Goal: Transaction & Acquisition: Purchase product/service

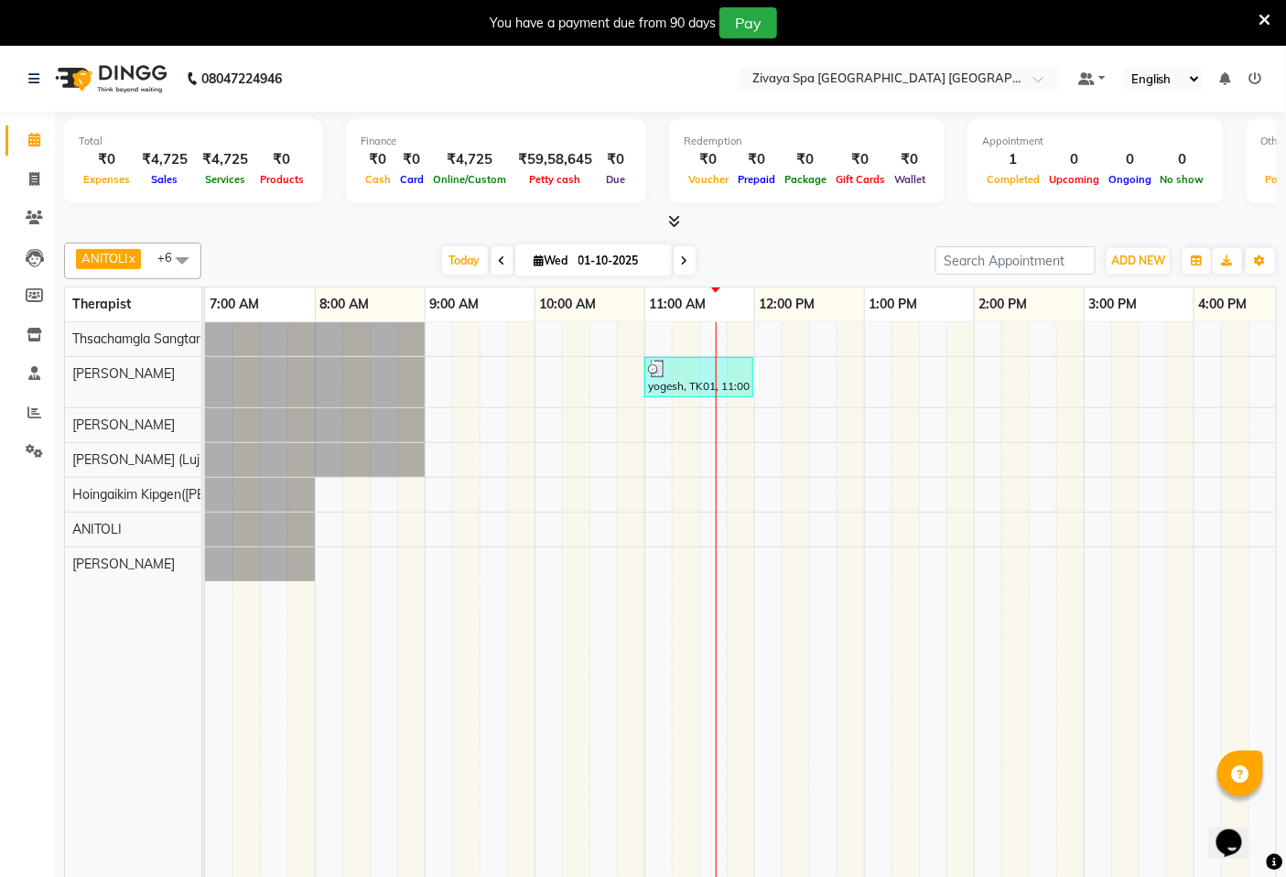
click at [1261, 24] on icon at bounding box center [1265, 20] width 12 height 16
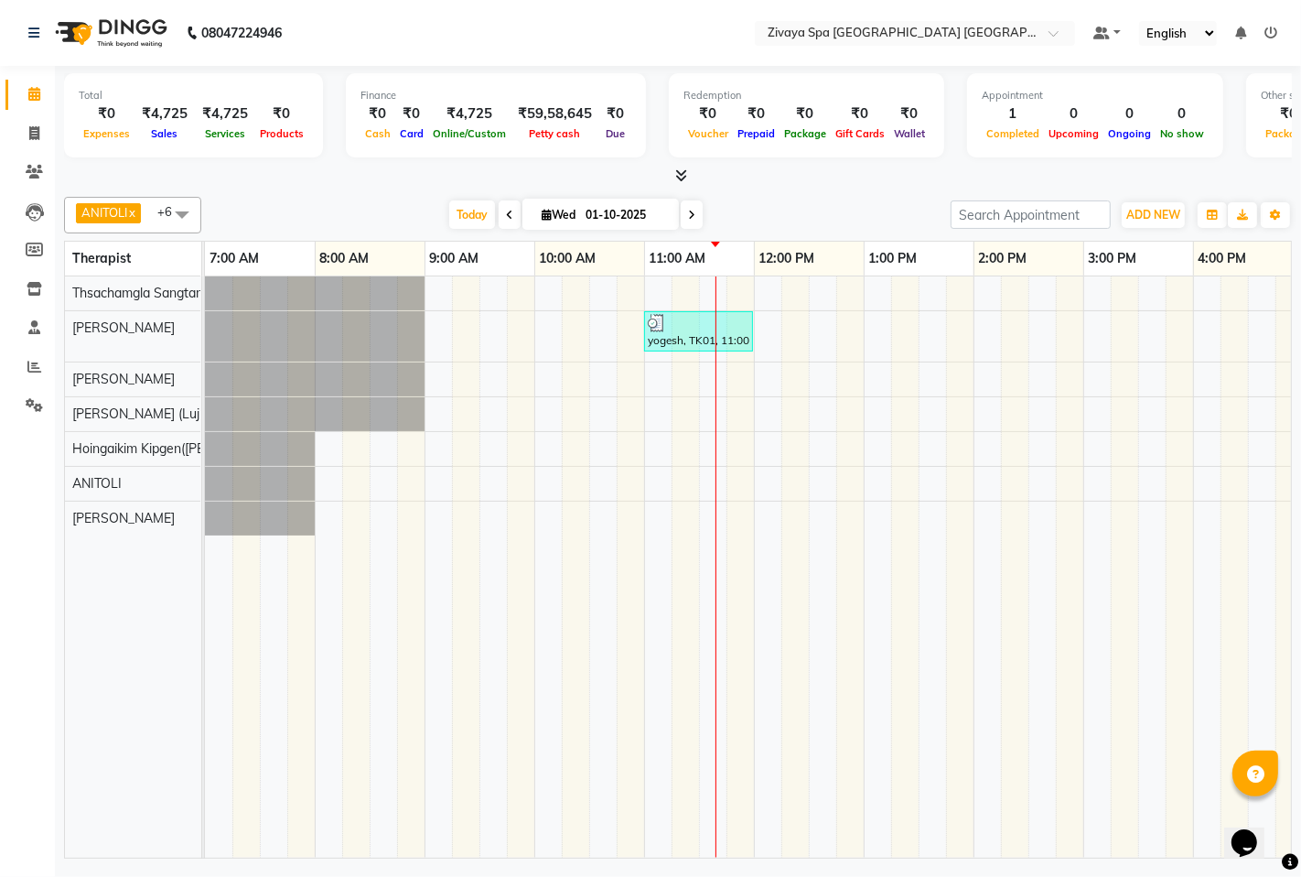
click at [769, 315] on div "yogesh, TK01, 11:00 AM-12:00 PM, Fusion Therapy - 60 Mins" at bounding box center [1083, 566] width 1757 height 581
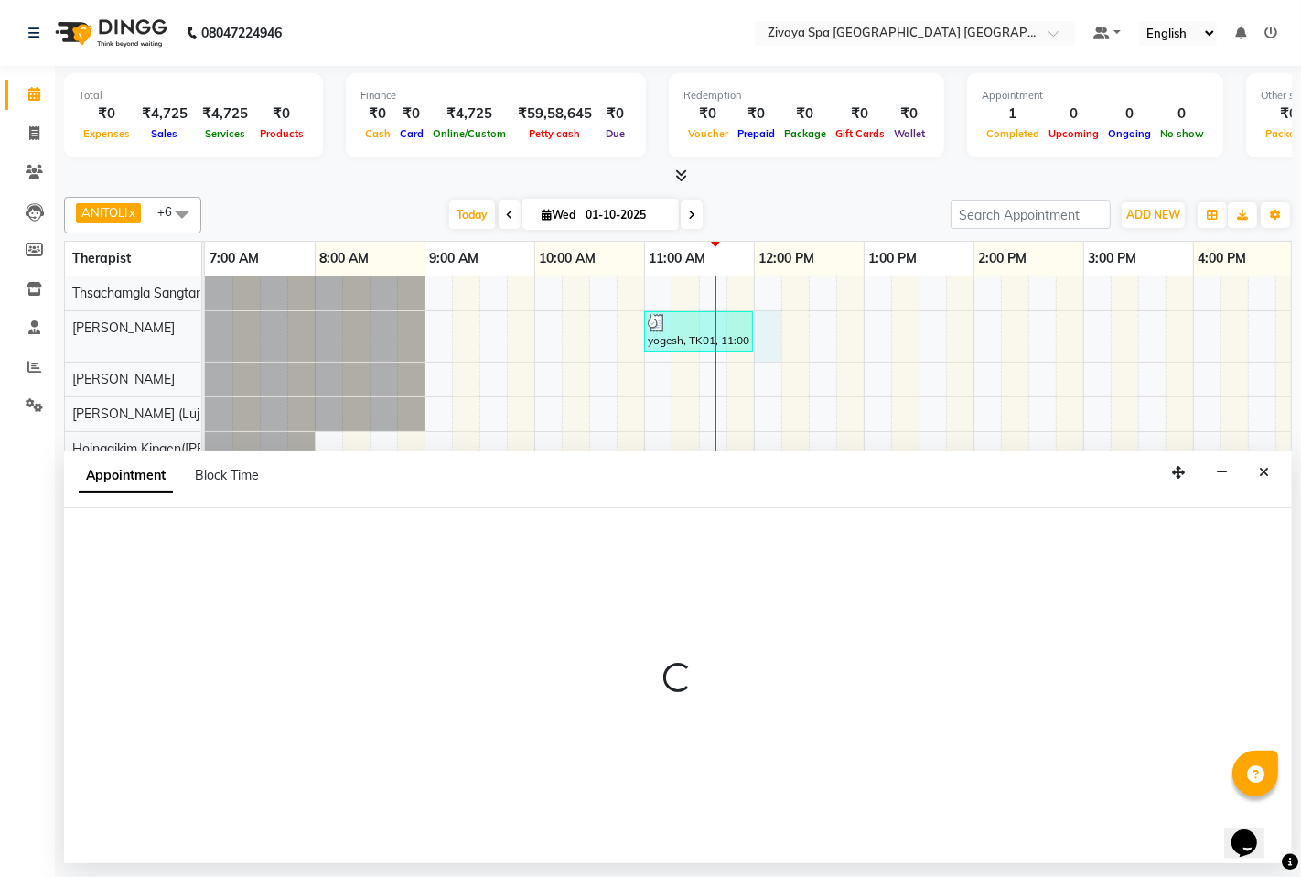
select select "49490"
select select "720"
select select "tentative"
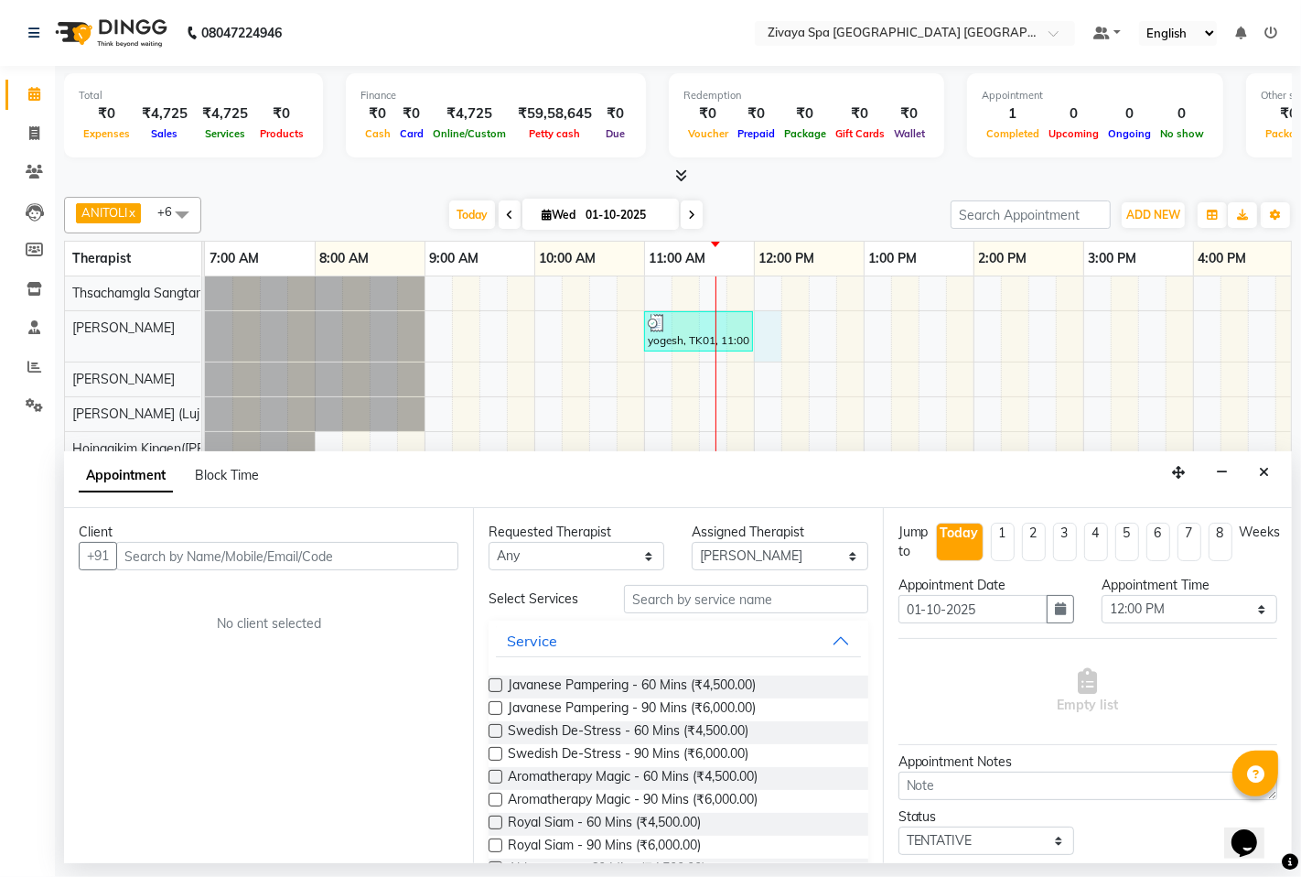
click at [404, 535] on div "Client" at bounding box center [269, 532] width 380 height 19
click at [371, 546] on input "text" at bounding box center [287, 556] width 342 height 28
type input "6296100198"
click at [424, 553] on span "Add Client" at bounding box center [420, 555] width 61 height 16
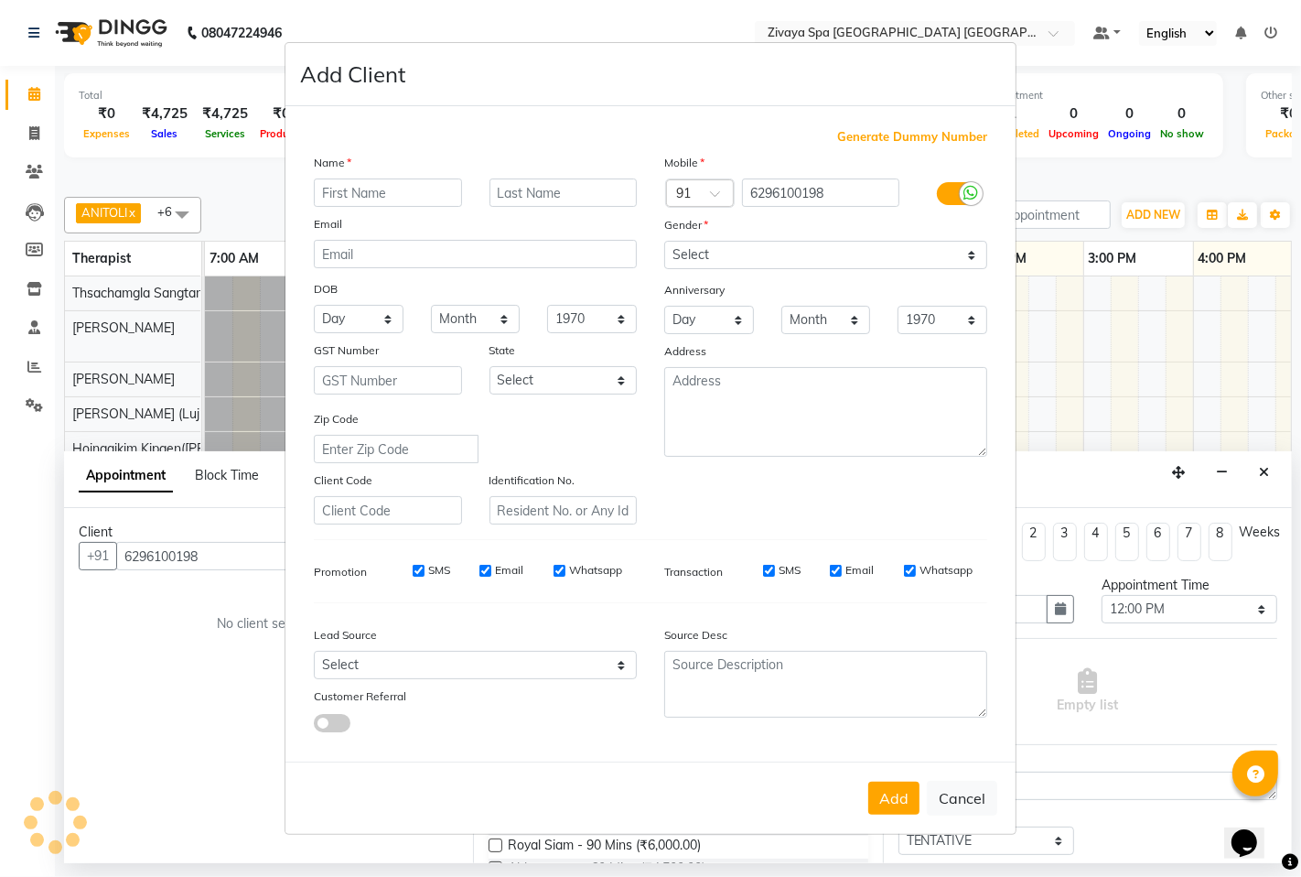
click at [396, 193] on input "text" at bounding box center [388, 192] width 148 height 28
type input "[PERSON_NAME]"
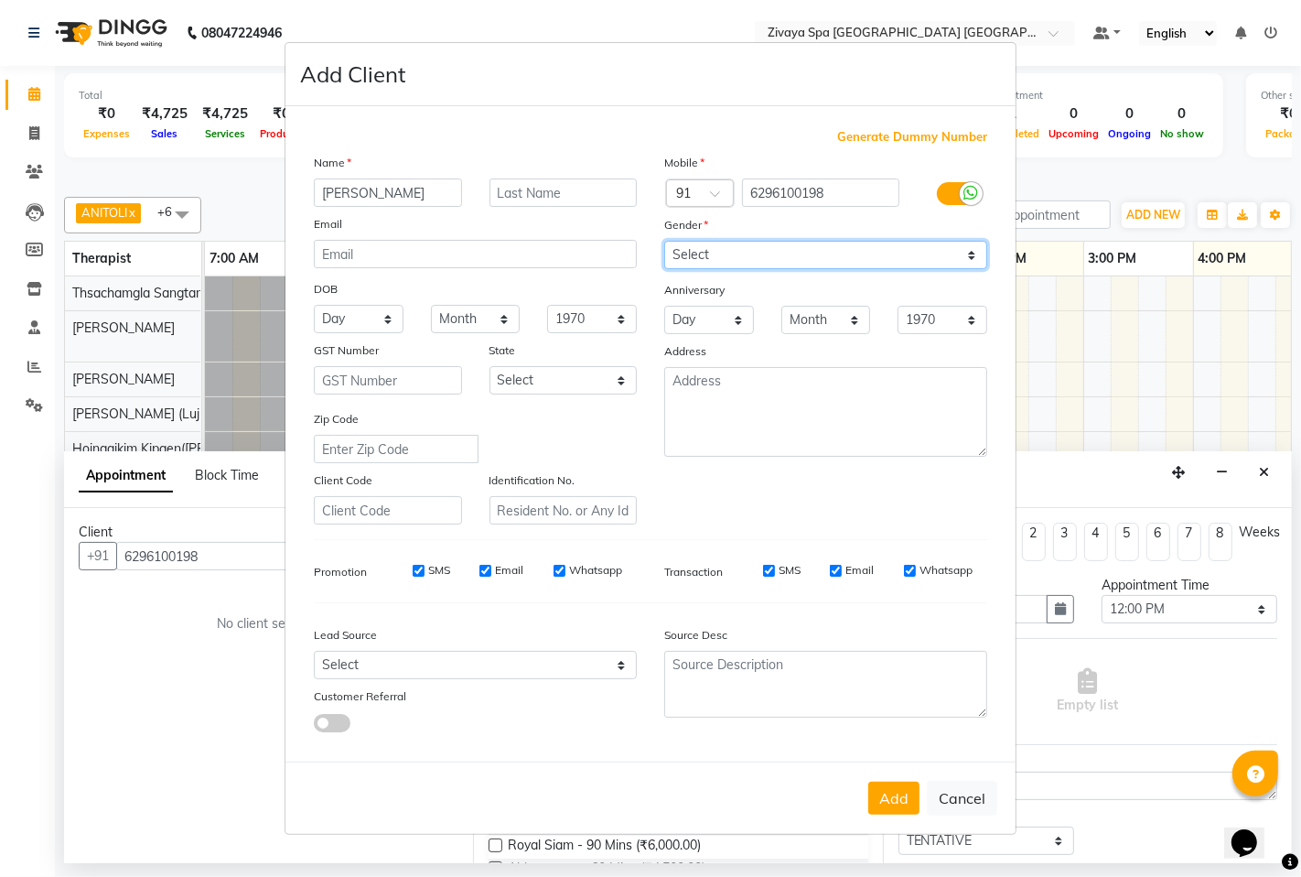
click at [730, 260] on select "Select [DEMOGRAPHIC_DATA] [DEMOGRAPHIC_DATA] Other Prefer Not To Say" at bounding box center [825, 255] width 323 height 28
select select "[DEMOGRAPHIC_DATA]"
click at [664, 241] on select "Select [DEMOGRAPHIC_DATA] [DEMOGRAPHIC_DATA] Other Prefer Not To Say" at bounding box center [825, 255] width 323 height 28
click at [421, 575] on input "SMS" at bounding box center [419, 571] width 12 height 12
checkbox input "false"
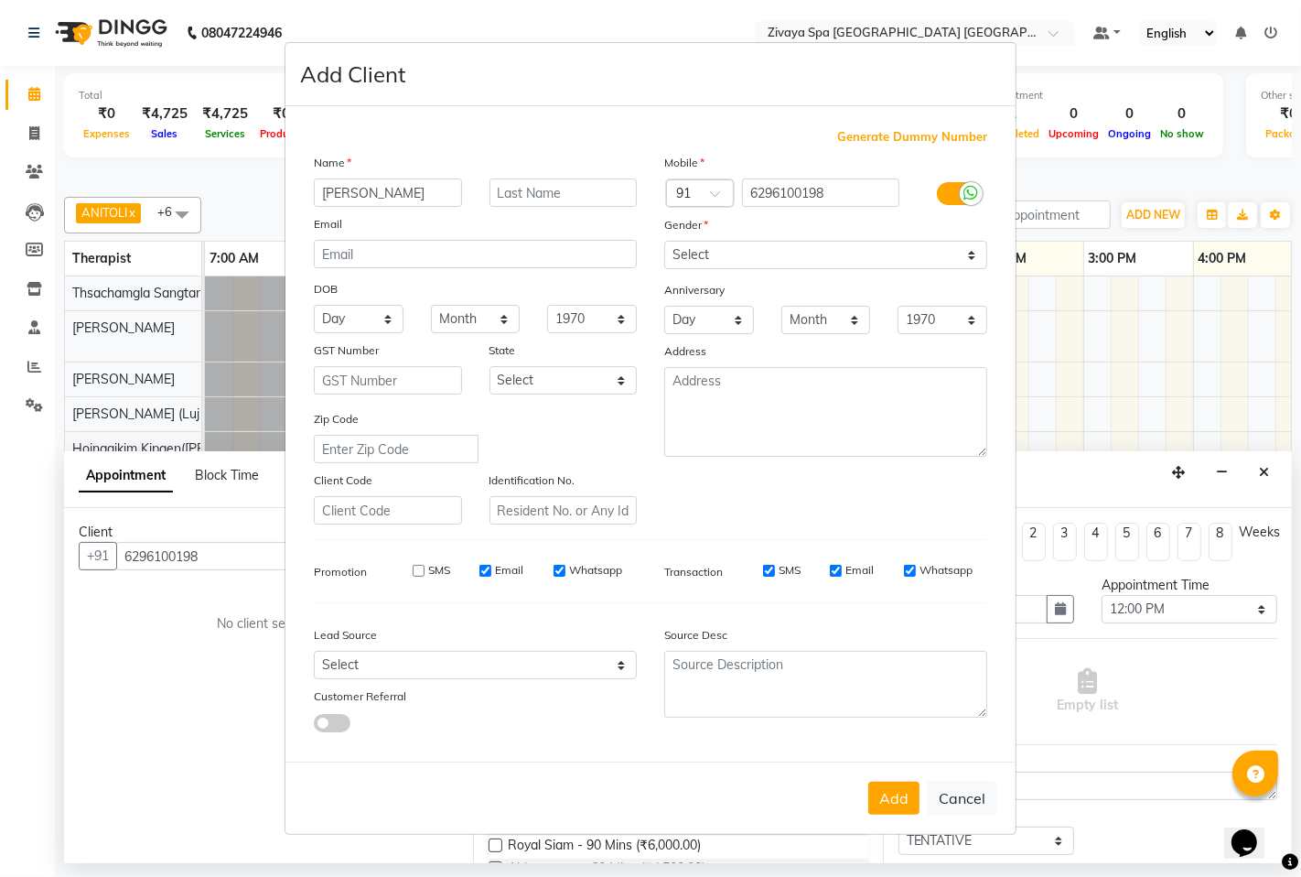
click at [468, 574] on div "SMS Email Whatsapp" at bounding box center [504, 570] width 264 height 16
click at [488, 571] on input "Email" at bounding box center [486, 571] width 12 height 12
checkbox input "false"
click at [569, 571] on label "Whatsapp" at bounding box center [595, 570] width 53 height 16
click at [566, 571] on input "Whatsapp" at bounding box center [560, 571] width 12 height 12
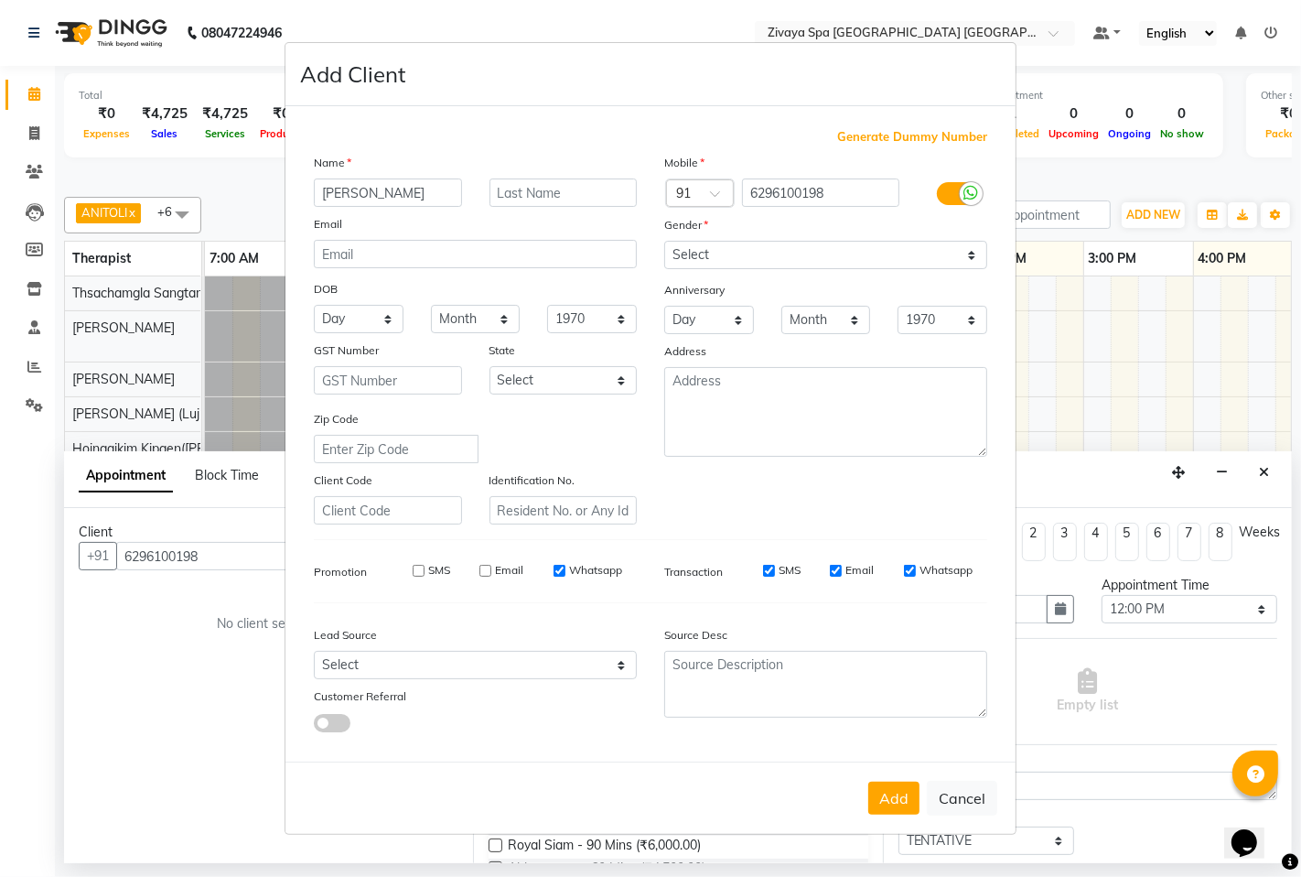
checkbox input "false"
click at [889, 802] on button "Add" at bounding box center [893, 797] width 51 height 33
select select
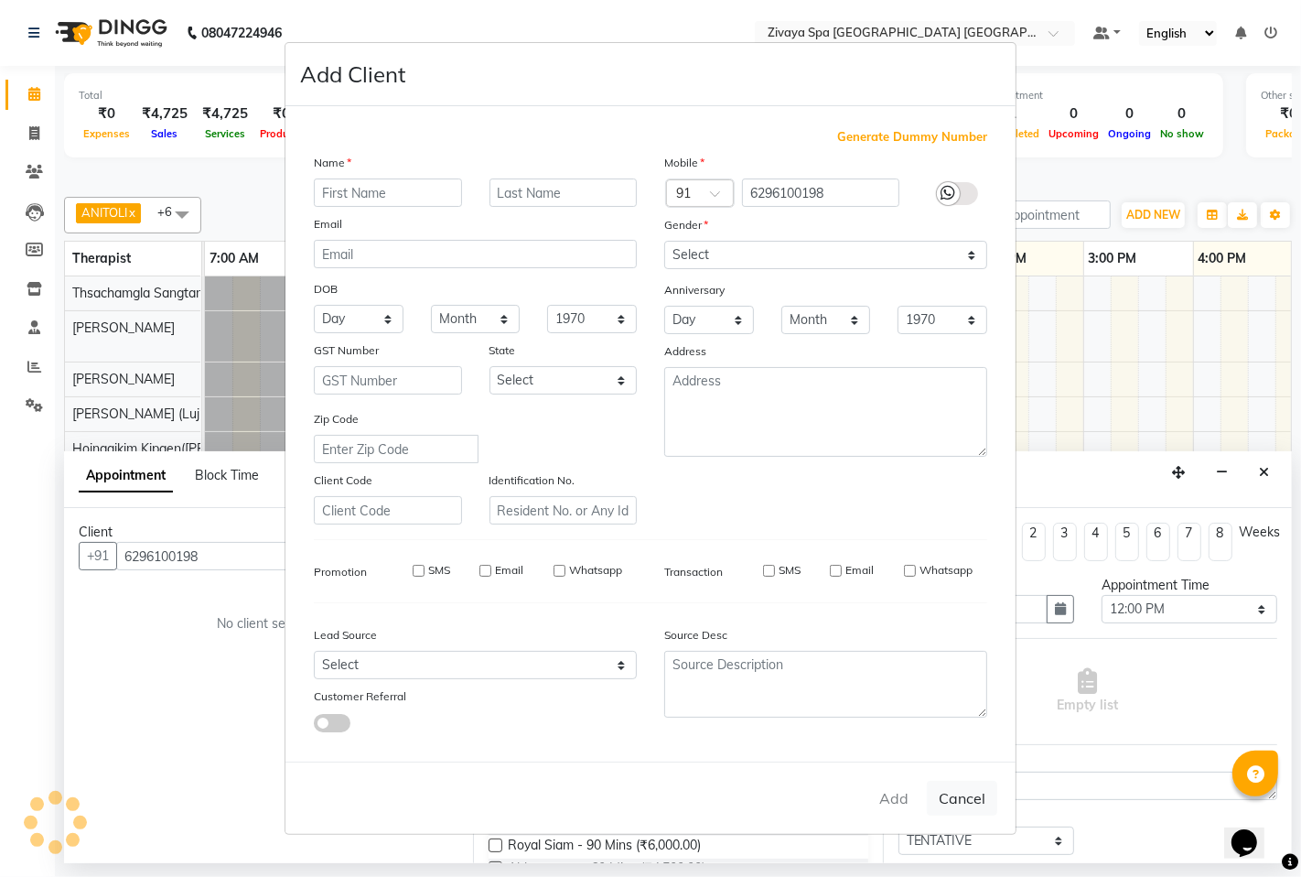
select select
checkbox input "false"
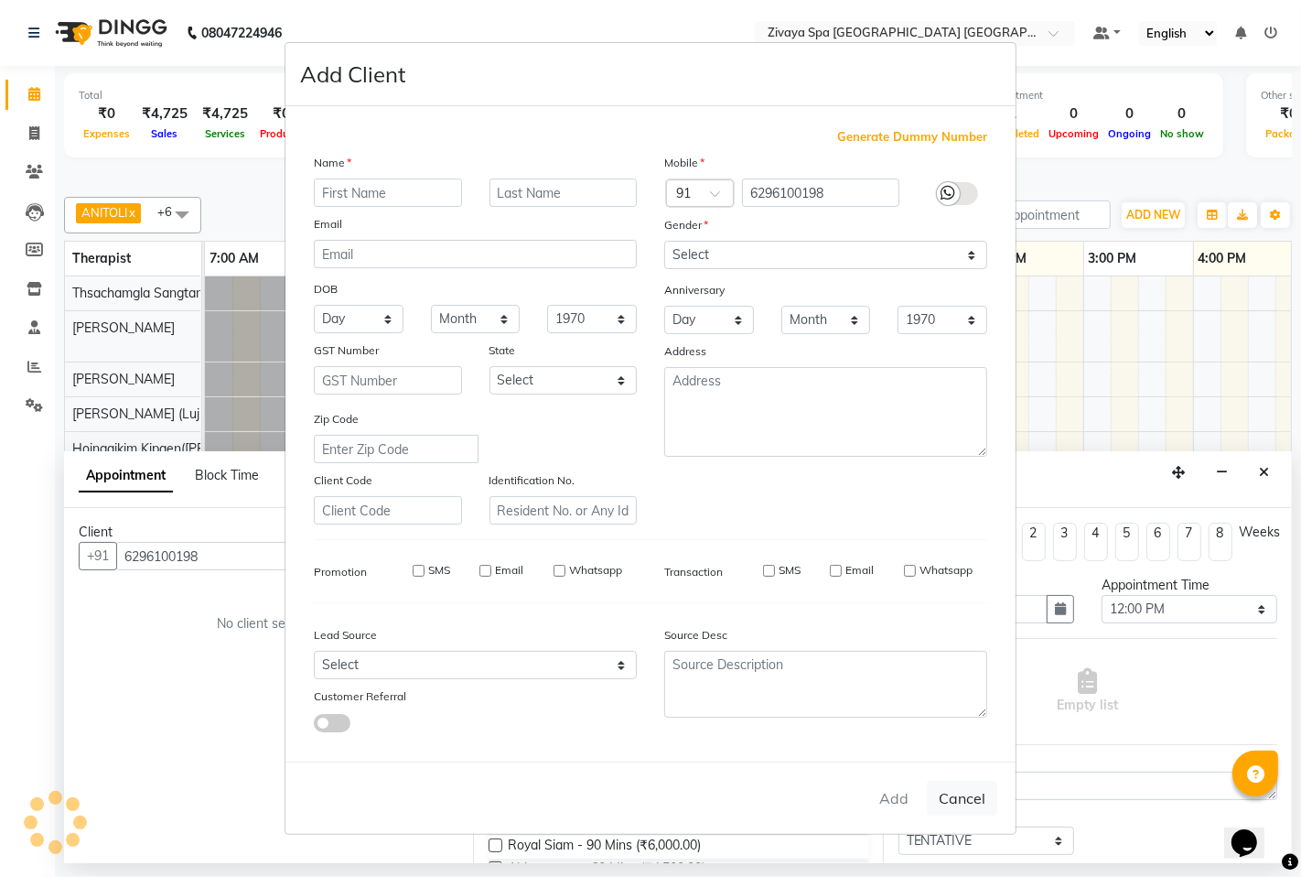
checkbox input "false"
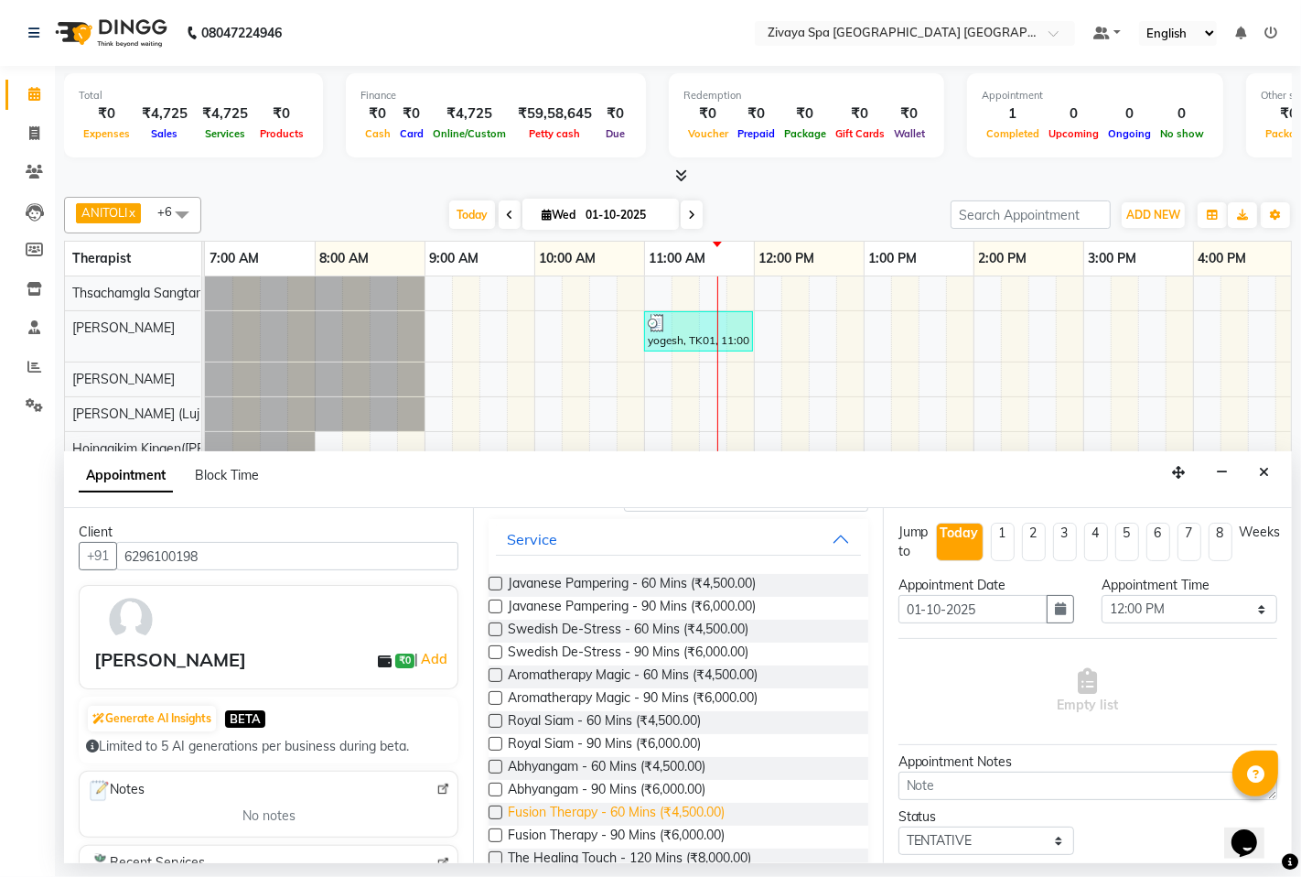
scroll to position [203, 0]
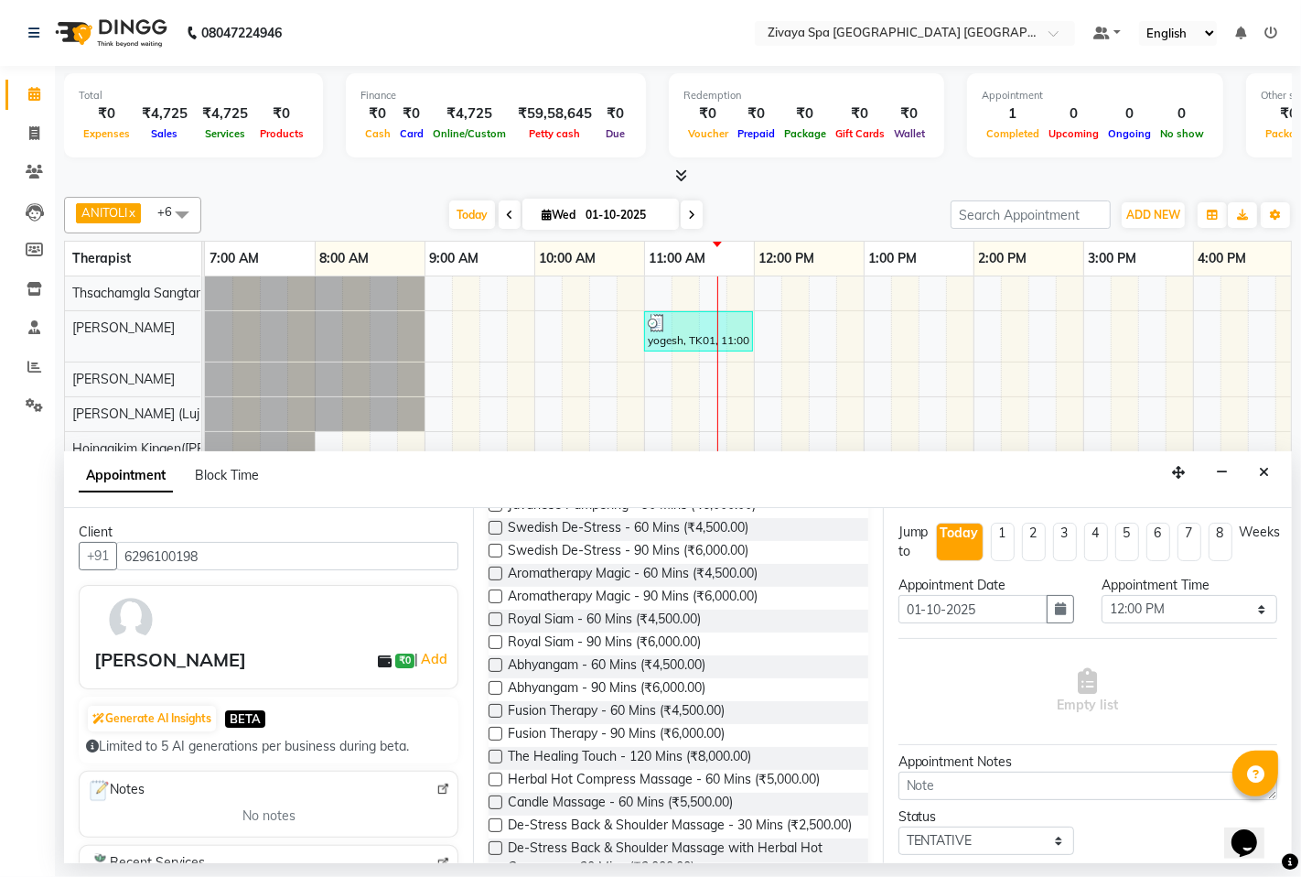
click at [497, 753] on label at bounding box center [496, 756] width 14 height 14
click at [497, 753] on input "checkbox" at bounding box center [495, 758] width 12 height 12
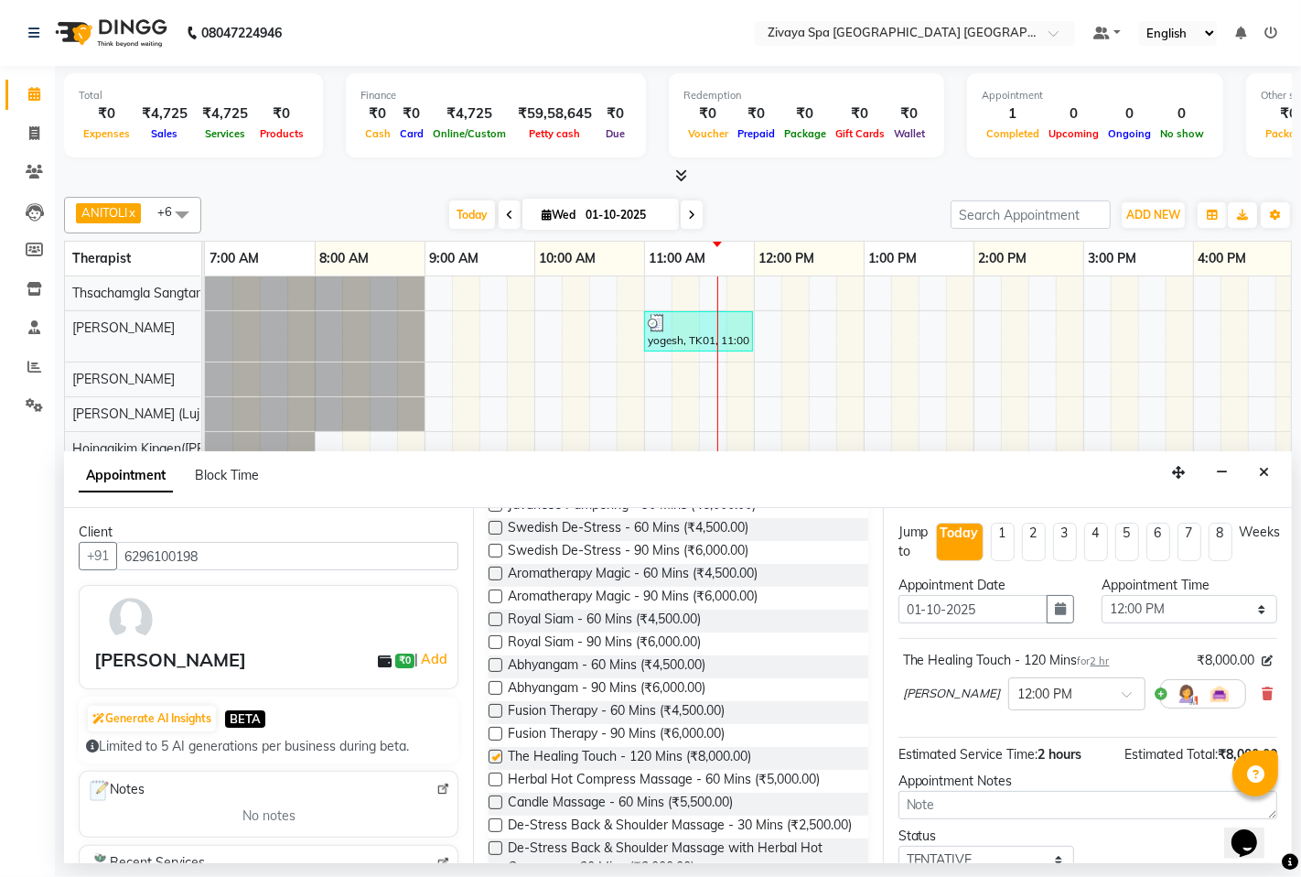
checkbox input "false"
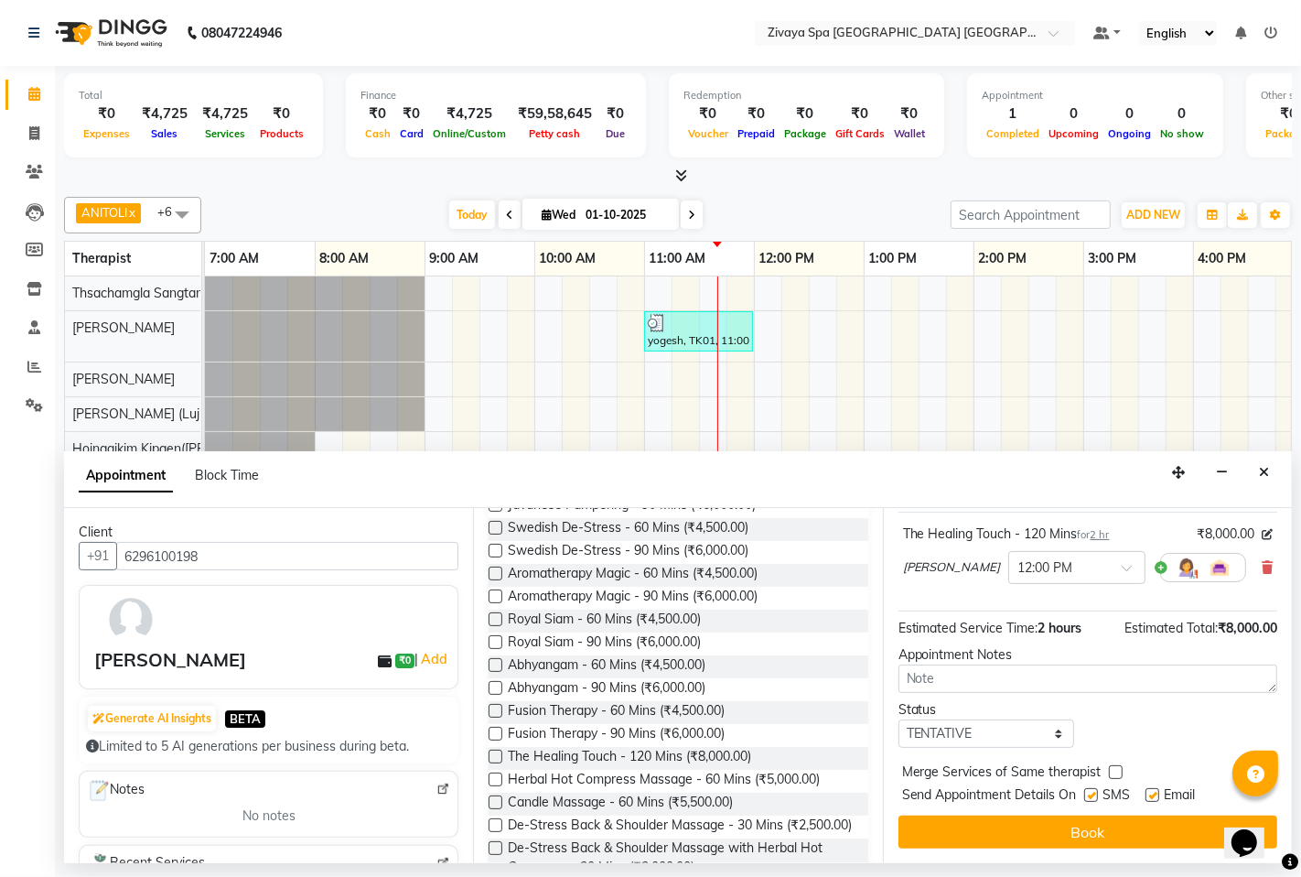
scroll to position [129, 0]
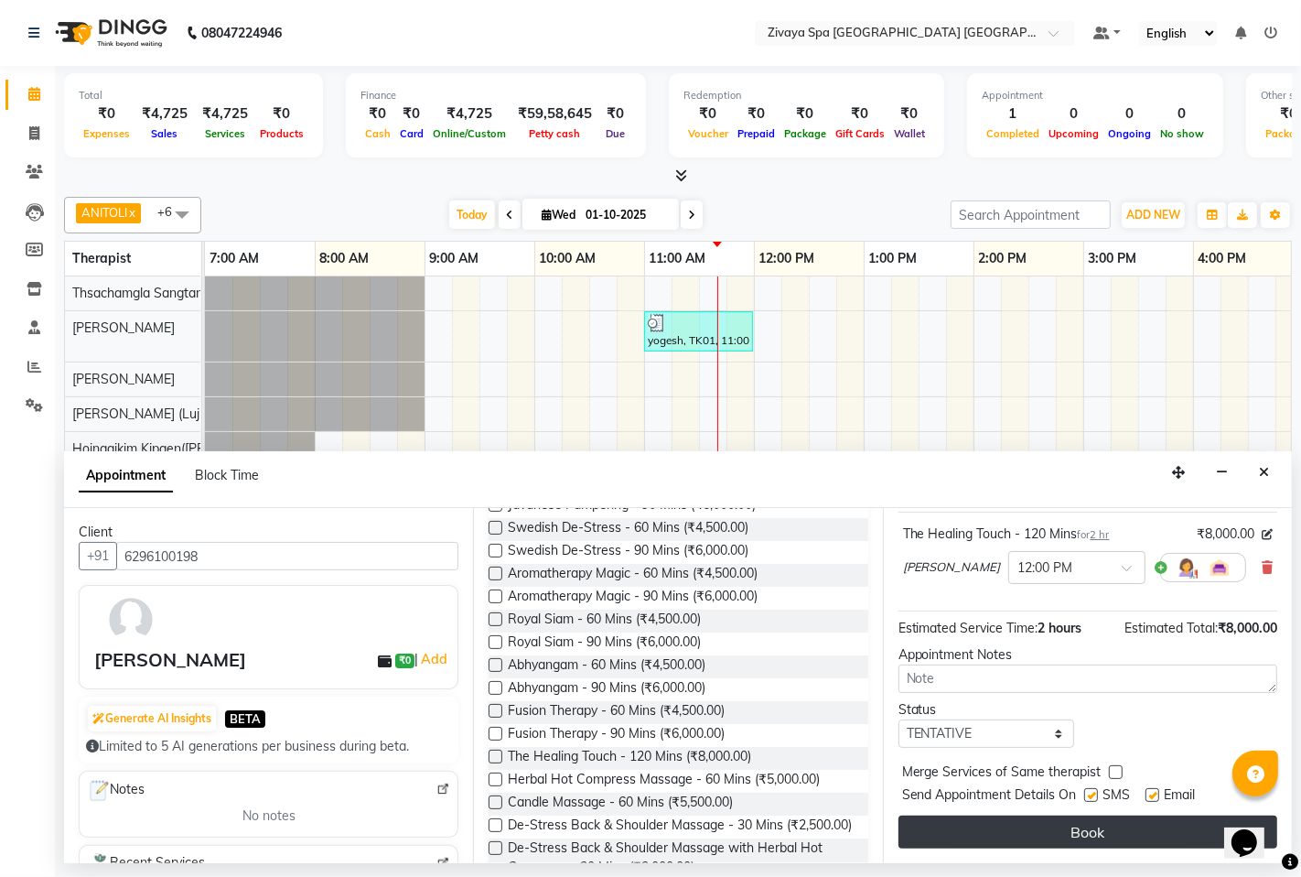
click at [1067, 828] on button "Book" at bounding box center [1088, 831] width 379 height 33
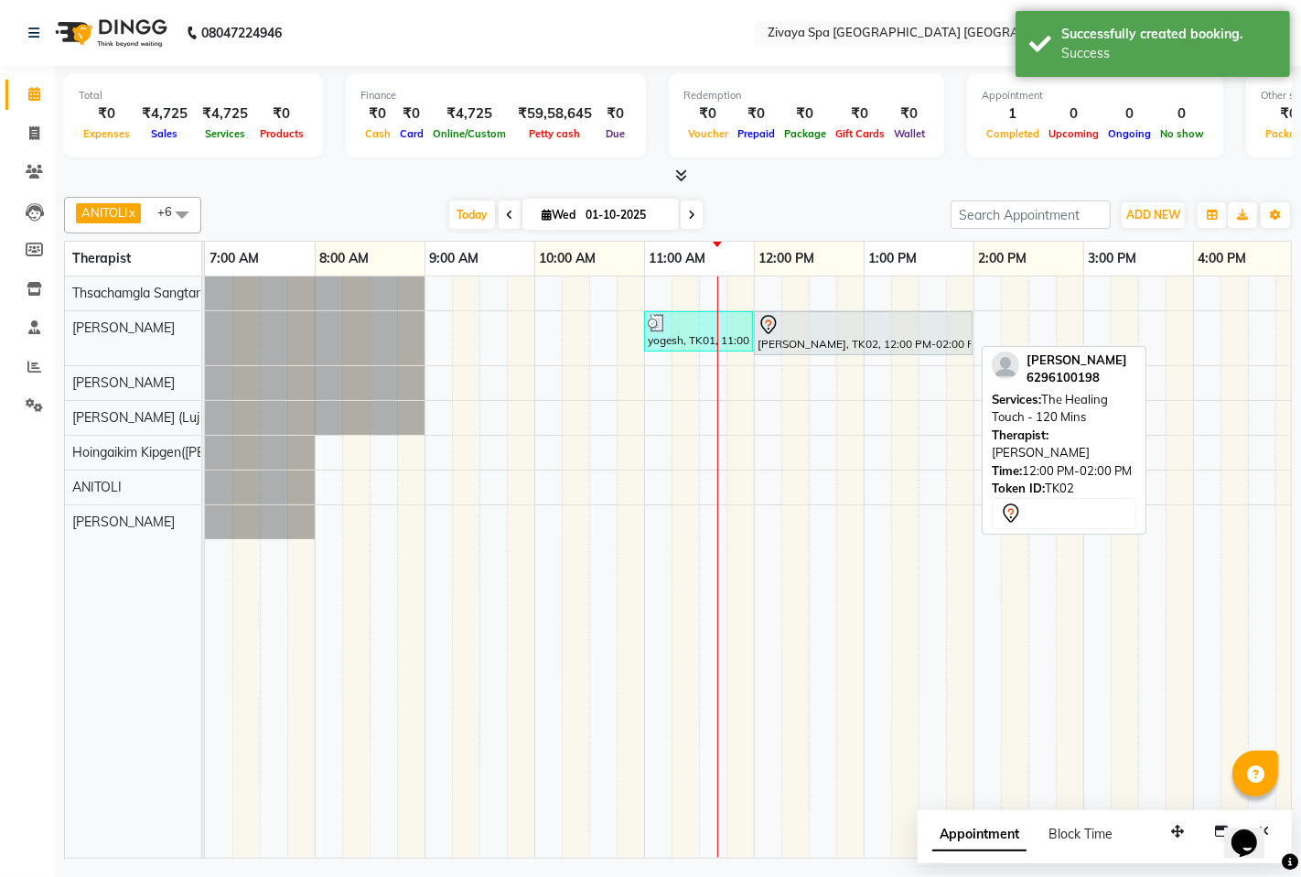
click at [827, 337] on div "[PERSON_NAME], TK02, 12:00 PM-02:00 PM, The Healing Touch - 120 Mins" at bounding box center [863, 333] width 215 height 38
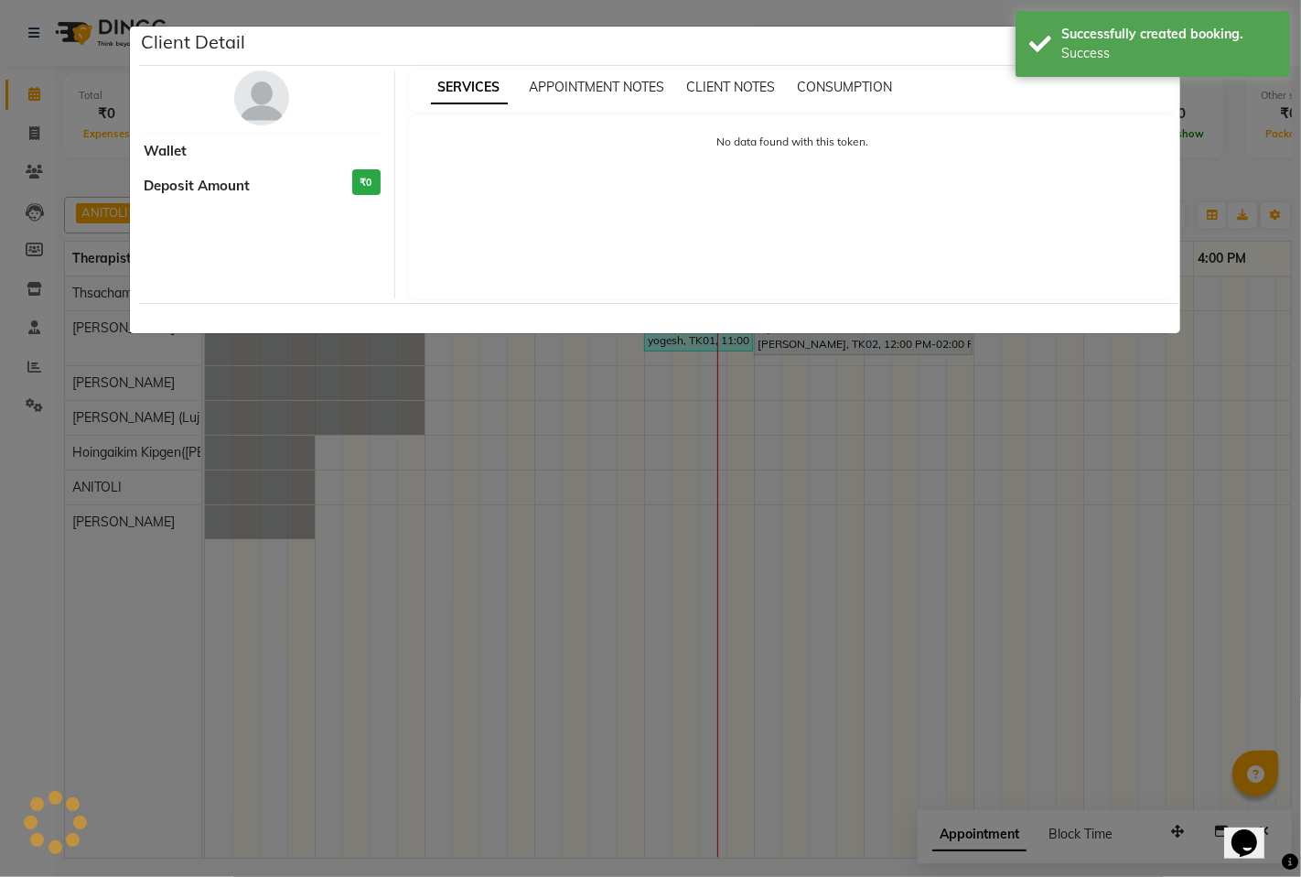
select select "7"
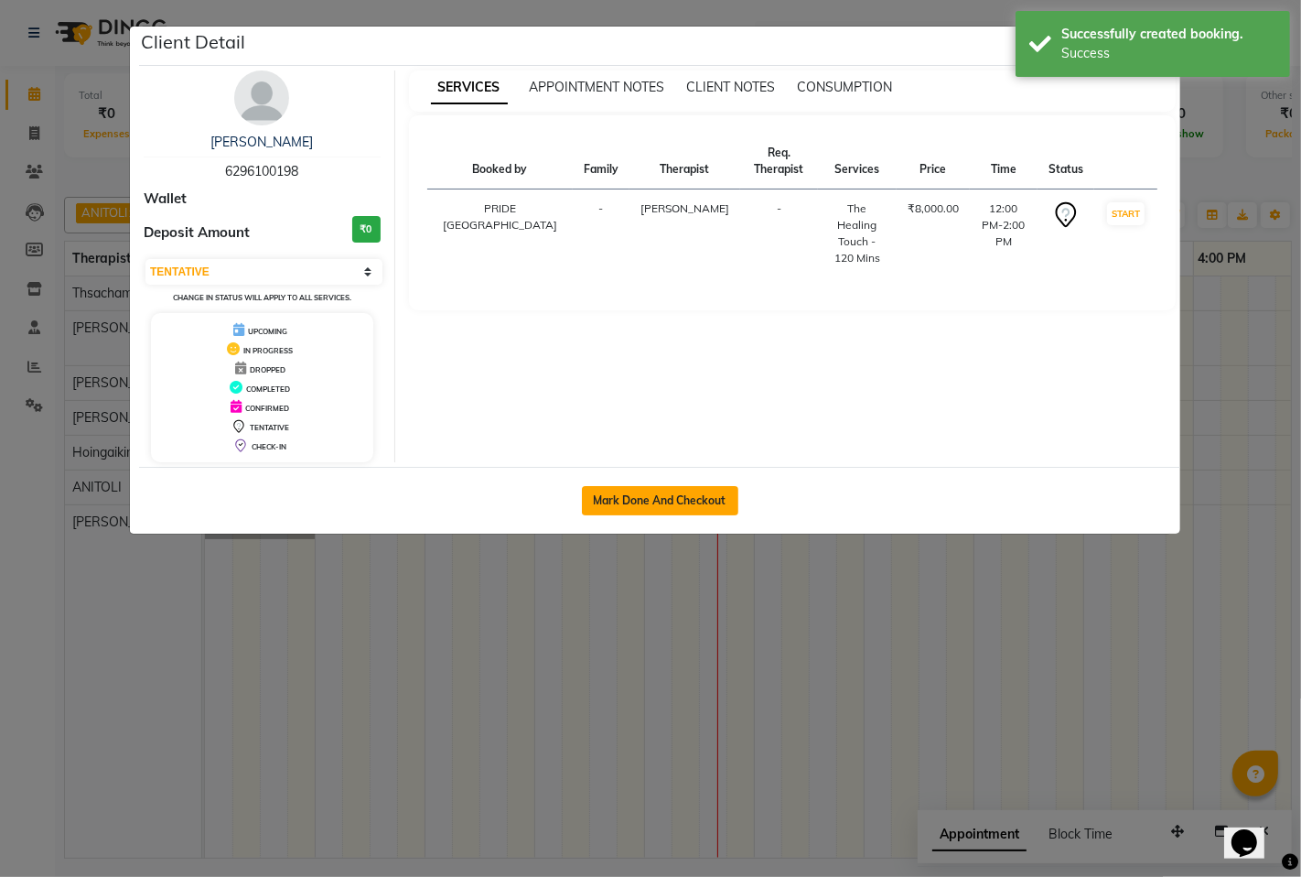
click at [677, 491] on button "Mark Done And Checkout" at bounding box center [660, 500] width 156 height 29
select select "service"
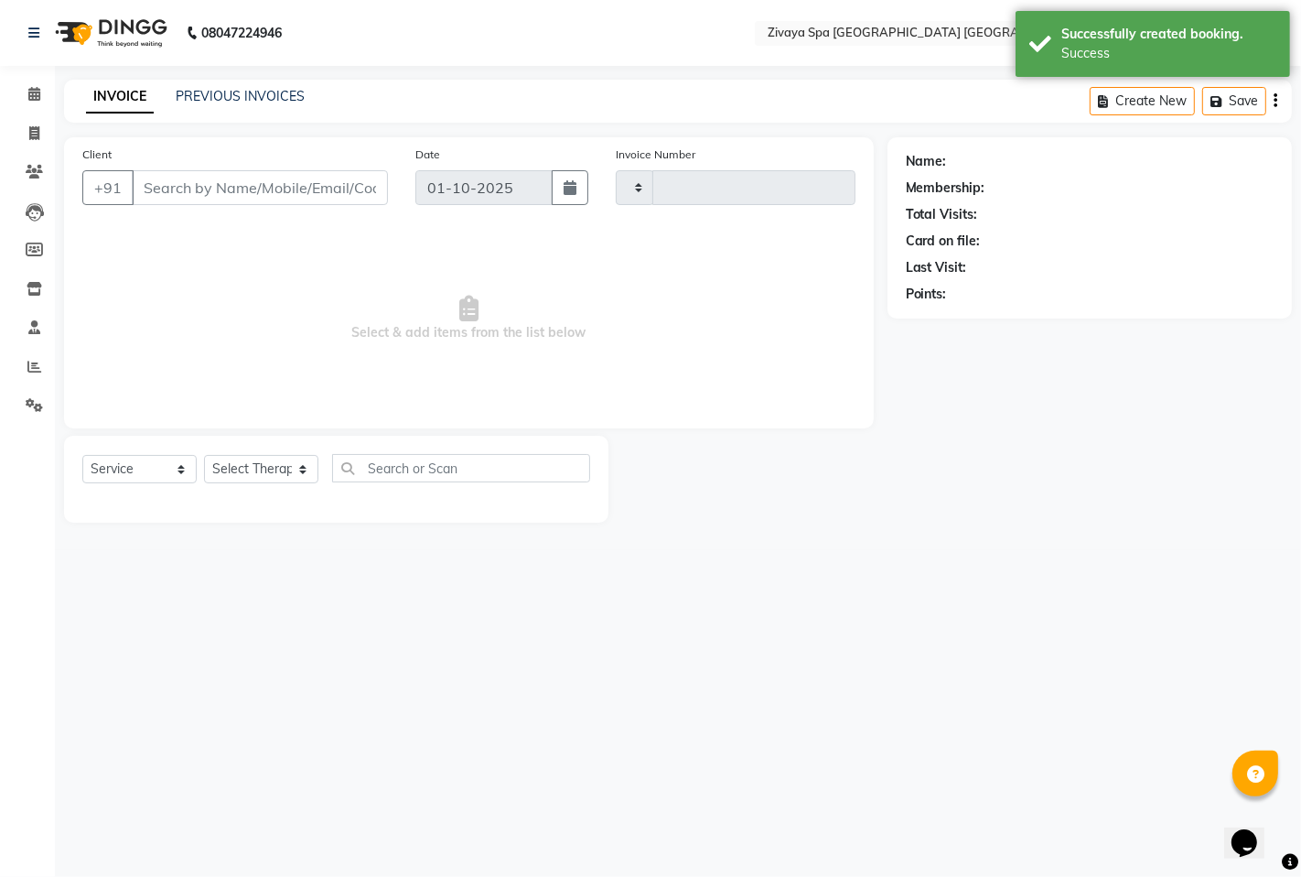
type input "1790"
select select "6501"
type input "6296100198"
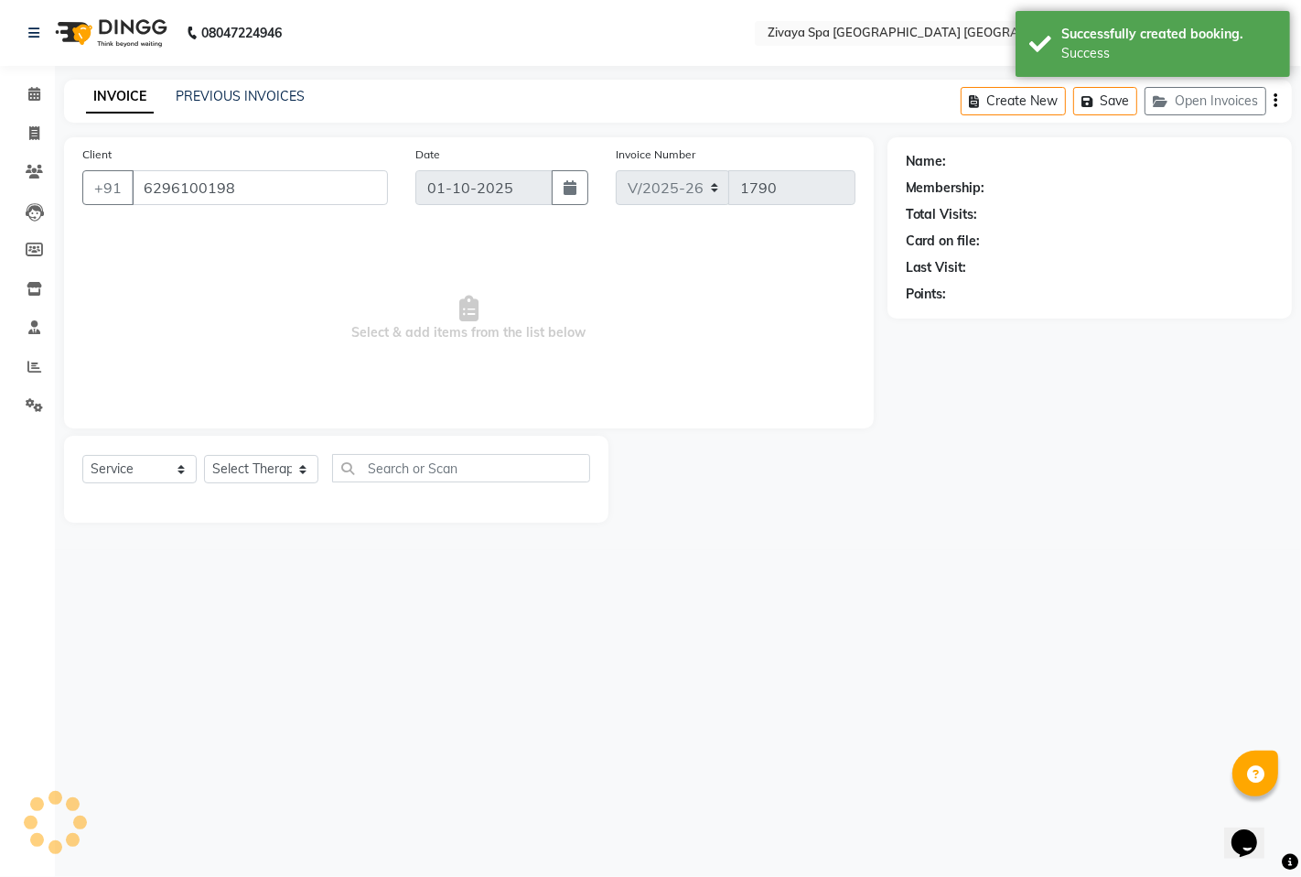
select select "49490"
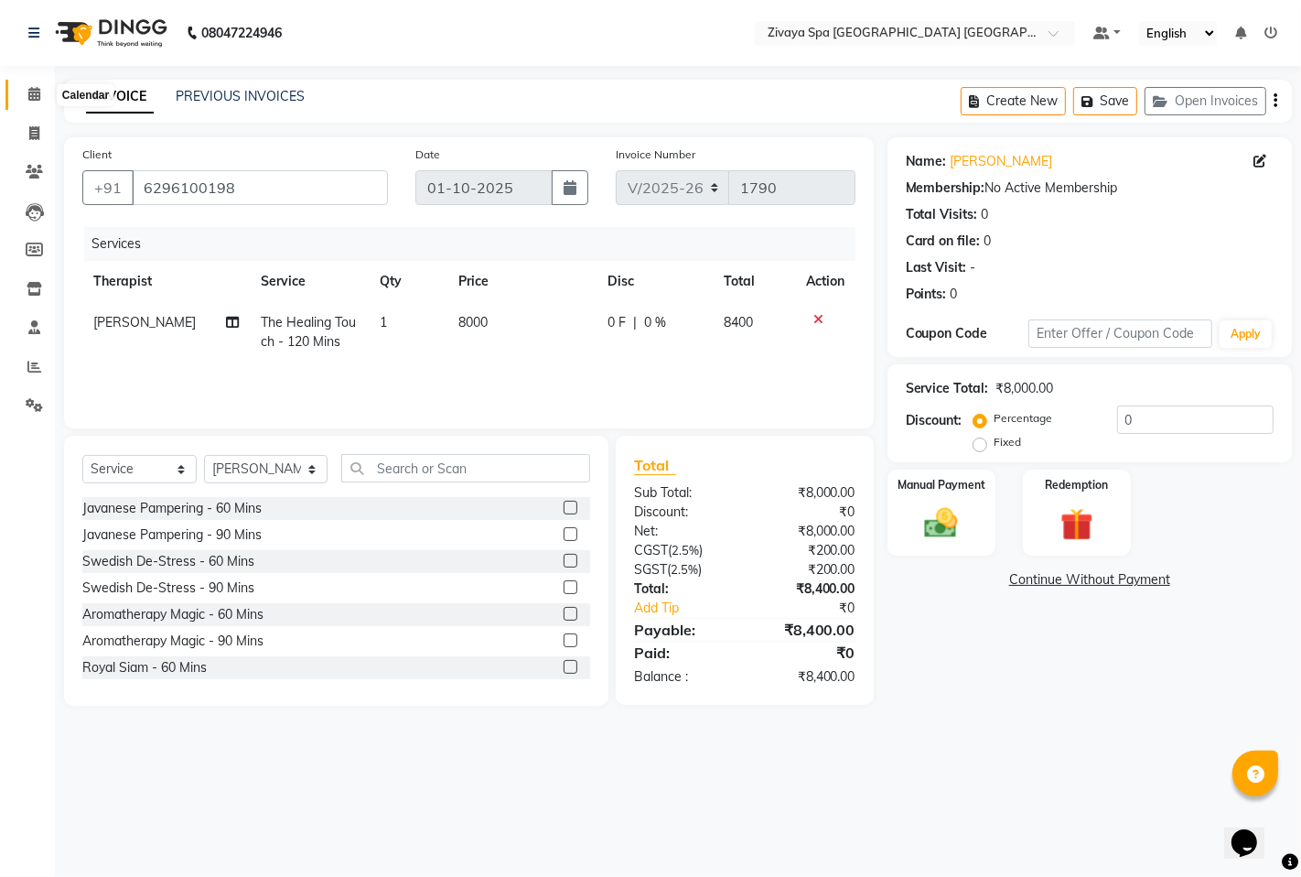
click at [26, 98] on span at bounding box center [34, 94] width 32 height 21
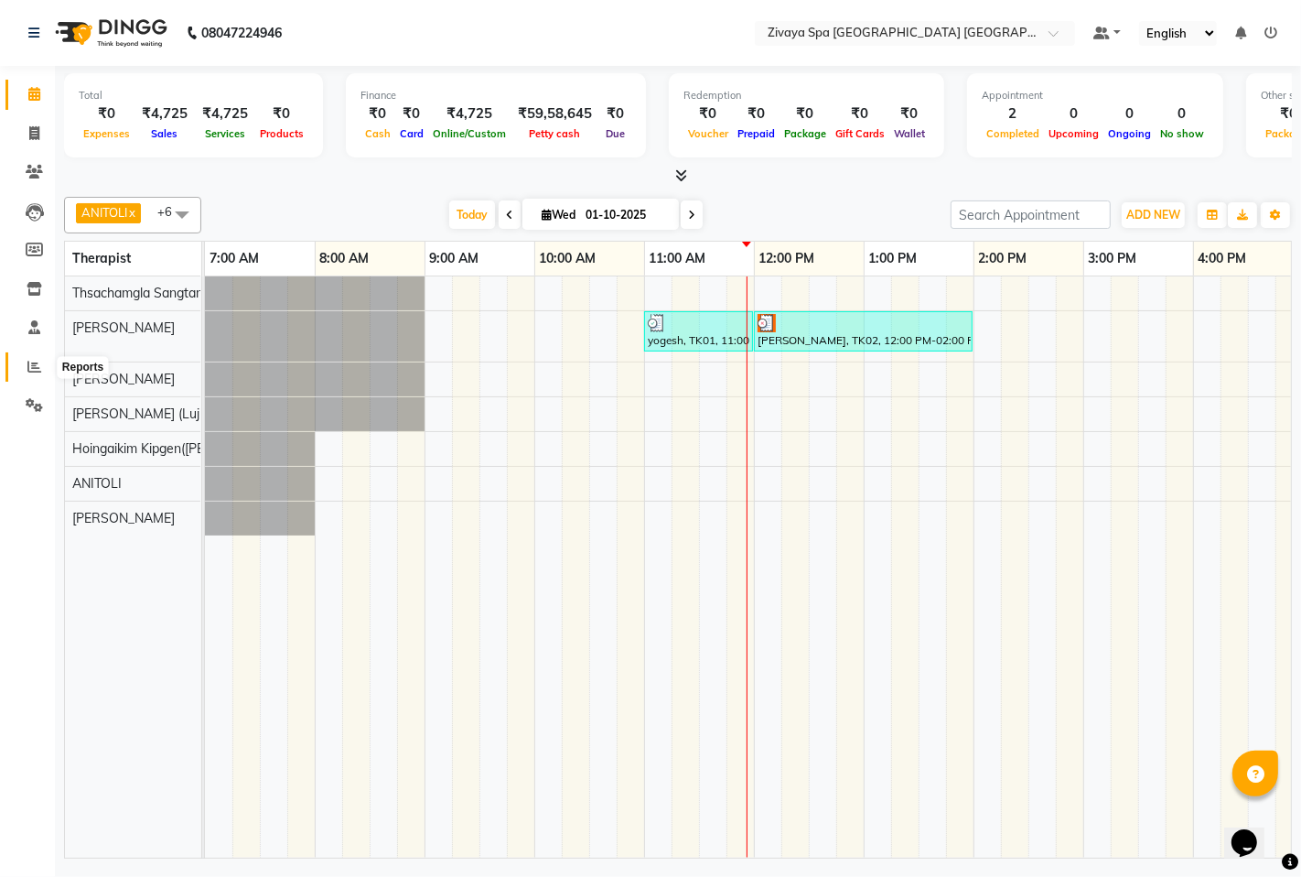
click at [37, 367] on icon at bounding box center [34, 367] width 14 height 14
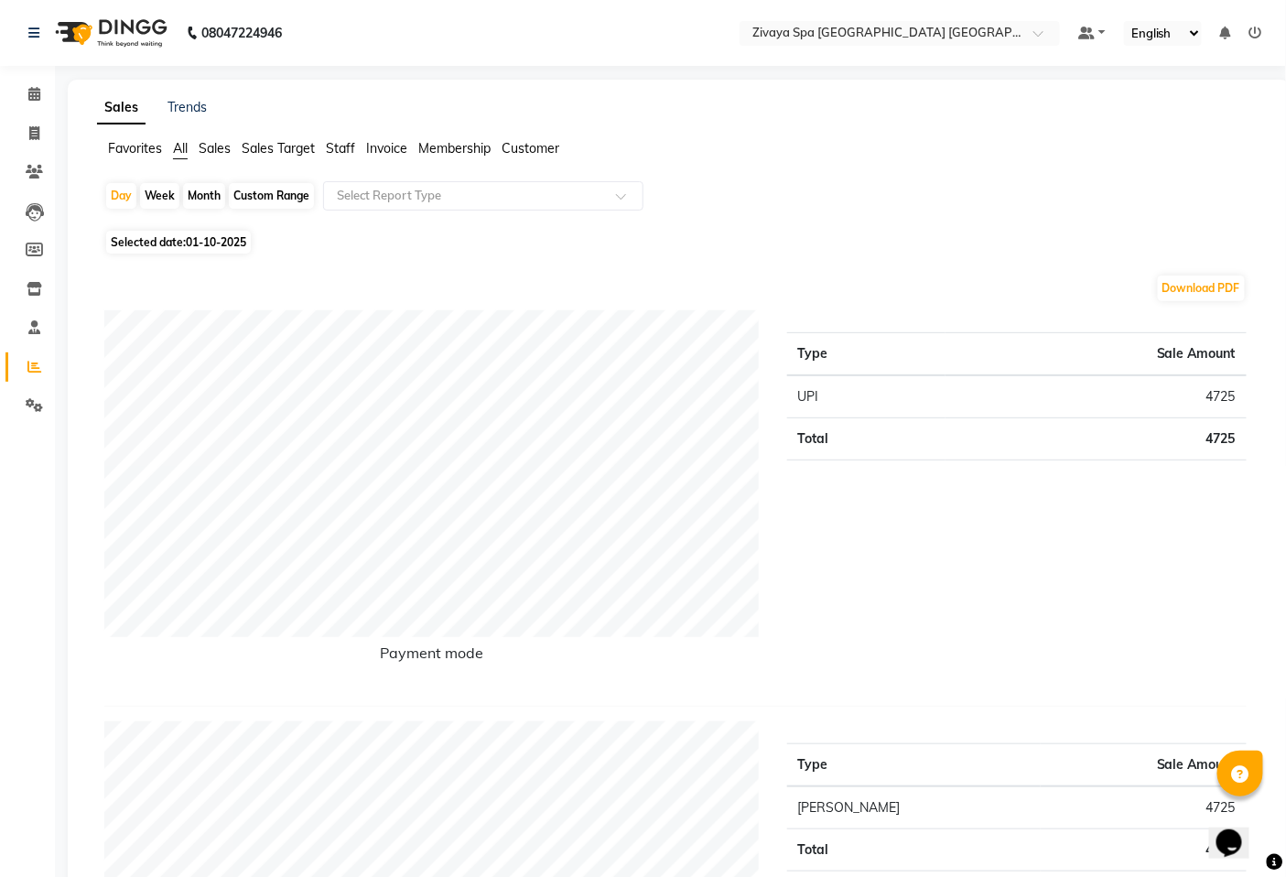
click at [296, 149] on span "Sales Target" at bounding box center [278, 148] width 73 height 16
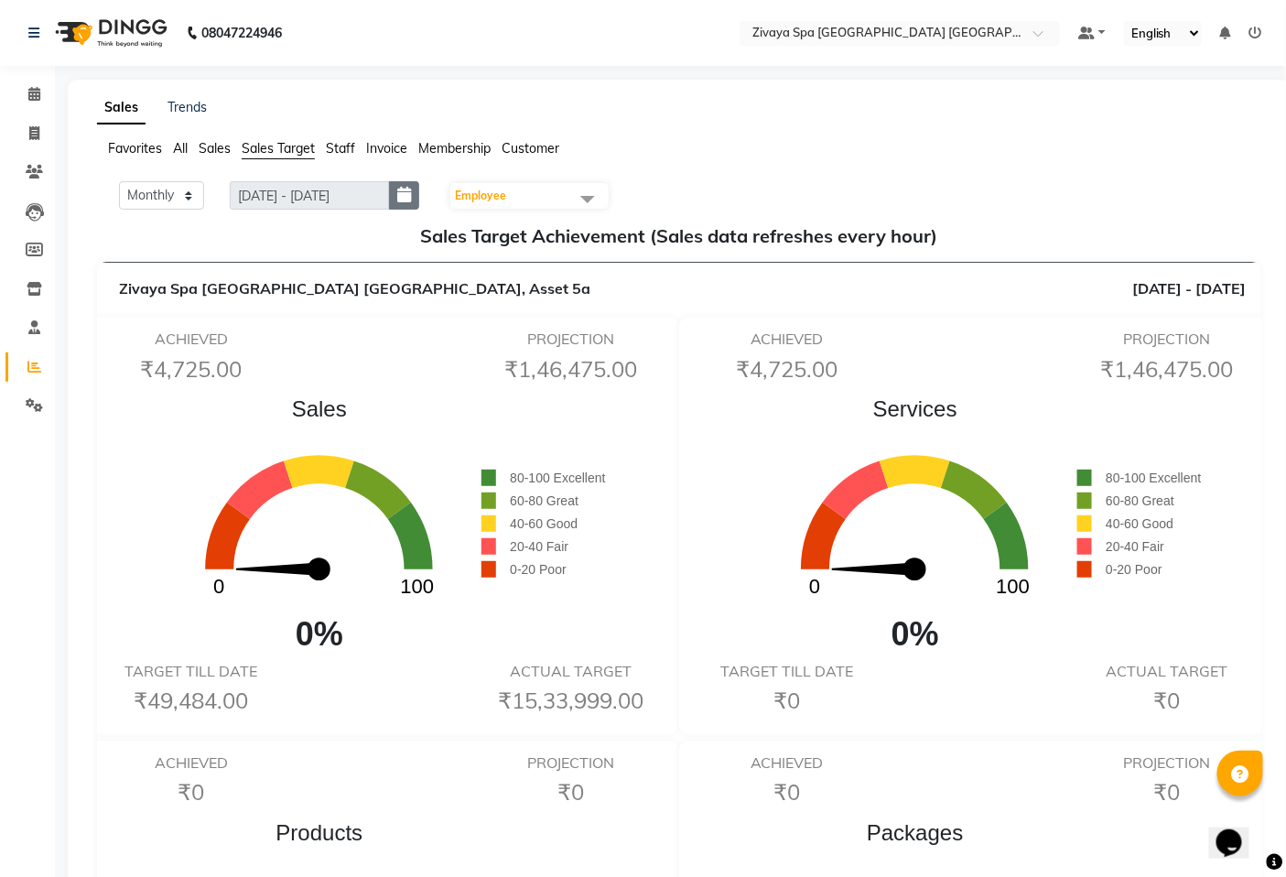
click at [409, 196] on icon "button" at bounding box center [404, 195] width 14 height 1
select select "10"
select select "2025"
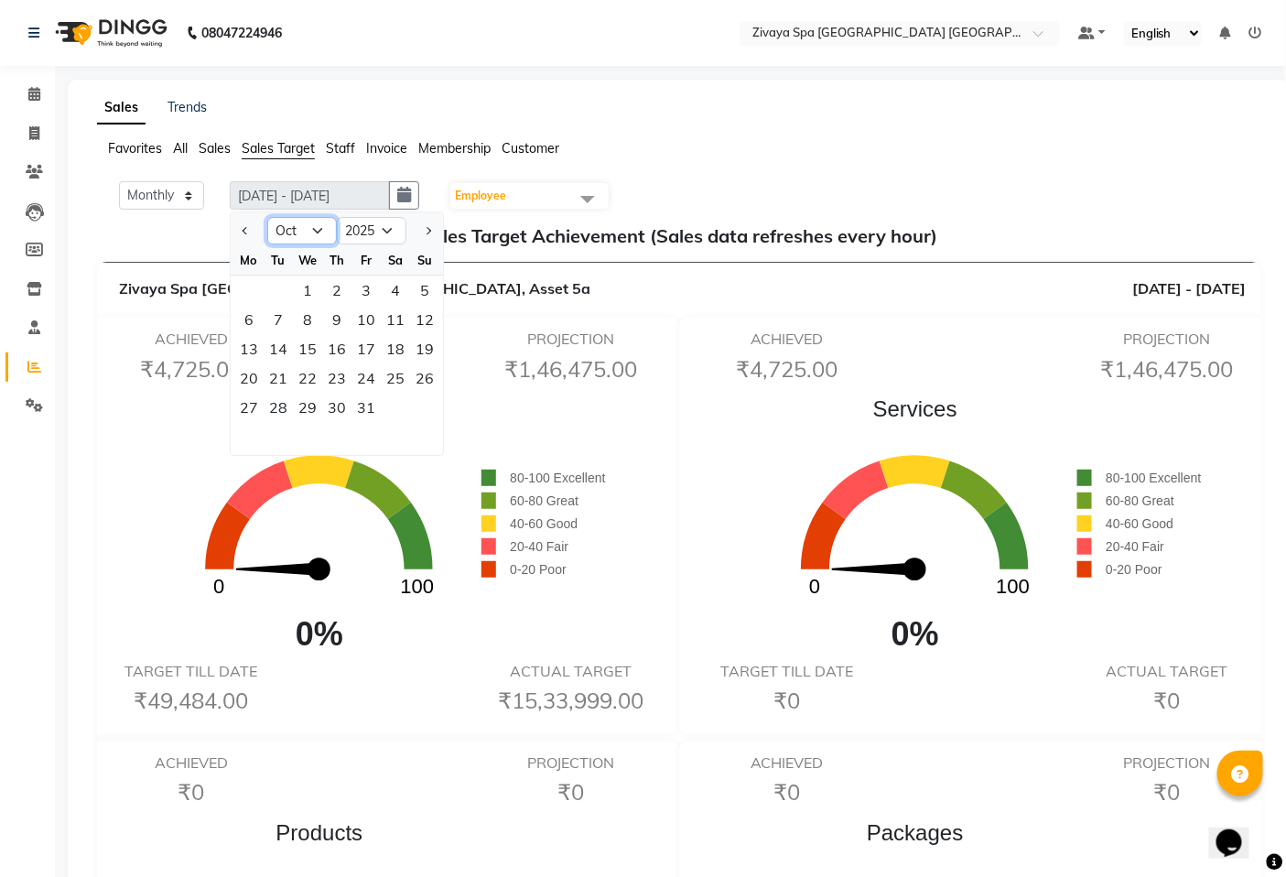
click at [321, 231] on select "Jan Feb Mar Apr May Jun [DATE] Aug Sep Oct Nov Dec" at bounding box center [302, 230] width 70 height 27
select select "9"
click at [268, 217] on select "Jan Feb Mar Apr May Jun [DATE] Aug Sep Oct Nov Dec" at bounding box center [302, 230] width 70 height 27
click at [247, 287] on div "1" at bounding box center [248, 289] width 29 height 29
type input "[DATE] - [DATE]"
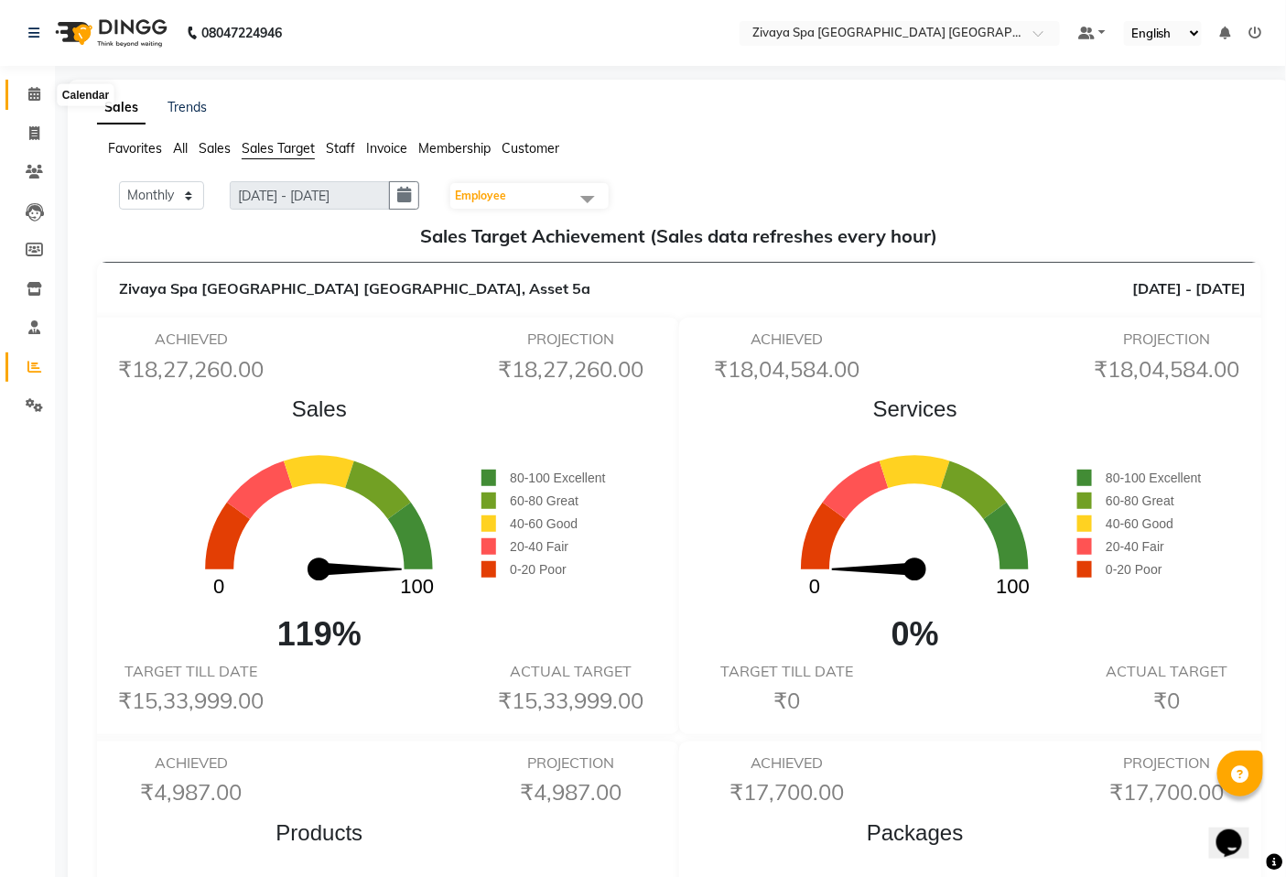
drag, startPoint x: 37, startPoint y: 92, endPoint x: 308, endPoint y: 0, distance: 286.8
click at [37, 89] on icon at bounding box center [34, 94] width 12 height 14
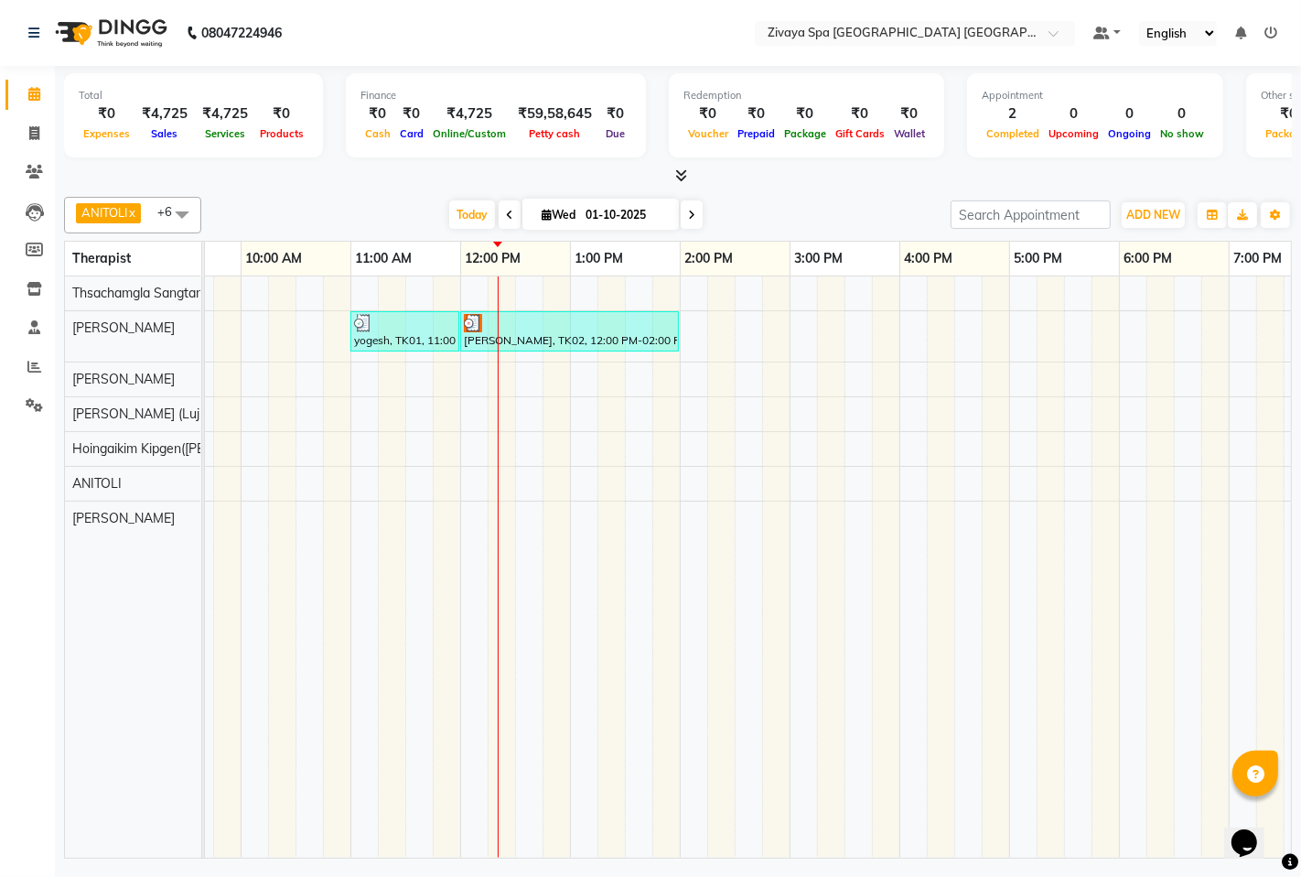
scroll to position [0, 244]
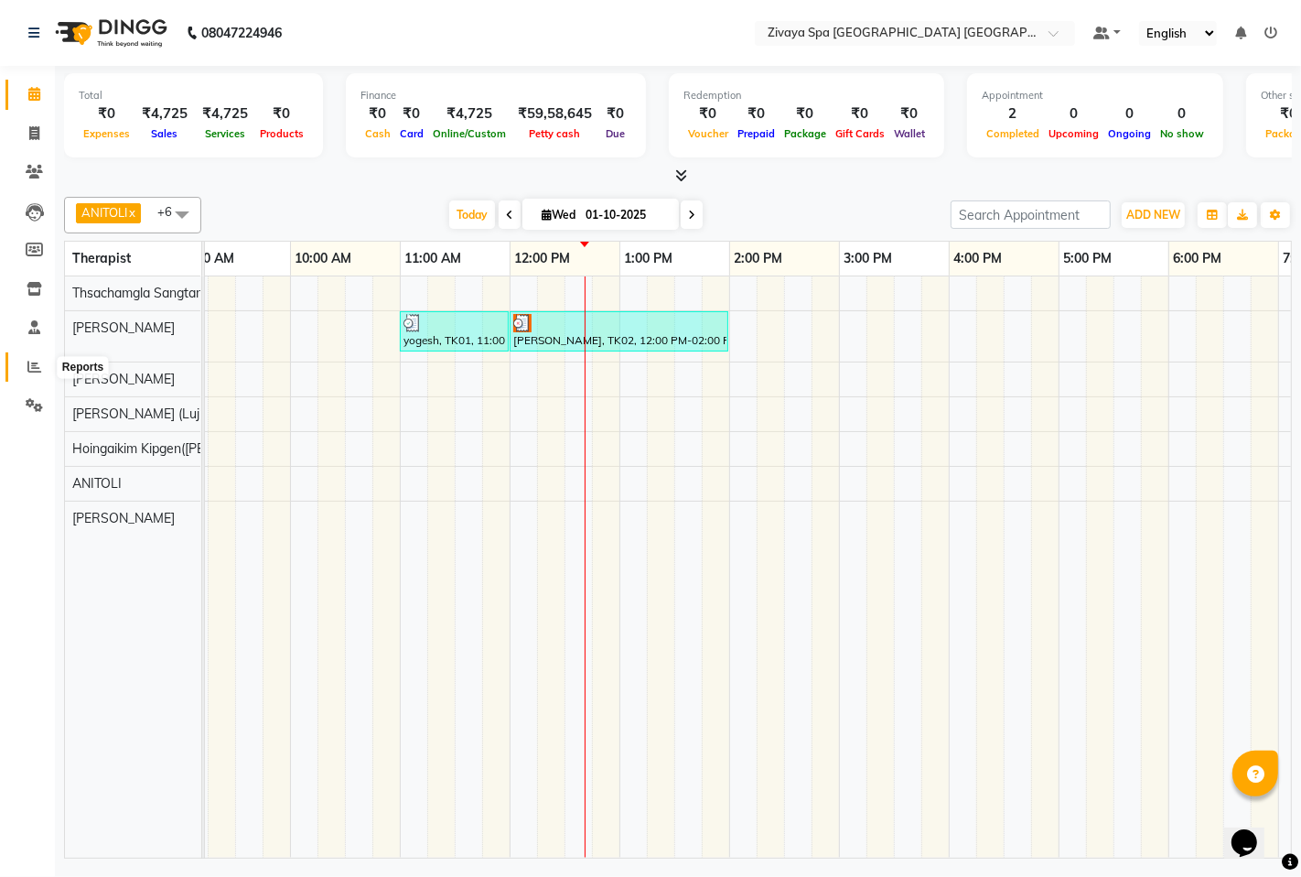
click at [28, 363] on icon at bounding box center [34, 367] width 14 height 14
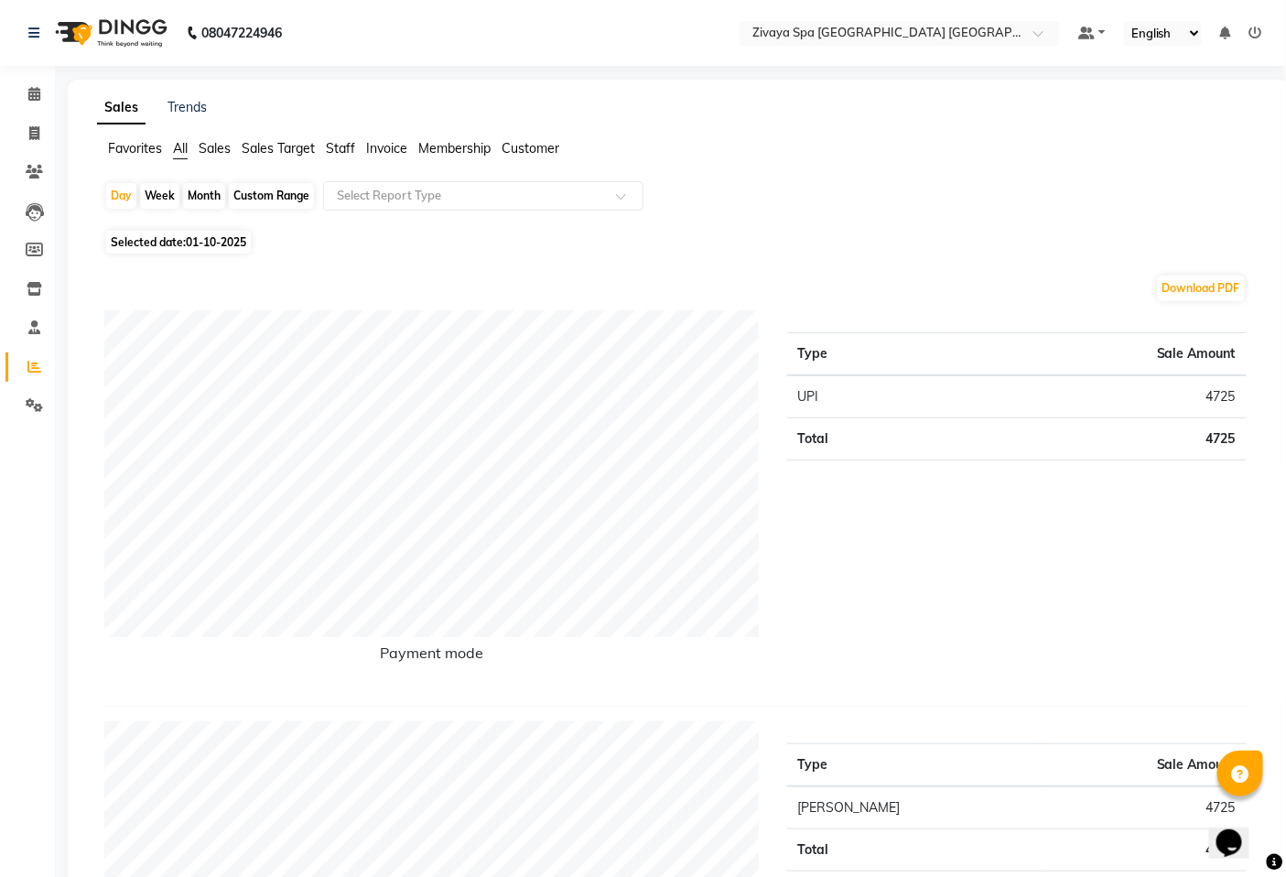
click at [284, 145] on span "Sales Target" at bounding box center [278, 148] width 73 height 16
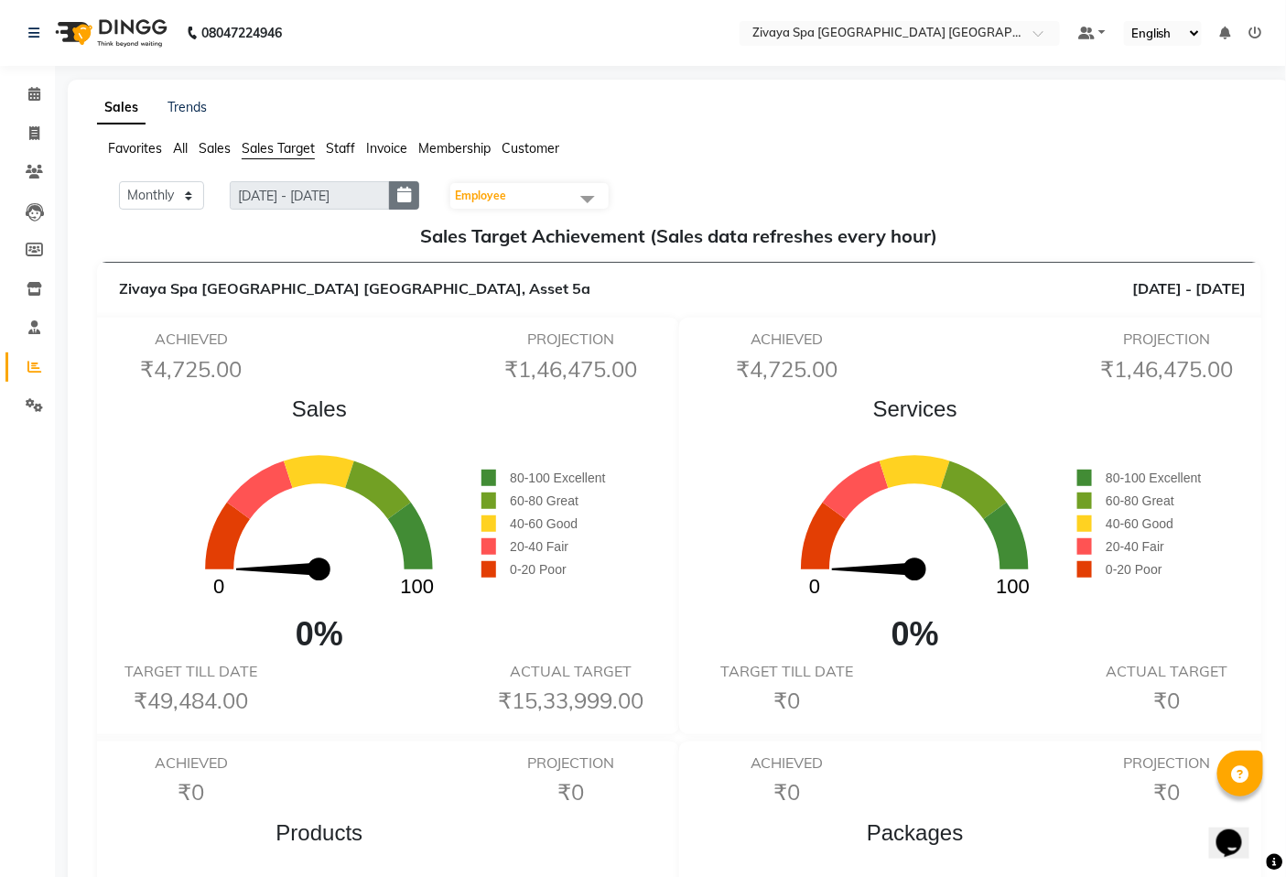
click at [419, 205] on button "button" at bounding box center [404, 195] width 30 height 28
select select "10"
select select "2025"
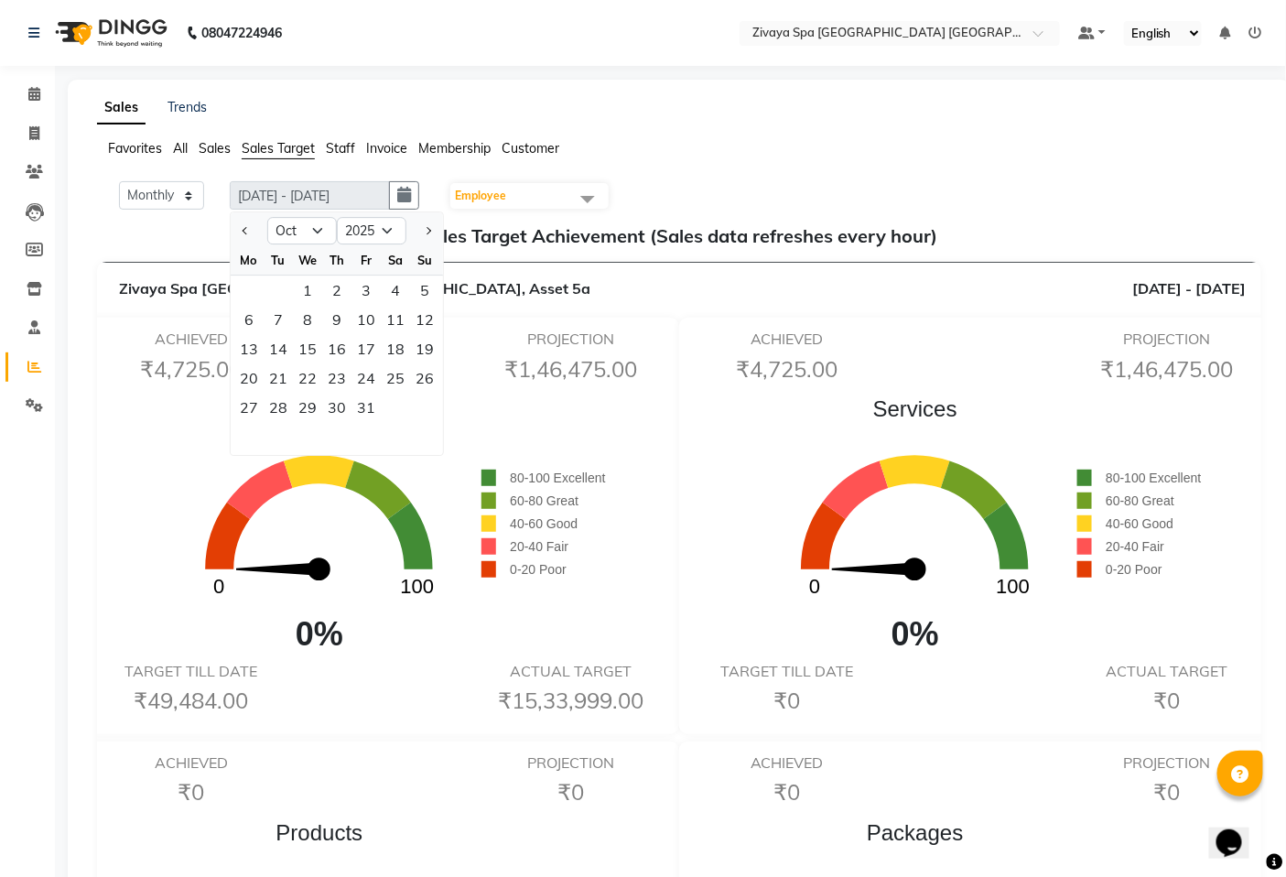
click at [254, 229] on div at bounding box center [249, 230] width 37 height 29
click at [250, 233] on button "Previous month" at bounding box center [246, 230] width 16 height 29
select select "9"
click at [248, 280] on div "1" at bounding box center [248, 289] width 29 height 29
type input "[DATE] - [DATE]"
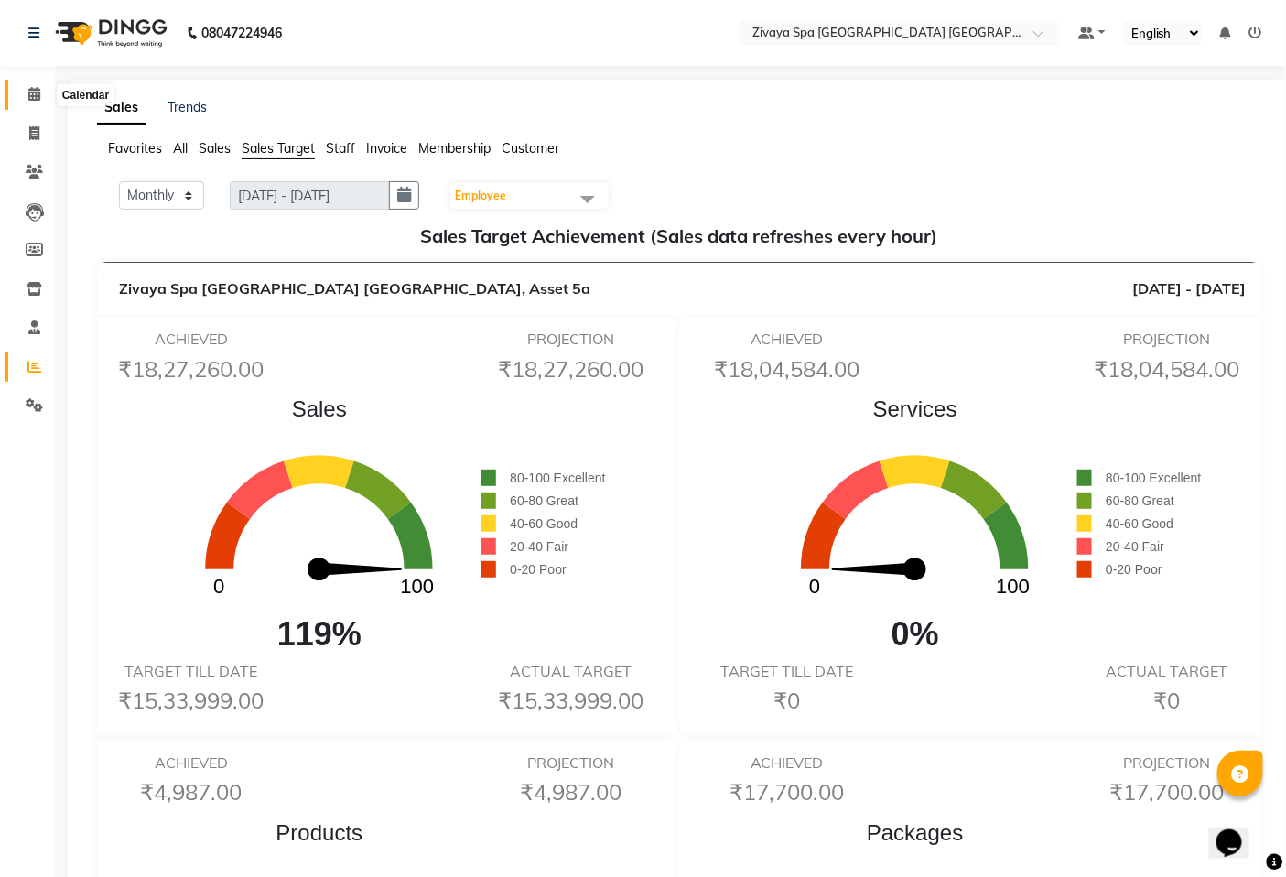
click at [29, 98] on icon at bounding box center [34, 94] width 12 height 14
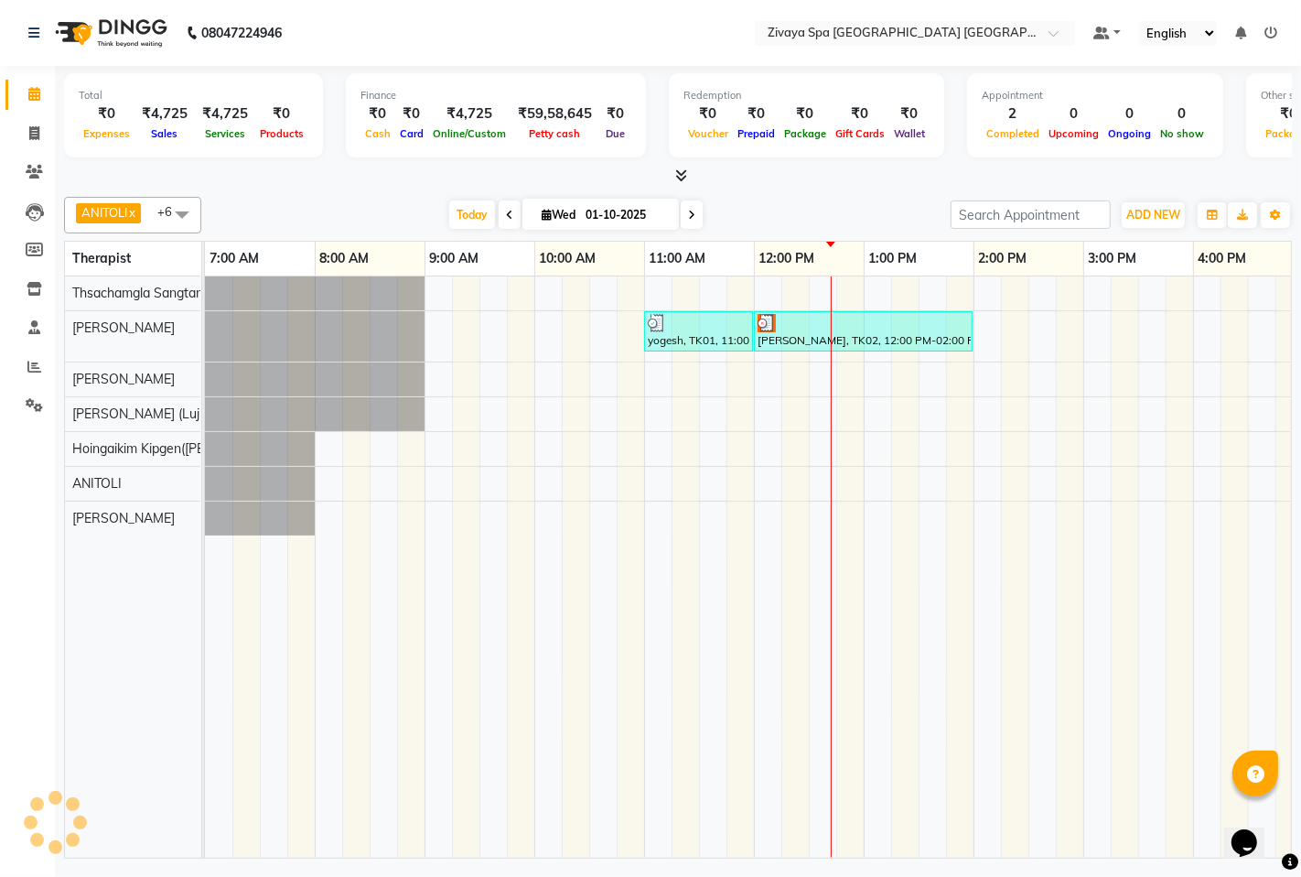
scroll to position [0, 550]
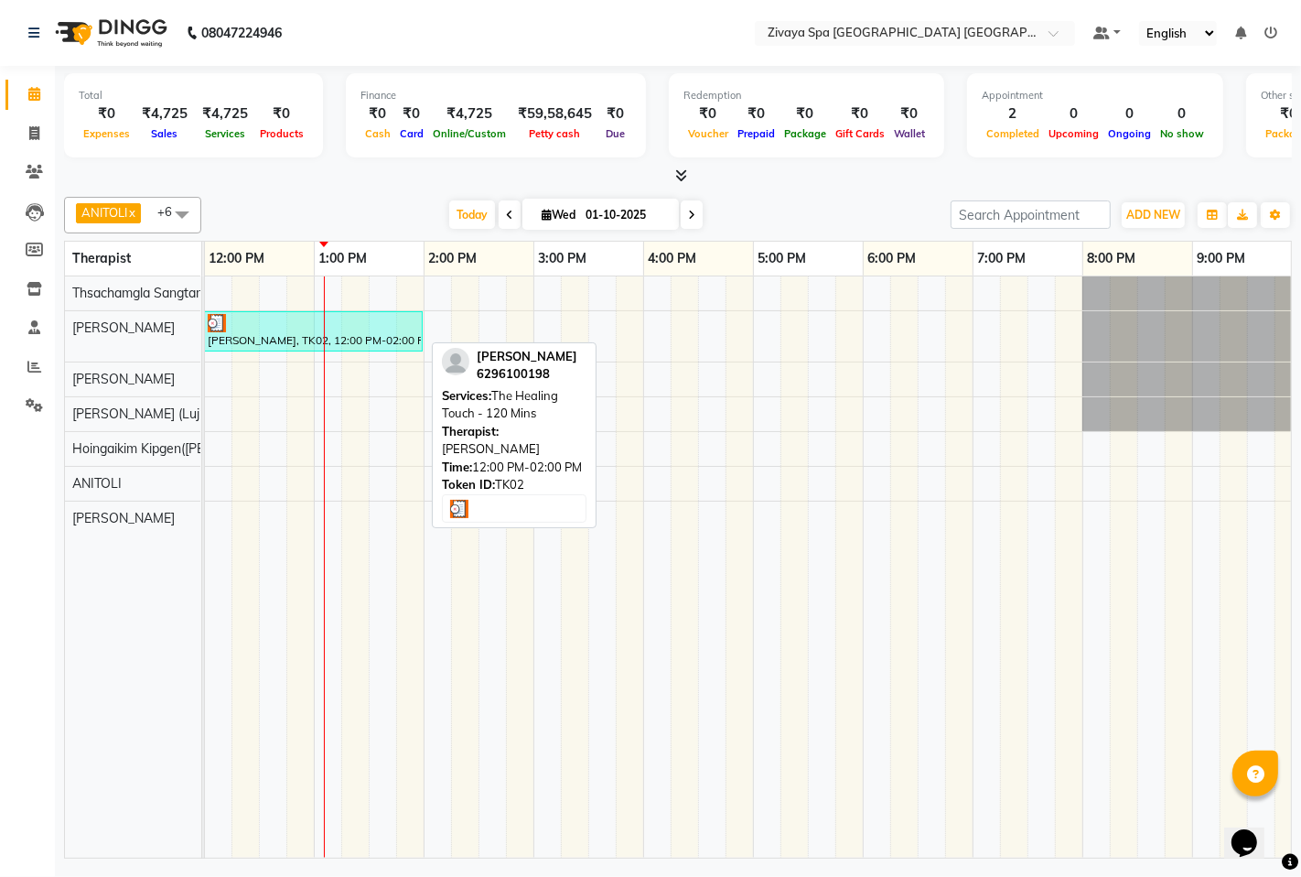
click at [337, 337] on div "[PERSON_NAME], TK02, 12:00 PM-02:00 PM, The Healing Touch - 120 Mins" at bounding box center [313, 331] width 215 height 35
select select "3"
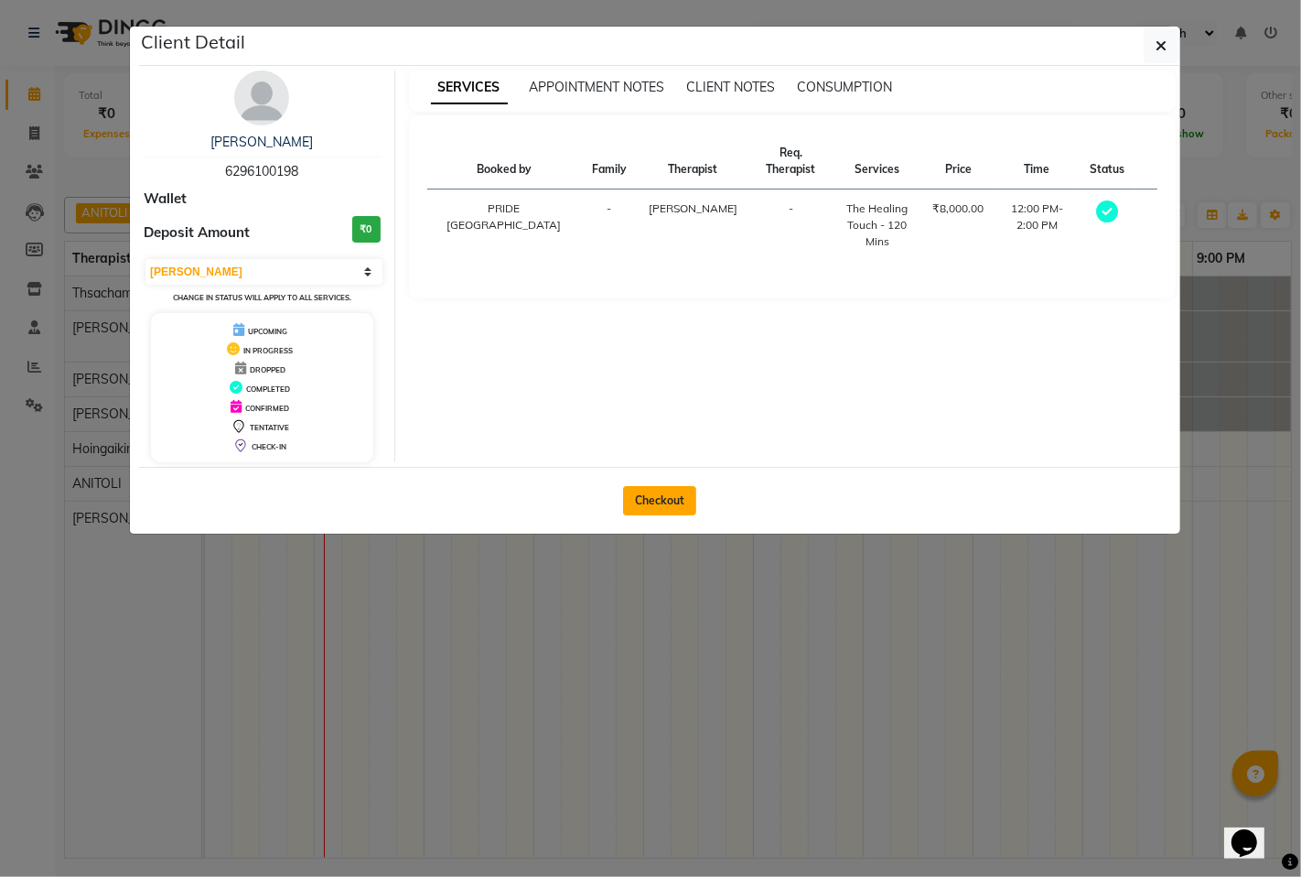
click at [654, 494] on button "Checkout" at bounding box center [659, 500] width 73 height 29
select select "service"
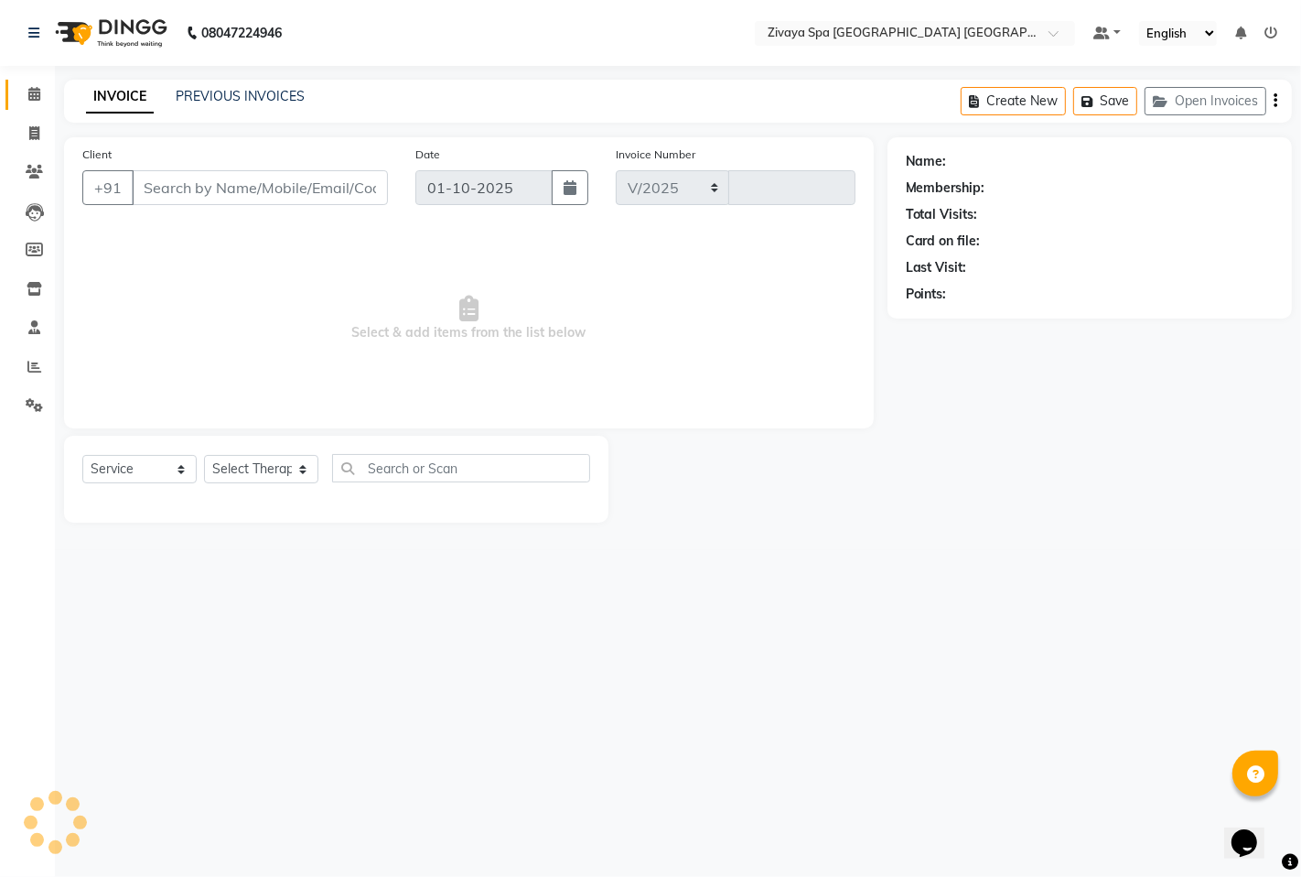
select select "6501"
type input "1790"
type input "6296100198"
select select "49490"
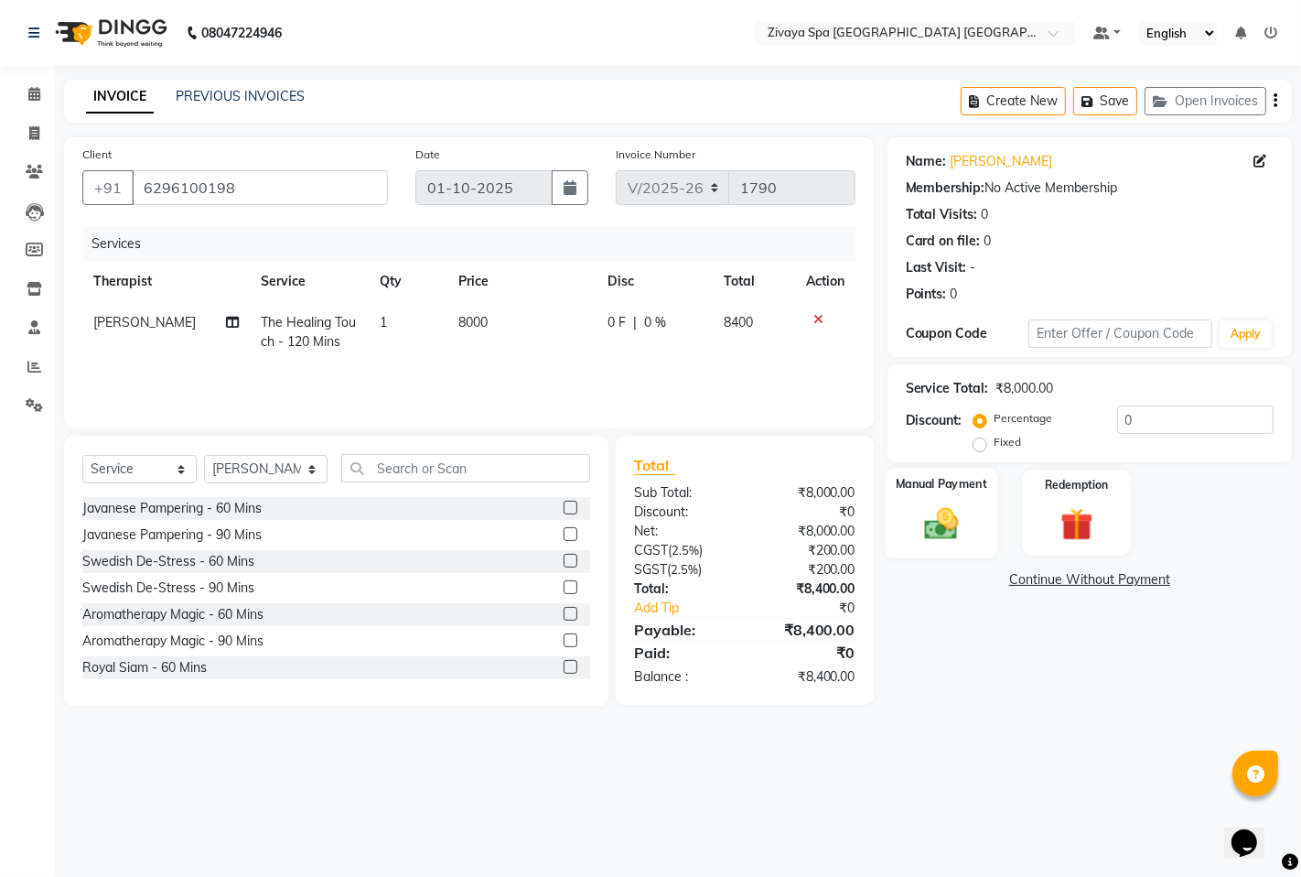
click at [948, 528] on img at bounding box center [941, 522] width 56 height 39
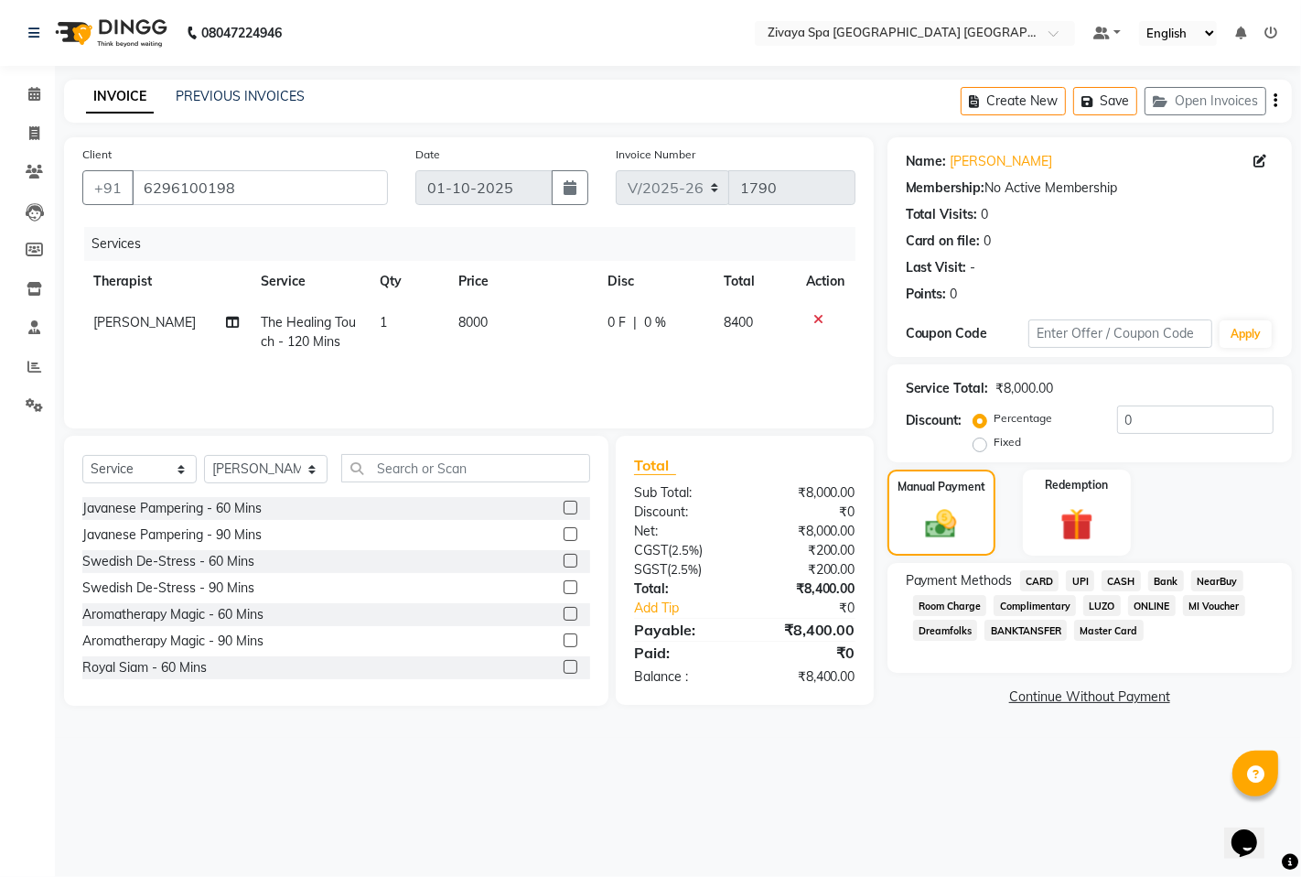
click at [995, 445] on label "Fixed" at bounding box center [1008, 442] width 27 height 16
click at [985, 445] on input "Fixed" at bounding box center [983, 442] width 13 height 13
radio input "true"
click at [1073, 582] on span "UPI" at bounding box center [1080, 580] width 28 height 21
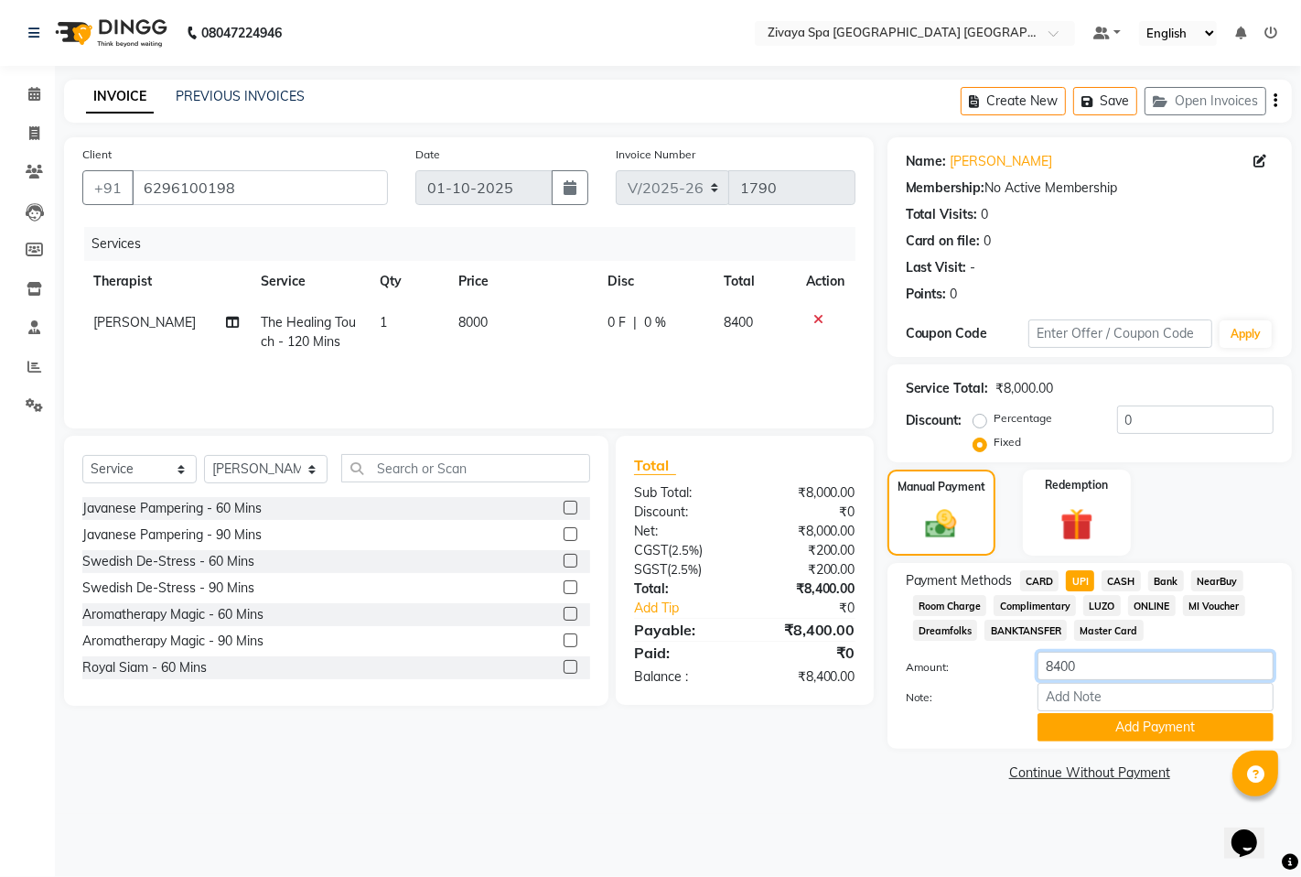
click at [1119, 657] on input "8400" at bounding box center [1156, 666] width 236 height 28
type input "8024"
click at [1118, 724] on button "Add Payment" at bounding box center [1156, 727] width 236 height 28
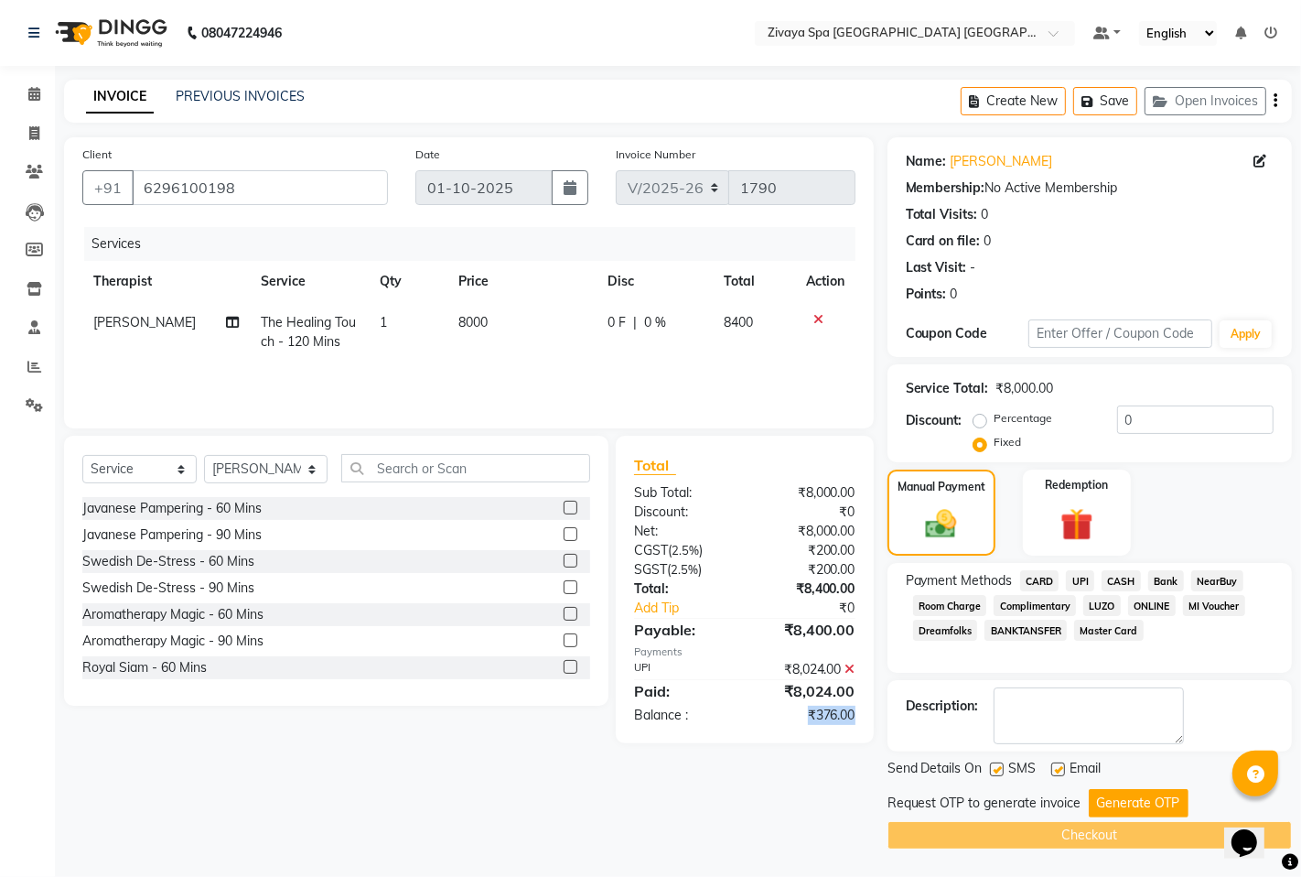
drag, startPoint x: 801, startPoint y: 717, endPoint x: 860, endPoint y: 703, distance: 61.0
click at [860, 703] on div "Total Sub Total: ₹8,000.00 Discount: ₹0 Net: ₹8,000.00 CGST ( 2.5% ) ₹200.00 SG…" at bounding box center [745, 589] width 258 height 307
copy div "₹376.00"
click at [1129, 423] on input "0" at bounding box center [1195, 419] width 156 height 28
paste input "376.00"
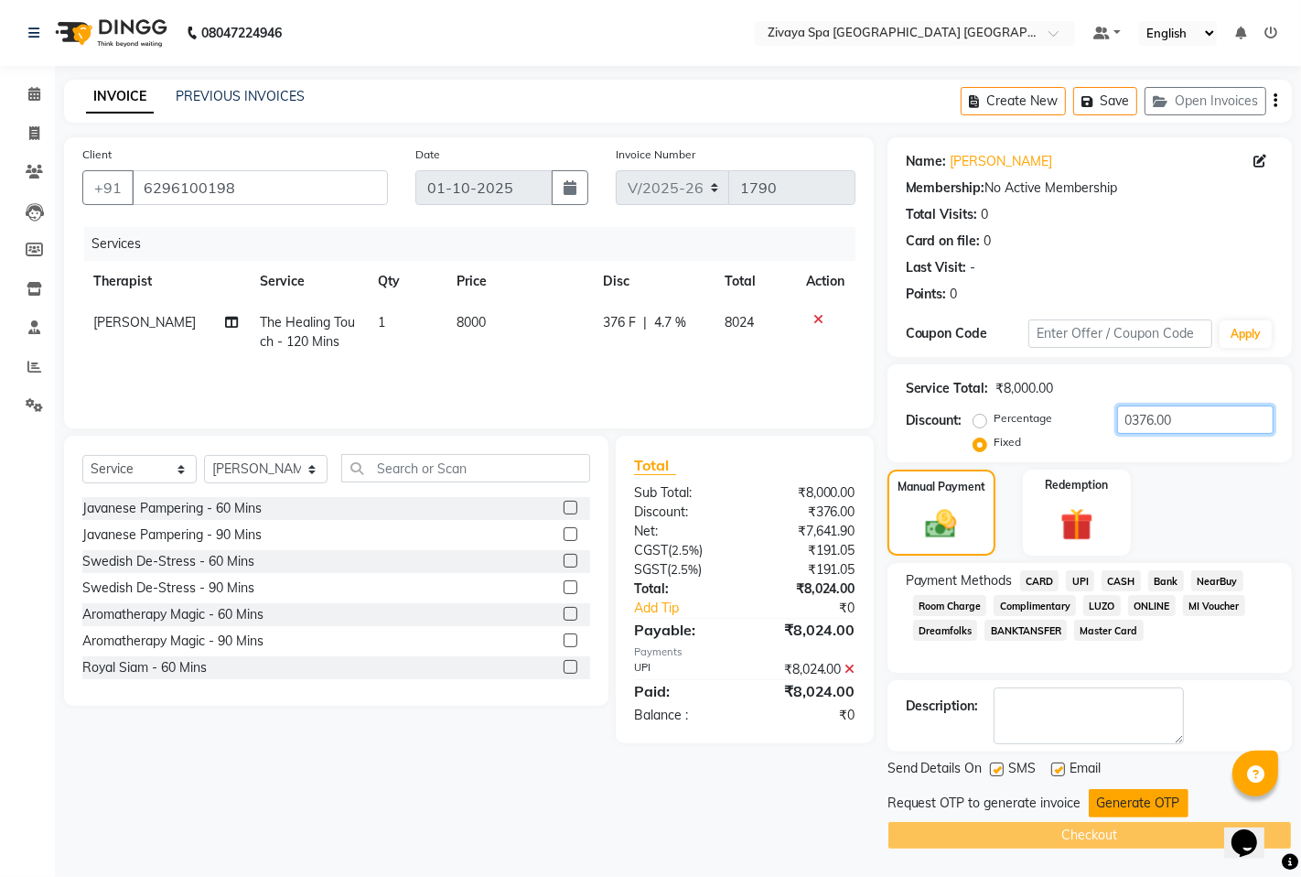
type input "0376.00"
click at [1142, 792] on button "Generate OTP" at bounding box center [1139, 803] width 100 height 28
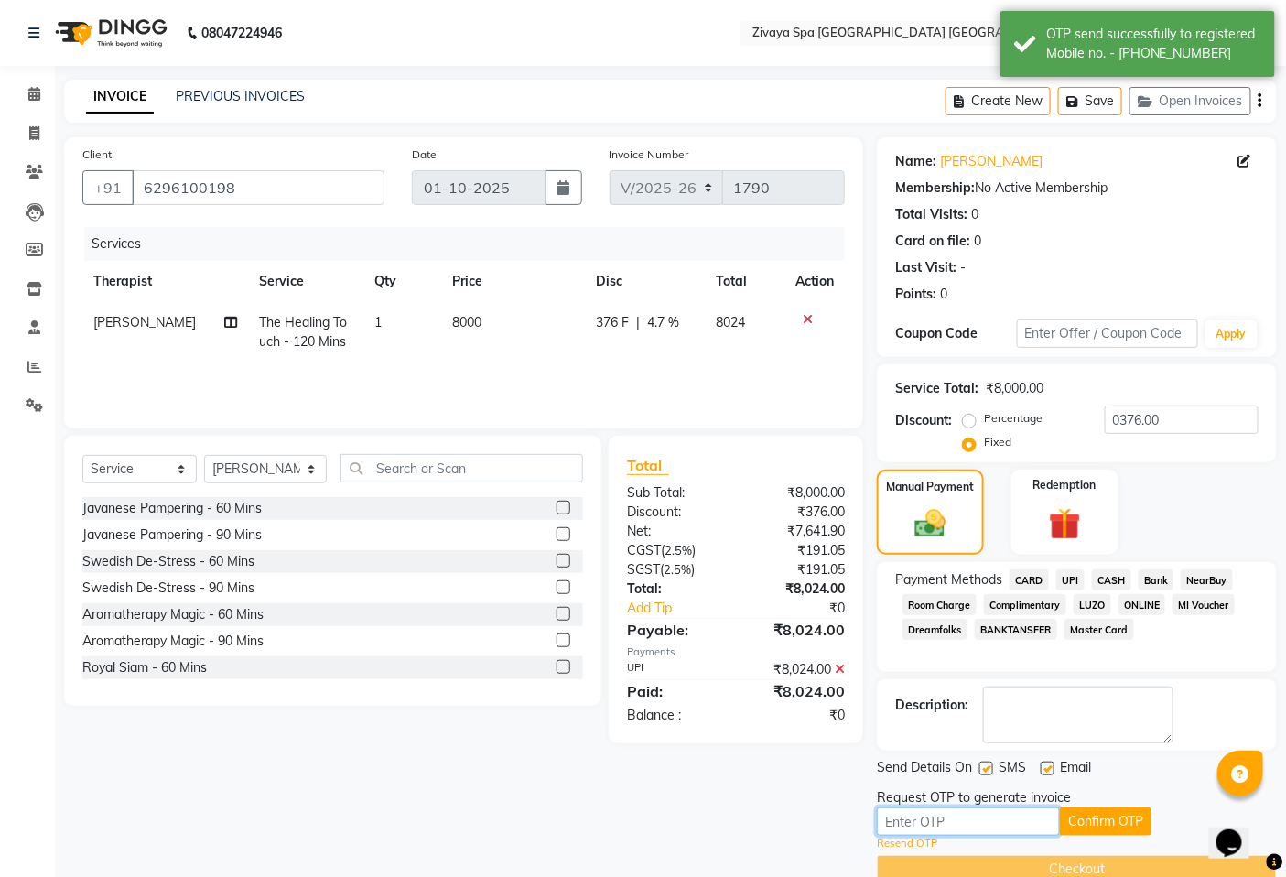
click at [1018, 817] on input "text" at bounding box center [968, 821] width 183 height 28
click at [1014, 819] on input "text" at bounding box center [968, 821] width 183 height 28
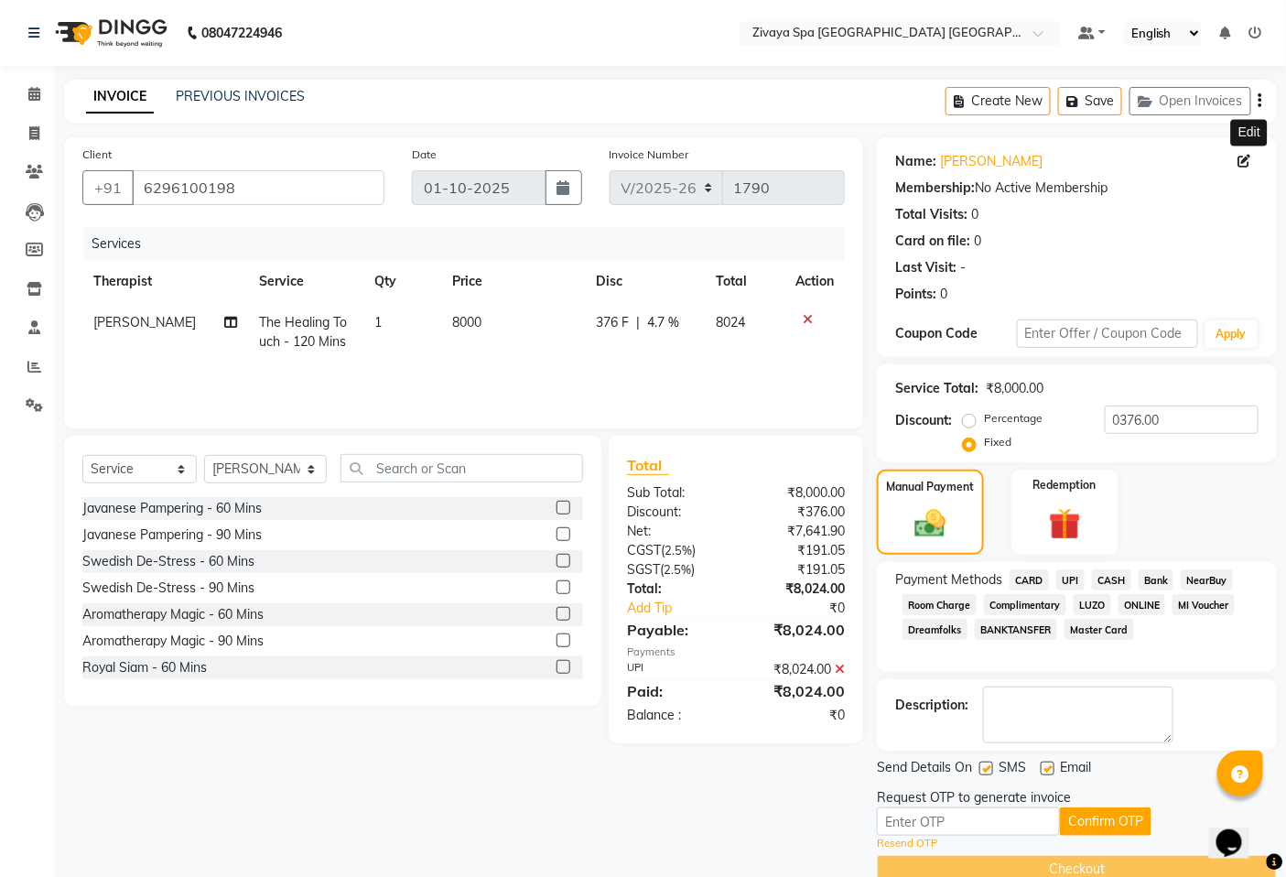
click at [1245, 159] on icon at bounding box center [1244, 161] width 13 height 13
select select "[DEMOGRAPHIC_DATA]"
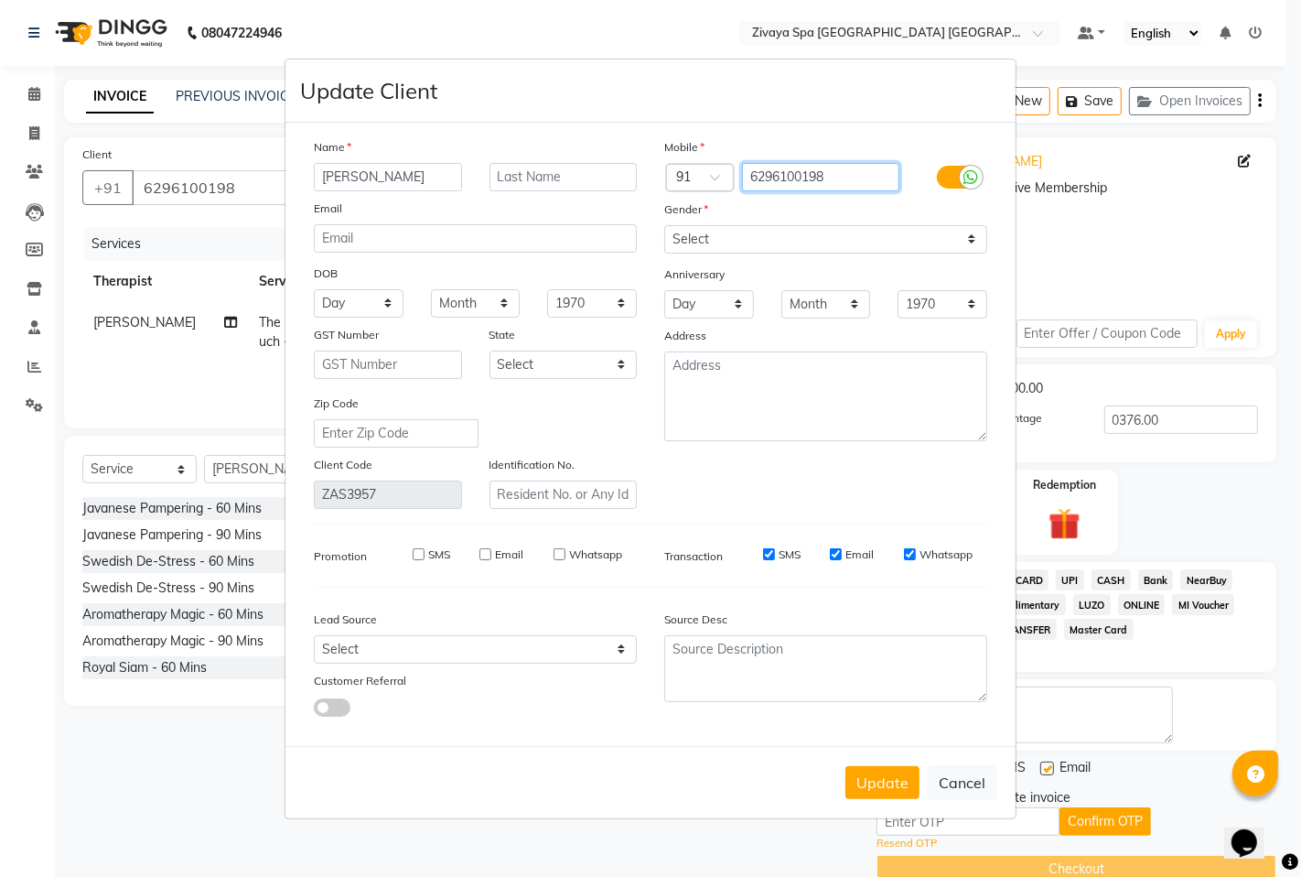
click at [810, 172] on input "6296100198" at bounding box center [821, 177] width 158 height 28
type input "6296100798"
click at [900, 781] on button "Update" at bounding box center [883, 782] width 74 height 33
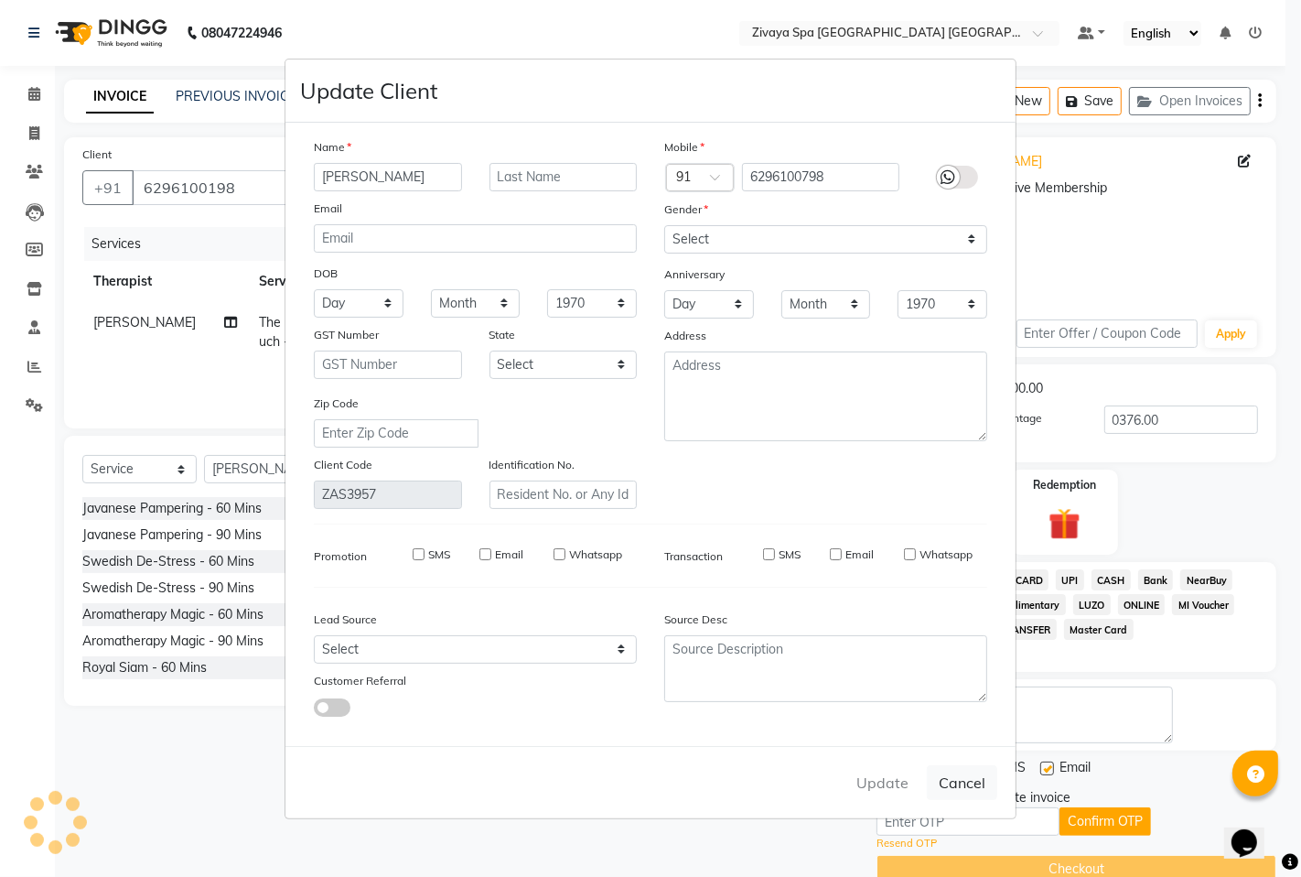
type input "6296100798"
select select
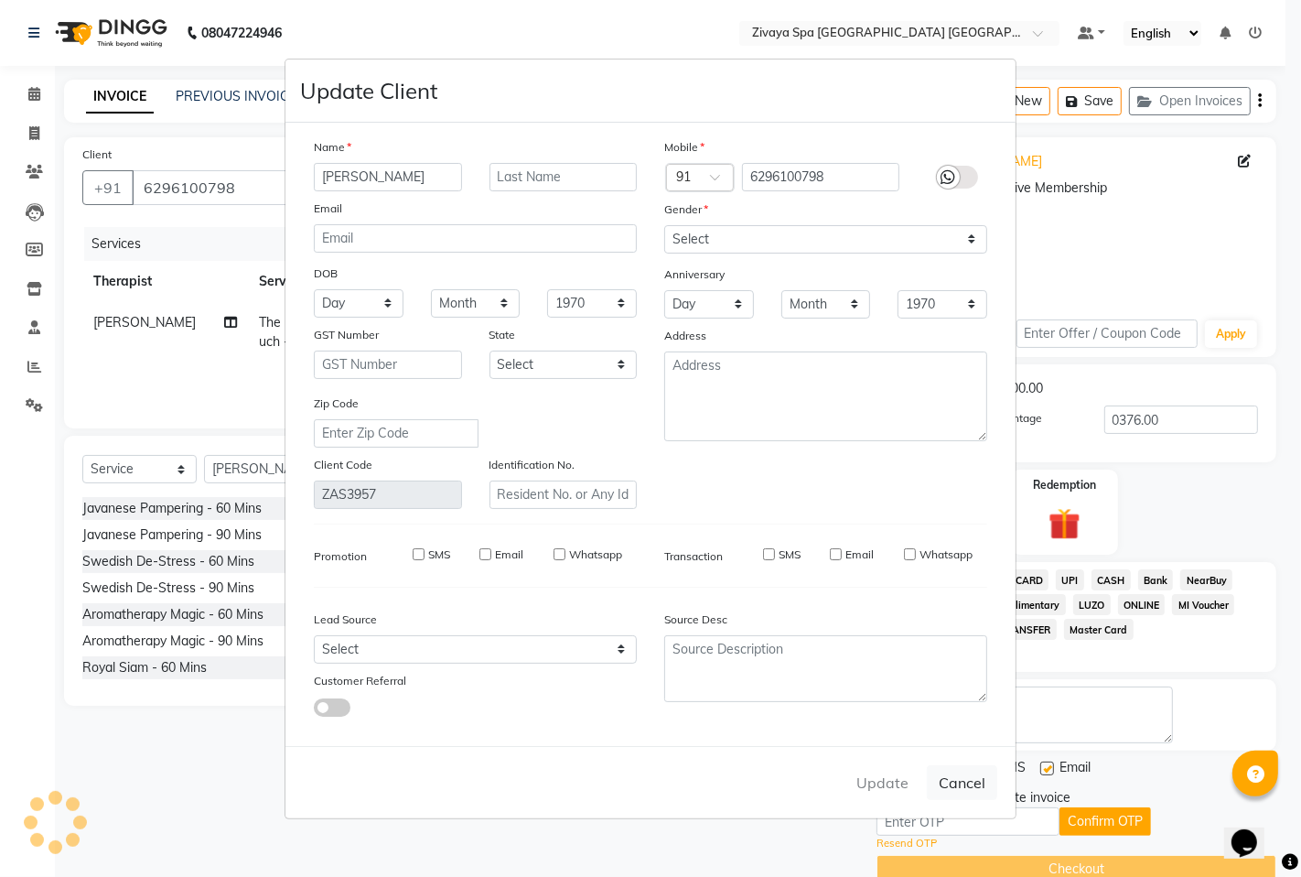
select select
checkbox input "false"
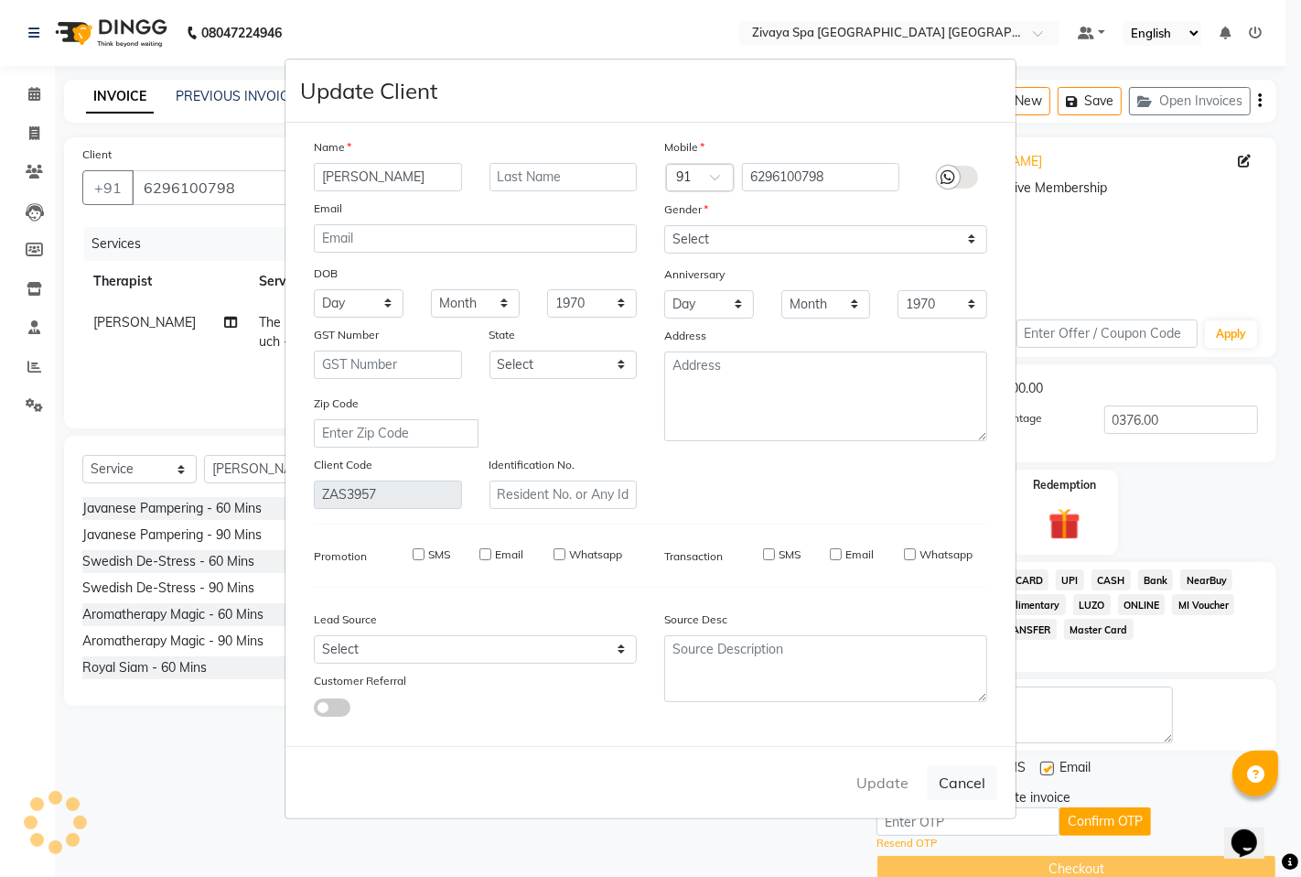
checkbox input "false"
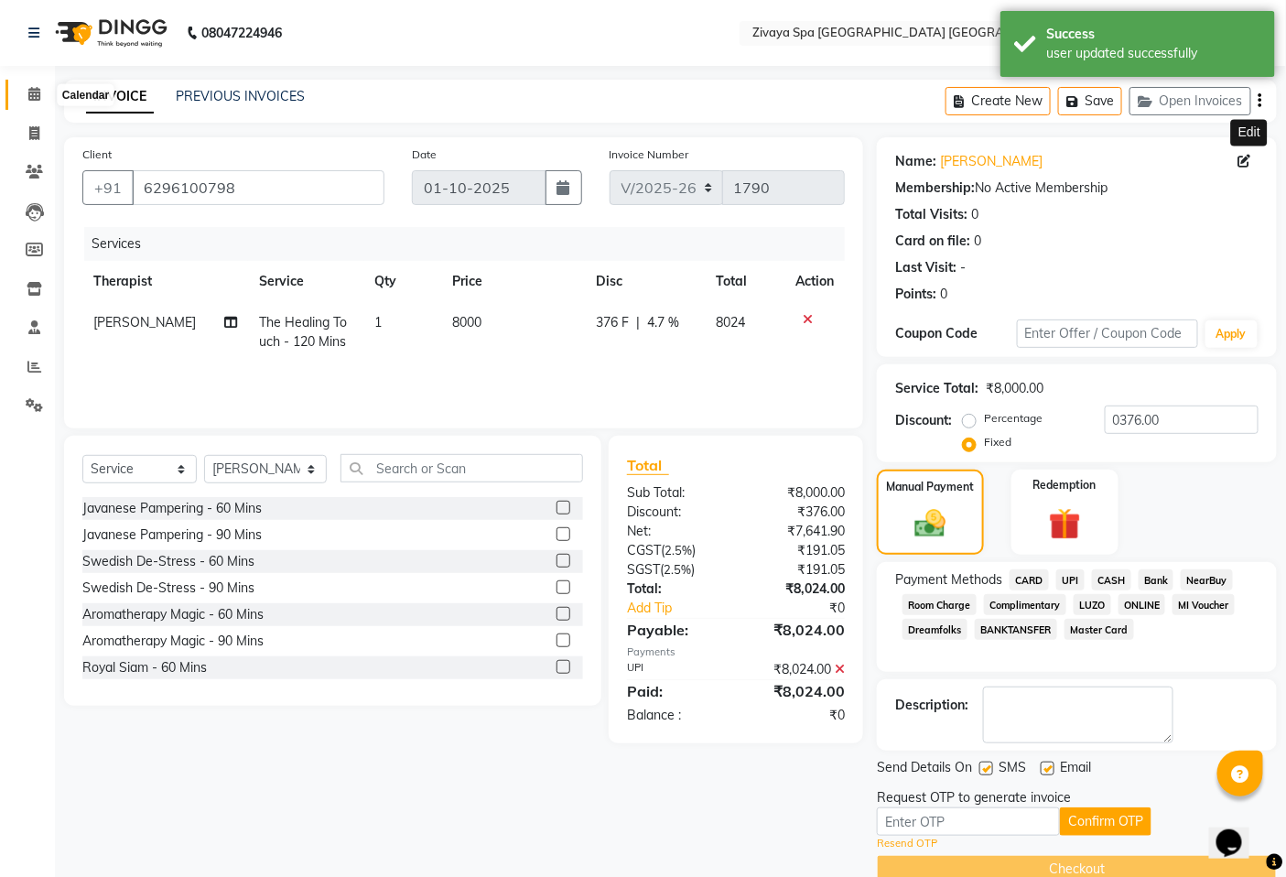
click at [28, 94] on icon at bounding box center [34, 94] width 12 height 14
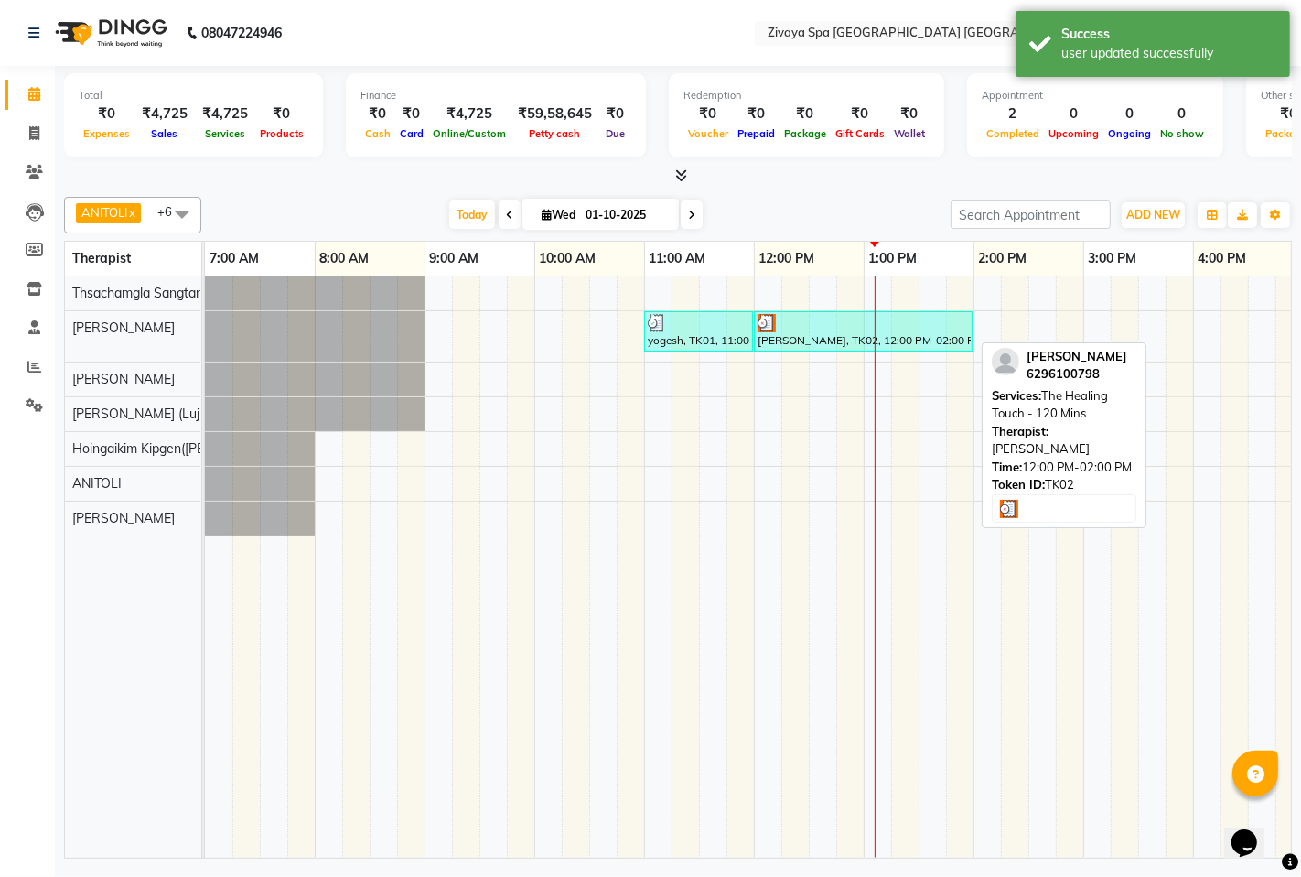
click at [895, 332] on div "[PERSON_NAME], TK02, 12:00 PM-02:00 PM, The Healing Touch - 120 Mins" at bounding box center [863, 331] width 215 height 35
select select "3"
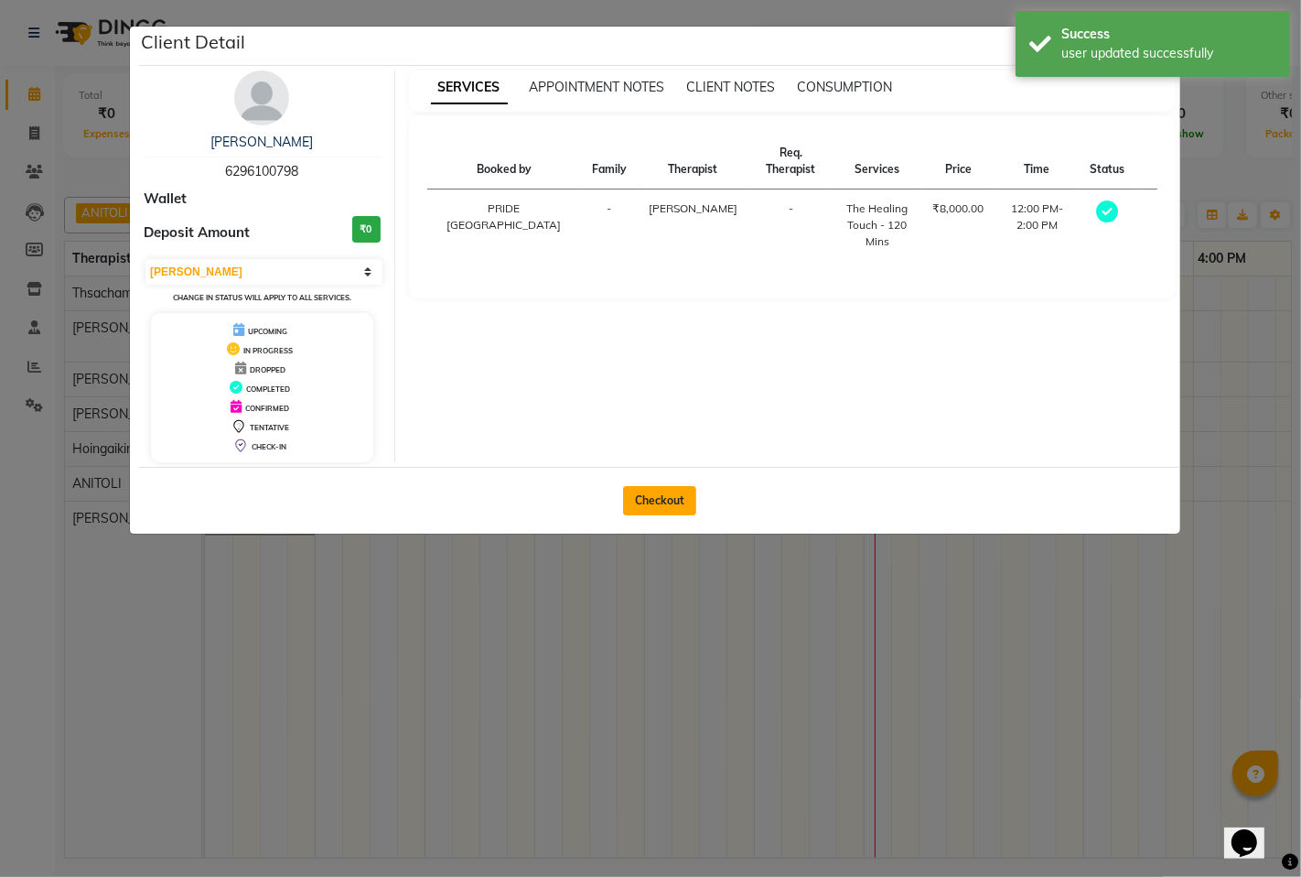
click at [659, 495] on button "Checkout" at bounding box center [659, 500] width 73 height 29
select select "service"
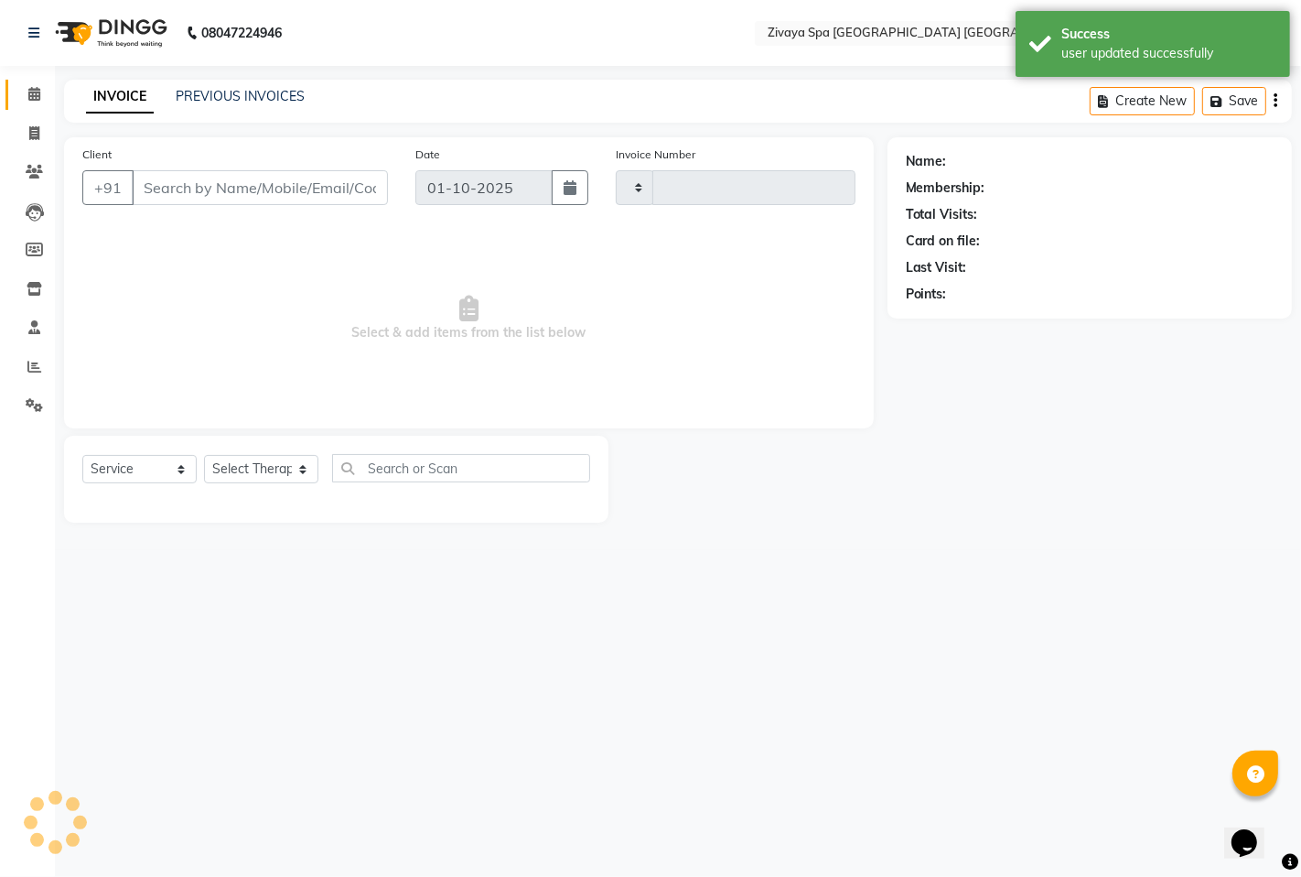
type input "1790"
select select "6501"
type input "6296100798"
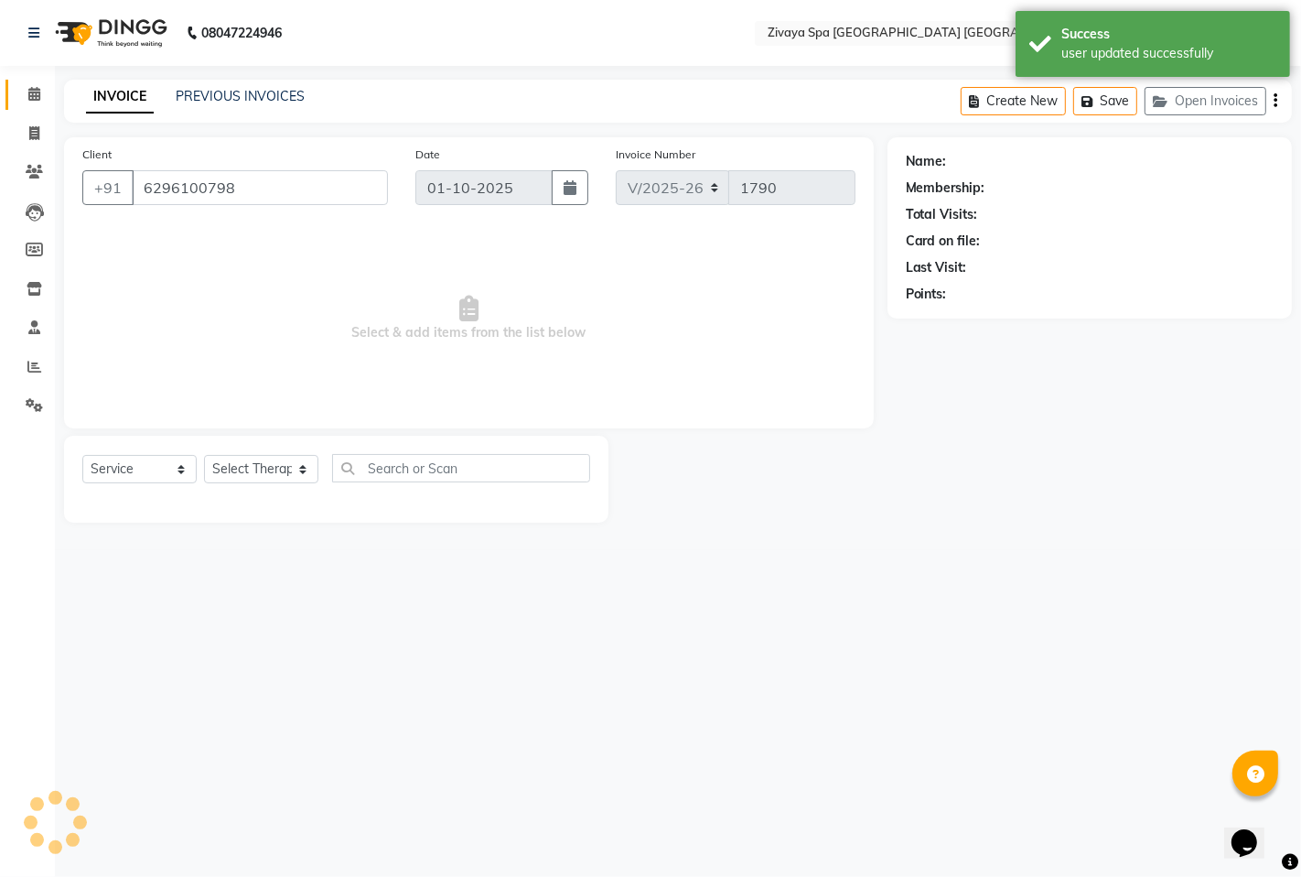
select select "49490"
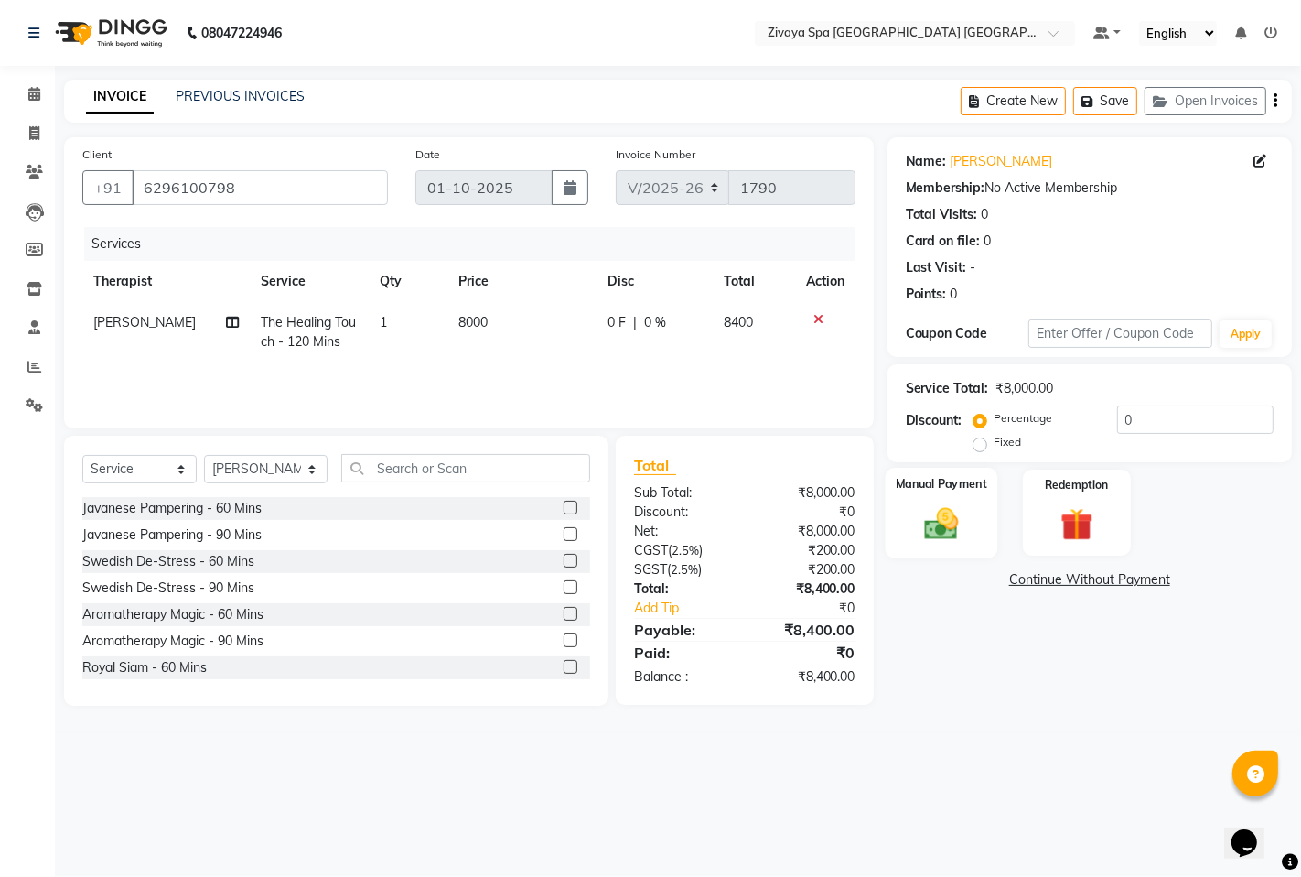
click at [965, 515] on img at bounding box center [941, 522] width 56 height 39
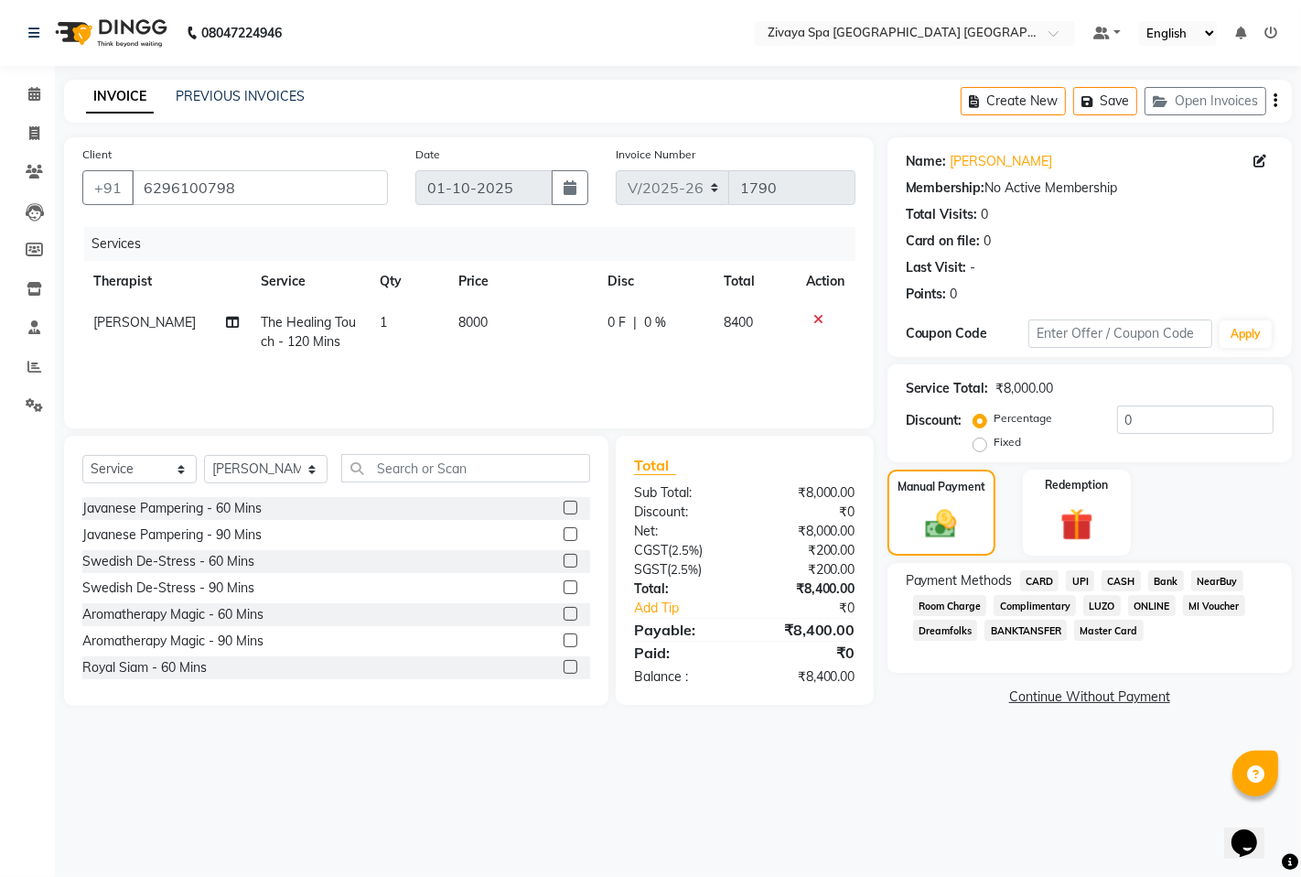
click at [995, 442] on label "Fixed" at bounding box center [1008, 442] width 27 height 16
click at [990, 442] on input "Fixed" at bounding box center [983, 442] width 13 height 13
radio input "true"
click at [961, 515] on img at bounding box center [941, 524] width 53 height 38
click at [1083, 582] on span "UPI" at bounding box center [1080, 580] width 28 height 21
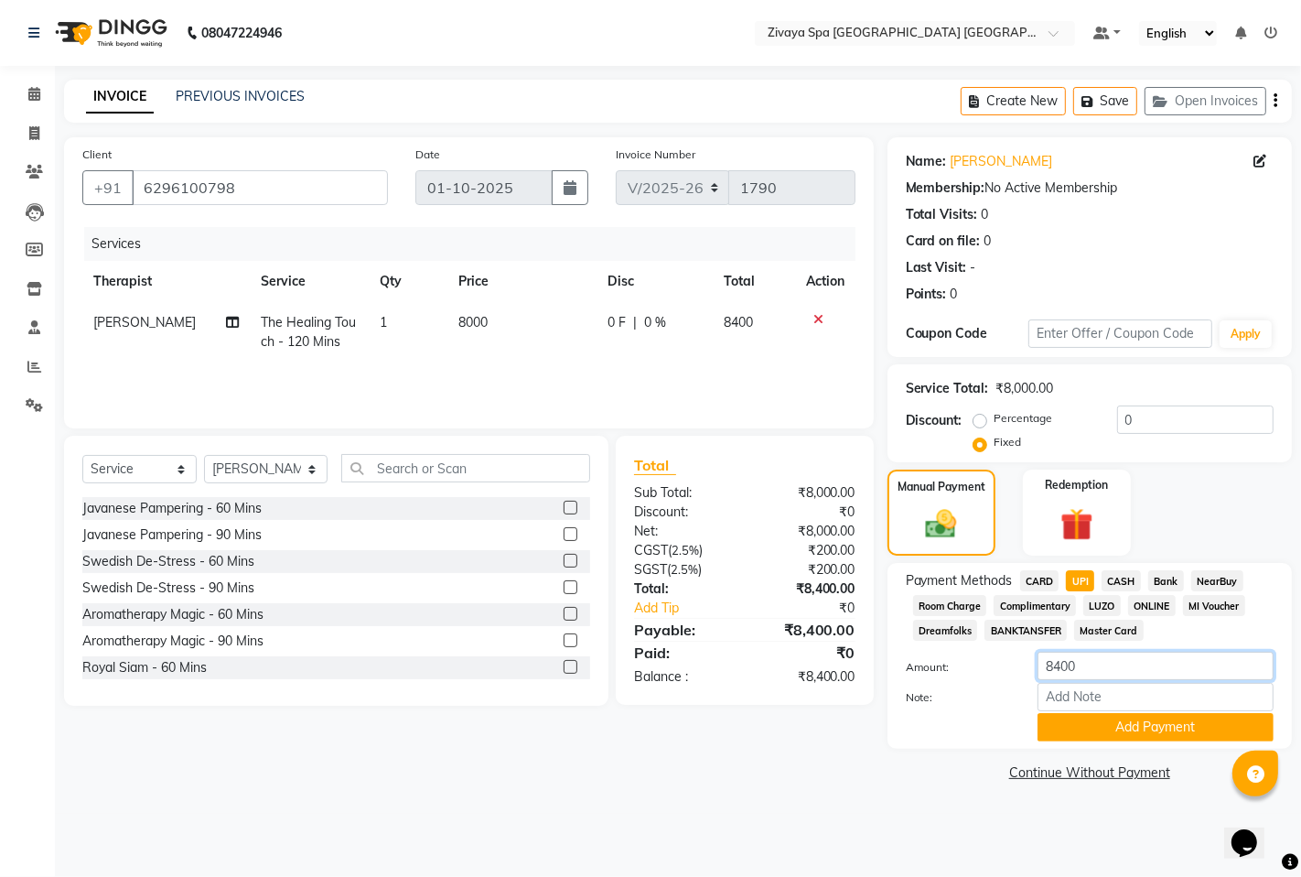
click at [1105, 673] on input "8400" at bounding box center [1156, 666] width 236 height 28
type input "8024"
click at [1140, 718] on button "Add Payment" at bounding box center [1156, 727] width 236 height 28
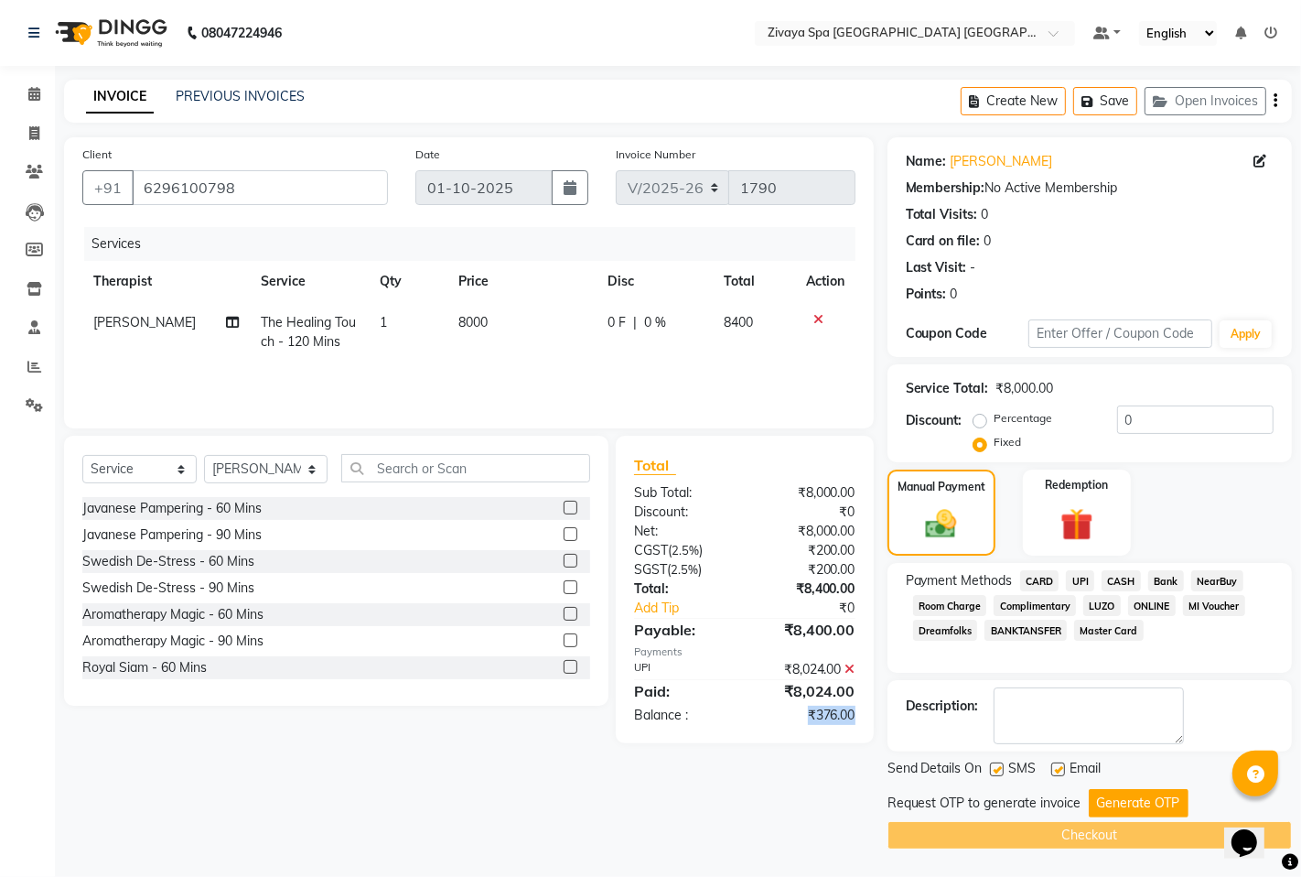
drag, startPoint x: 808, startPoint y: 707, endPoint x: 869, endPoint y: 706, distance: 61.3
click at [869, 706] on div "Total Sub Total: ₹8,000.00 Discount: ₹0 Net: ₹8,000.00 CGST ( 2.5% ) ₹200.00 SG…" at bounding box center [745, 589] width 258 height 307
copy div "₹376.00"
click at [1164, 407] on input "0" at bounding box center [1195, 419] width 156 height 28
paste input "376.00"
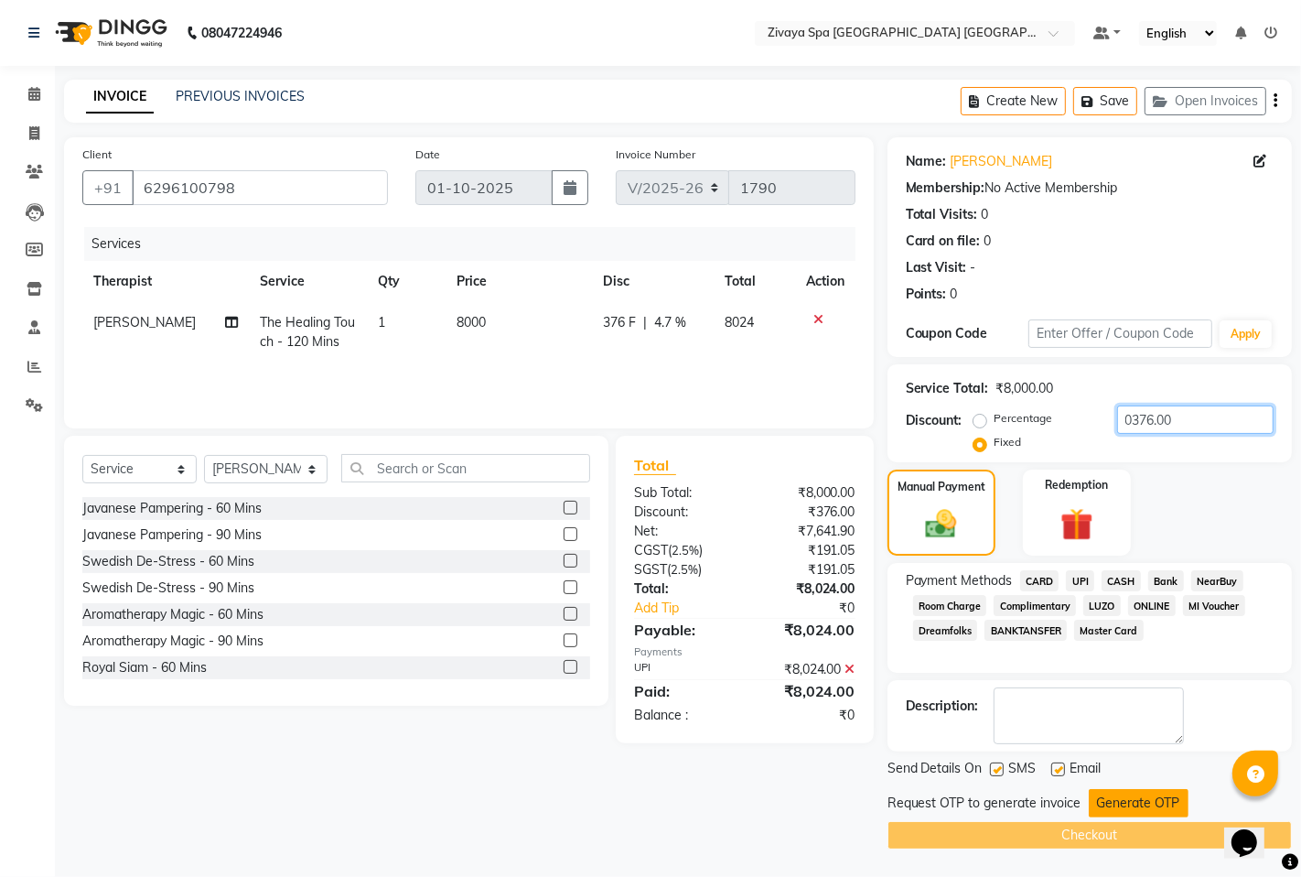
type input "0376.00"
click at [1127, 793] on button "Generate OTP" at bounding box center [1139, 803] width 100 height 28
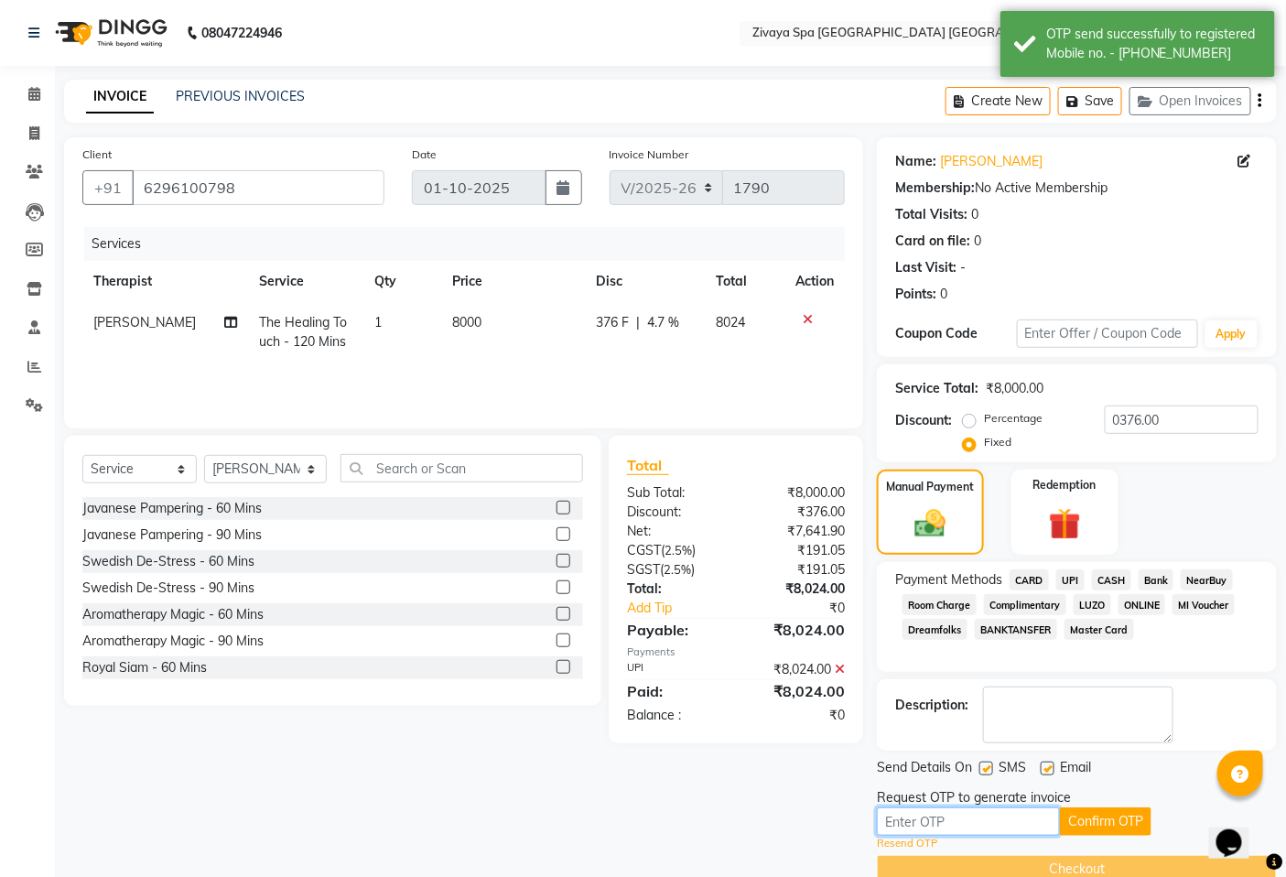
click at [1011, 821] on input "text" at bounding box center [968, 821] width 183 height 28
type input "7879"
click at [1105, 826] on button "Confirm OTP" at bounding box center [1106, 821] width 92 height 28
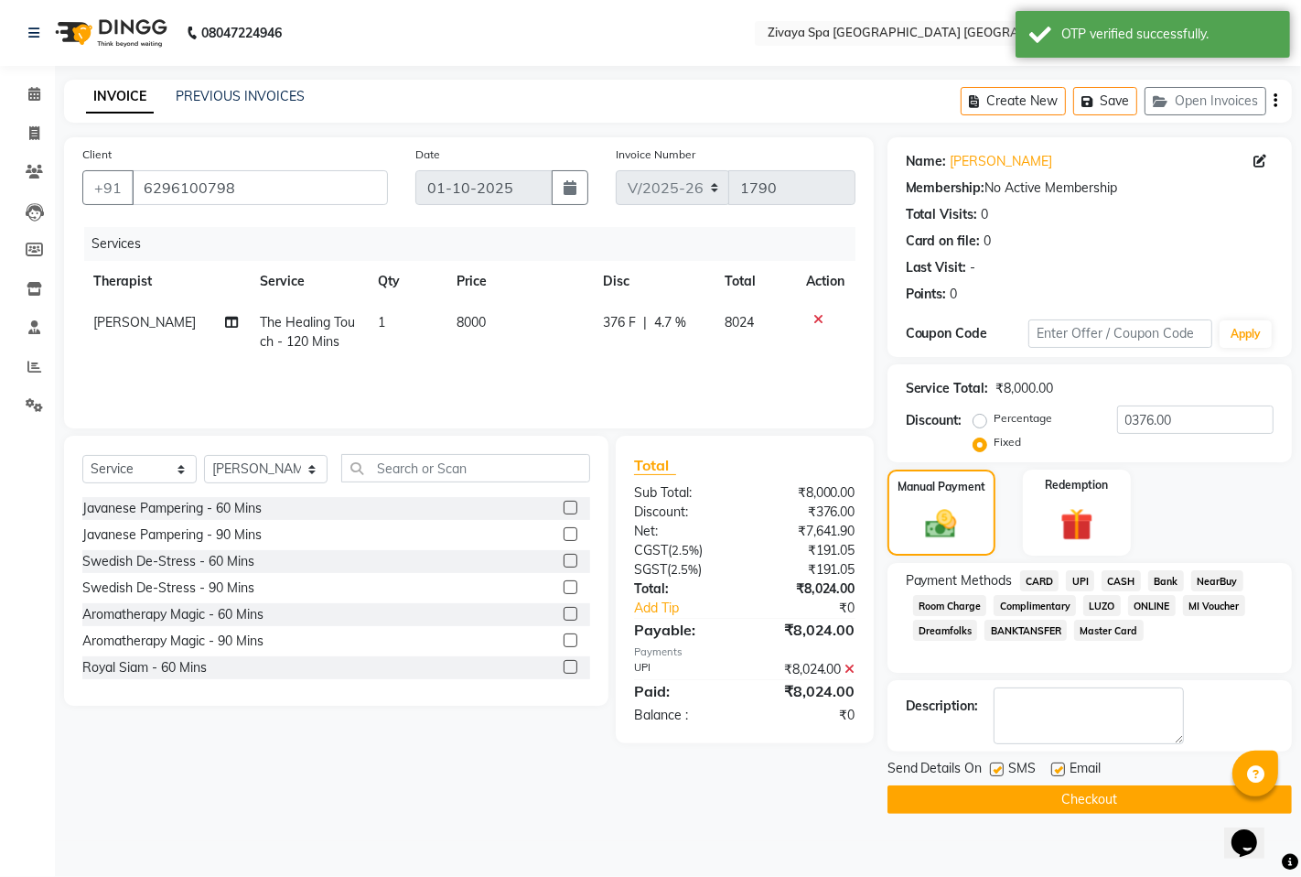
click at [1114, 793] on button "Checkout" at bounding box center [1090, 799] width 404 height 28
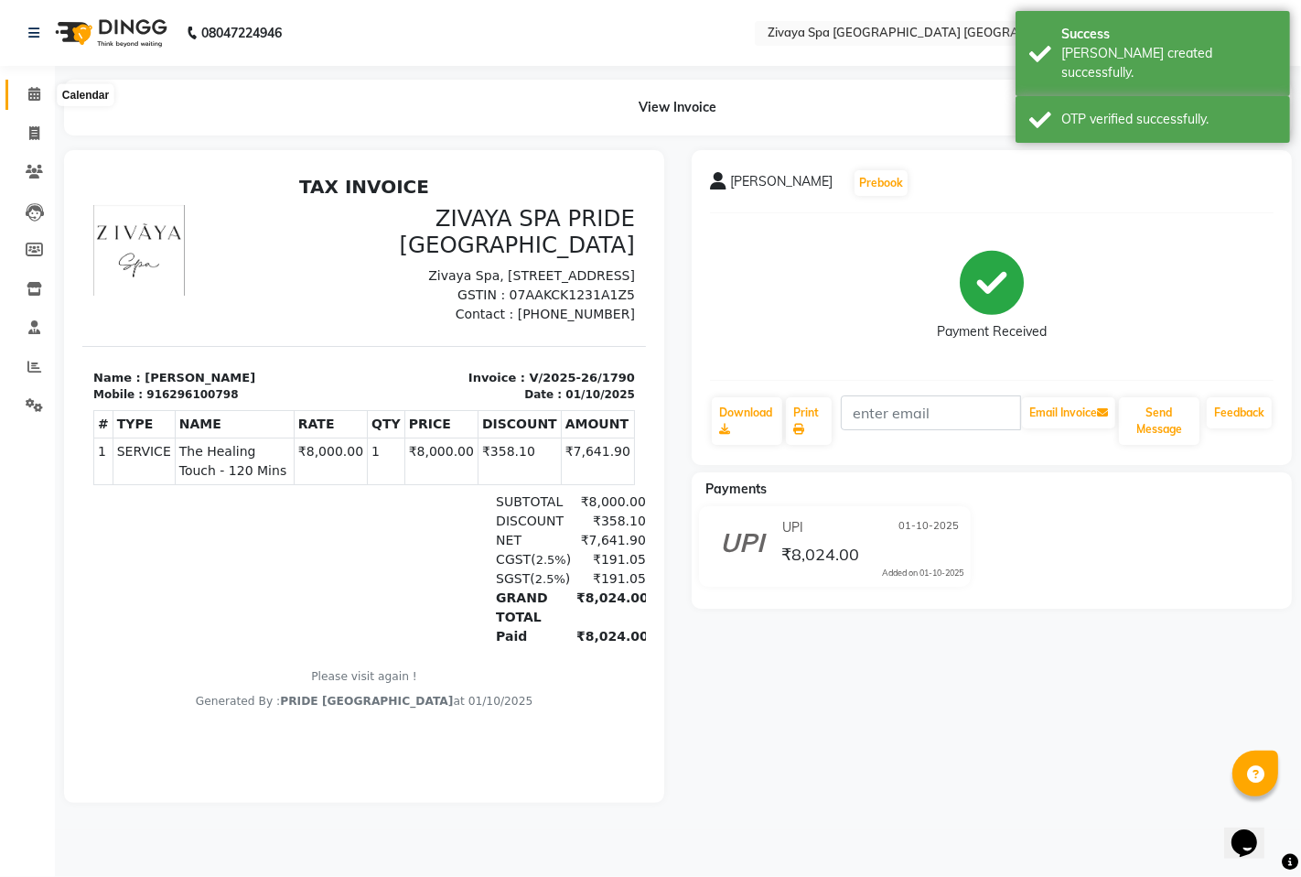
click at [38, 89] on icon at bounding box center [34, 94] width 12 height 14
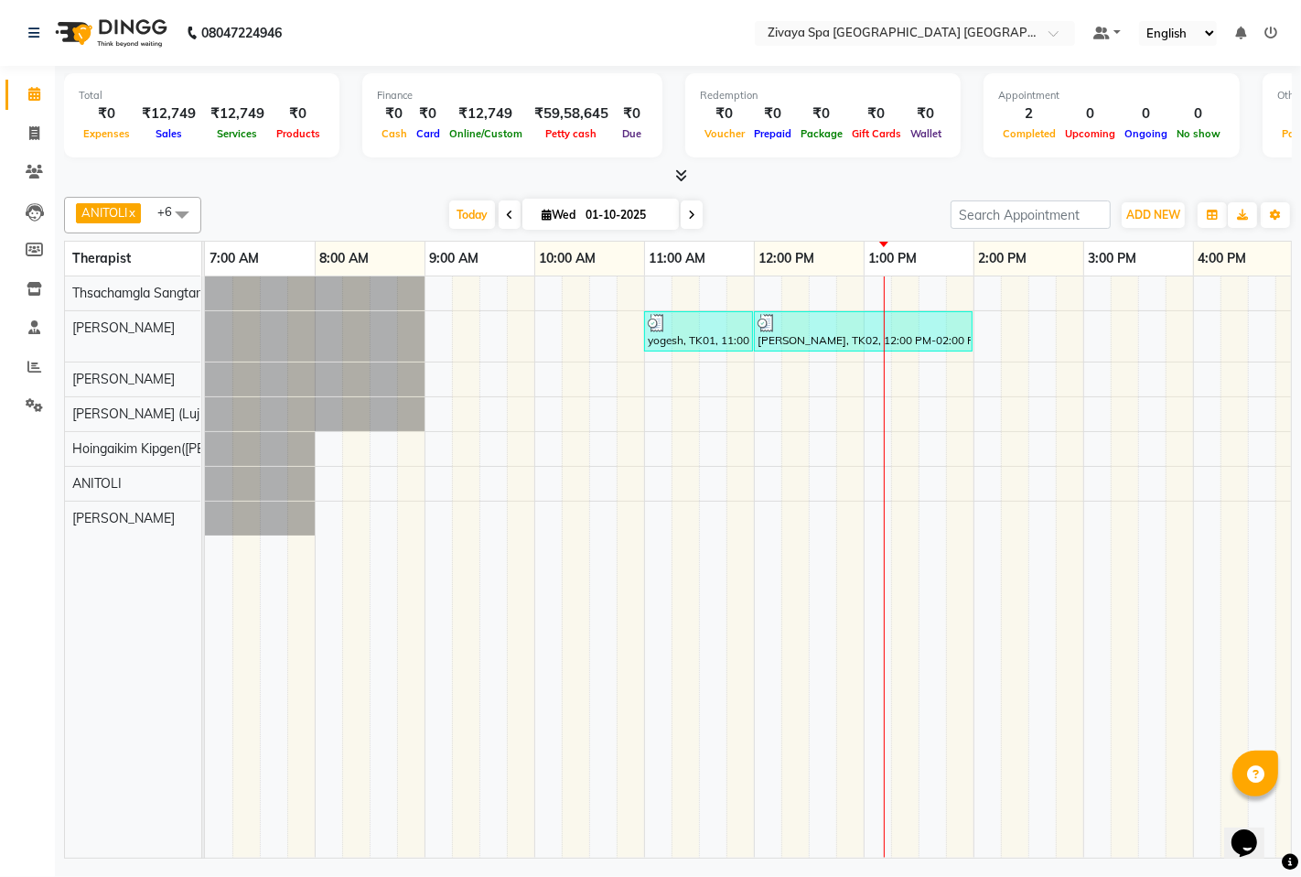
click at [175, 218] on span at bounding box center [182, 214] width 37 height 35
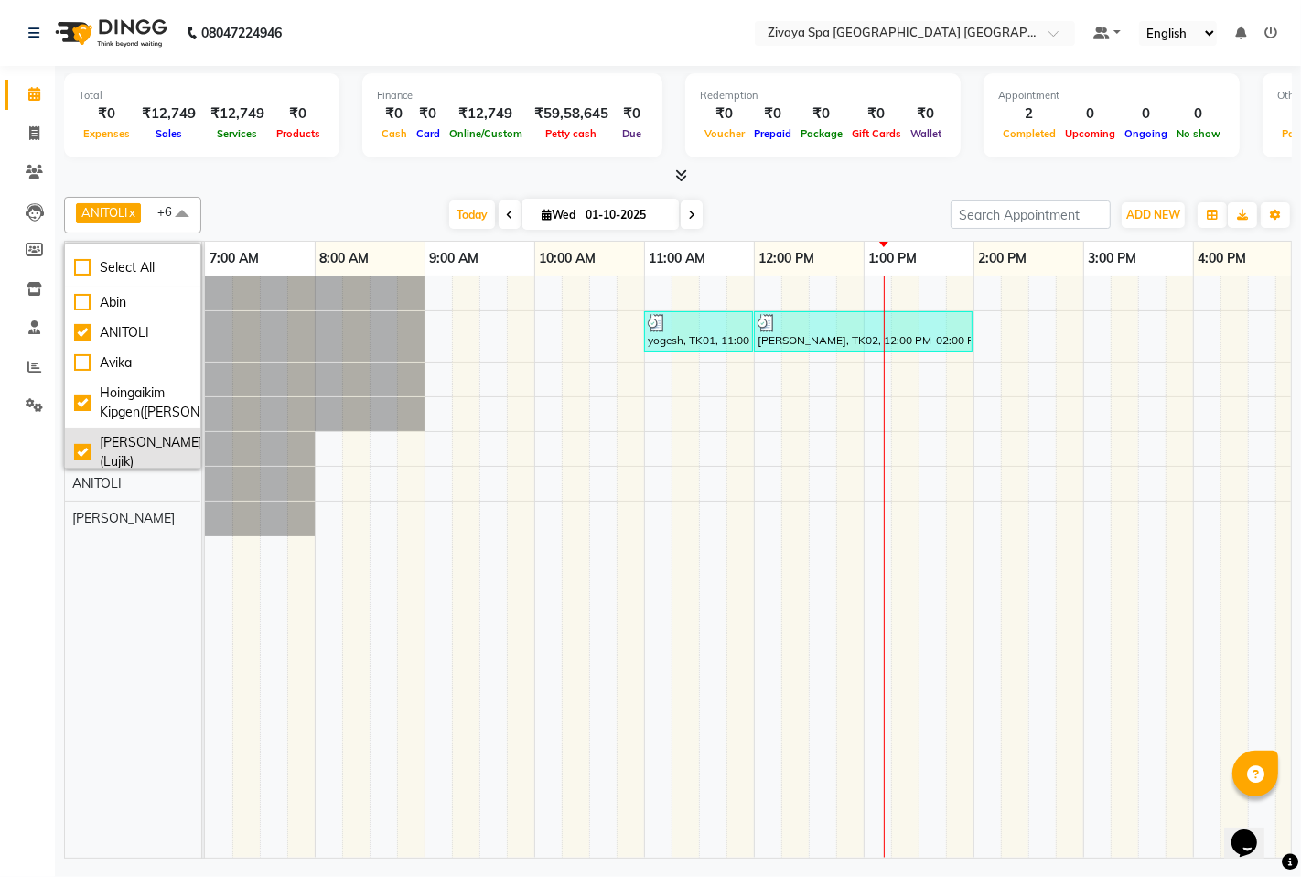
scroll to position [203, 0]
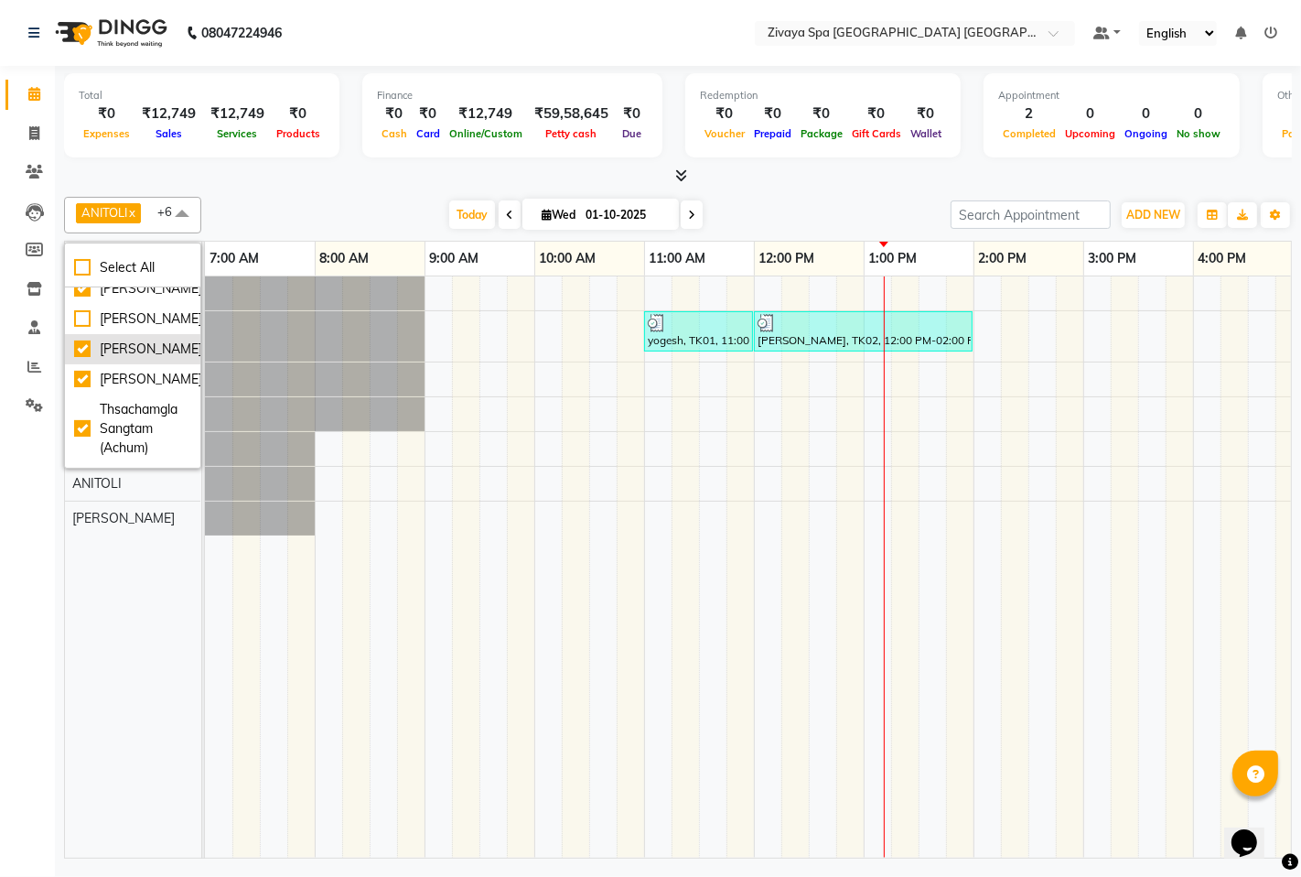
click at [79, 358] on div "[PERSON_NAME]" at bounding box center [132, 349] width 117 height 19
checkbox input "false"
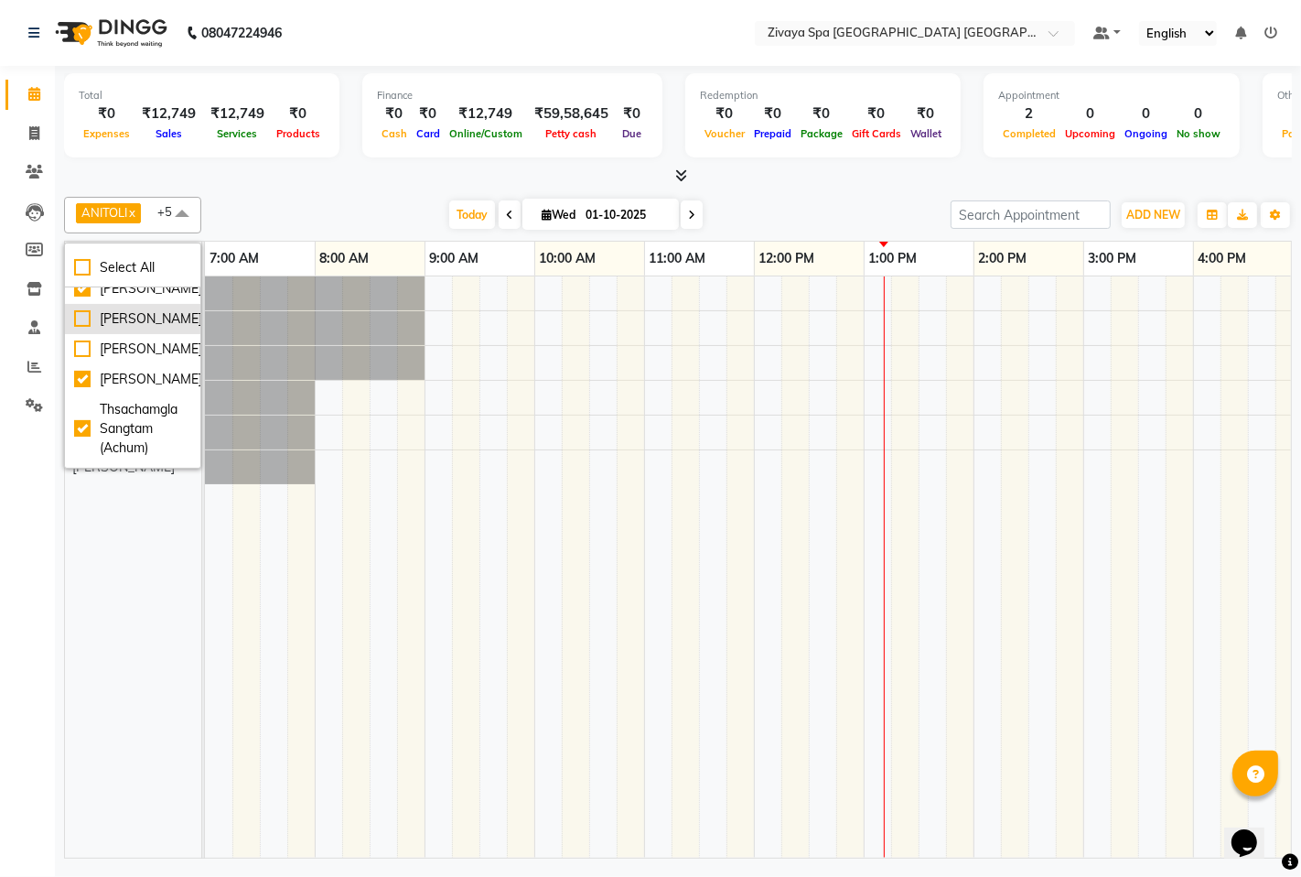
click at [80, 309] on div "[PERSON_NAME]" at bounding box center [132, 318] width 117 height 19
checkbox input "true"
click at [84, 589] on div "Thsachamgla Sangtam (Achum) [PERSON_NAME] (Lujik) Hoingaikim Kipgen([PERSON_NAM…" at bounding box center [141, 566] width 152 height 581
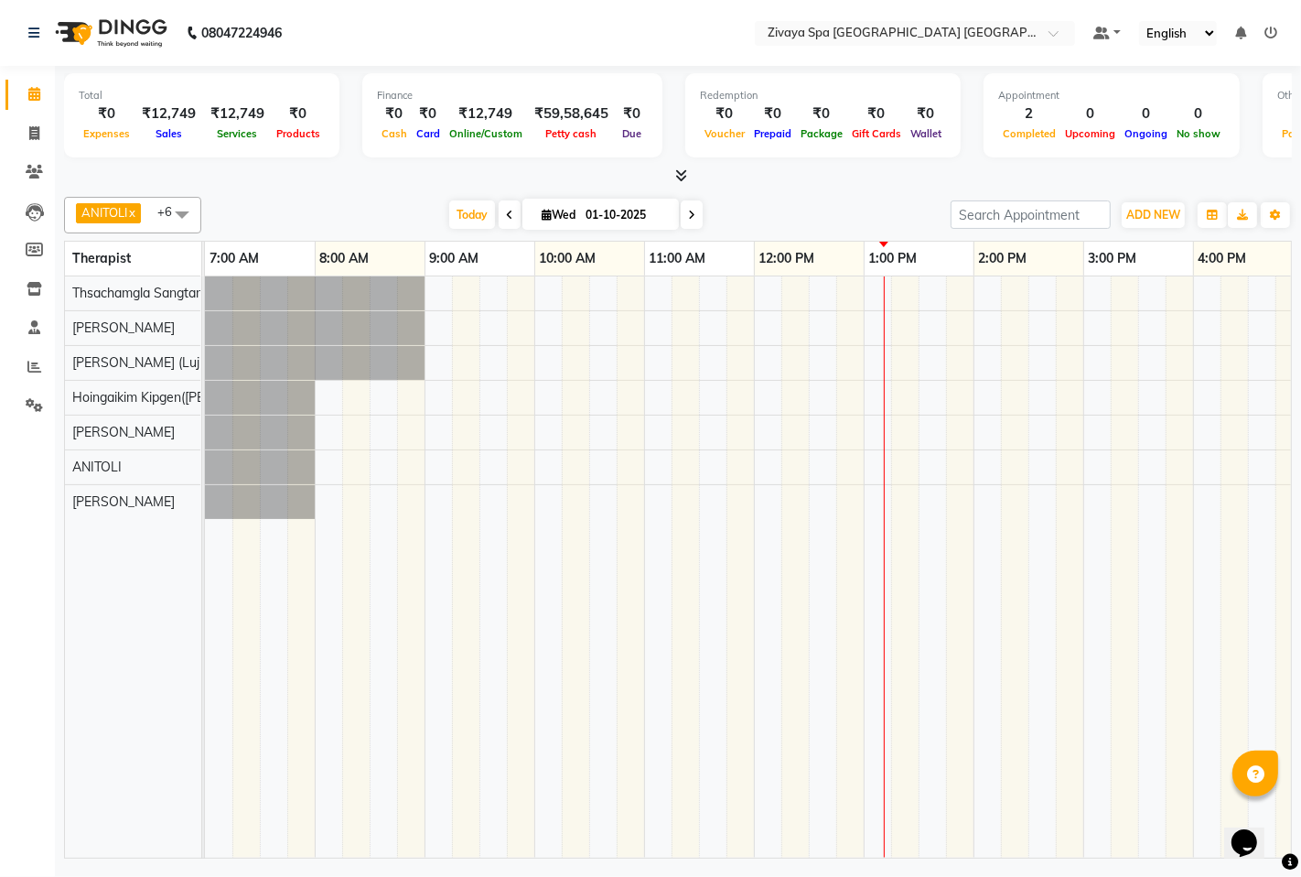
click at [169, 213] on span at bounding box center [182, 214] width 37 height 35
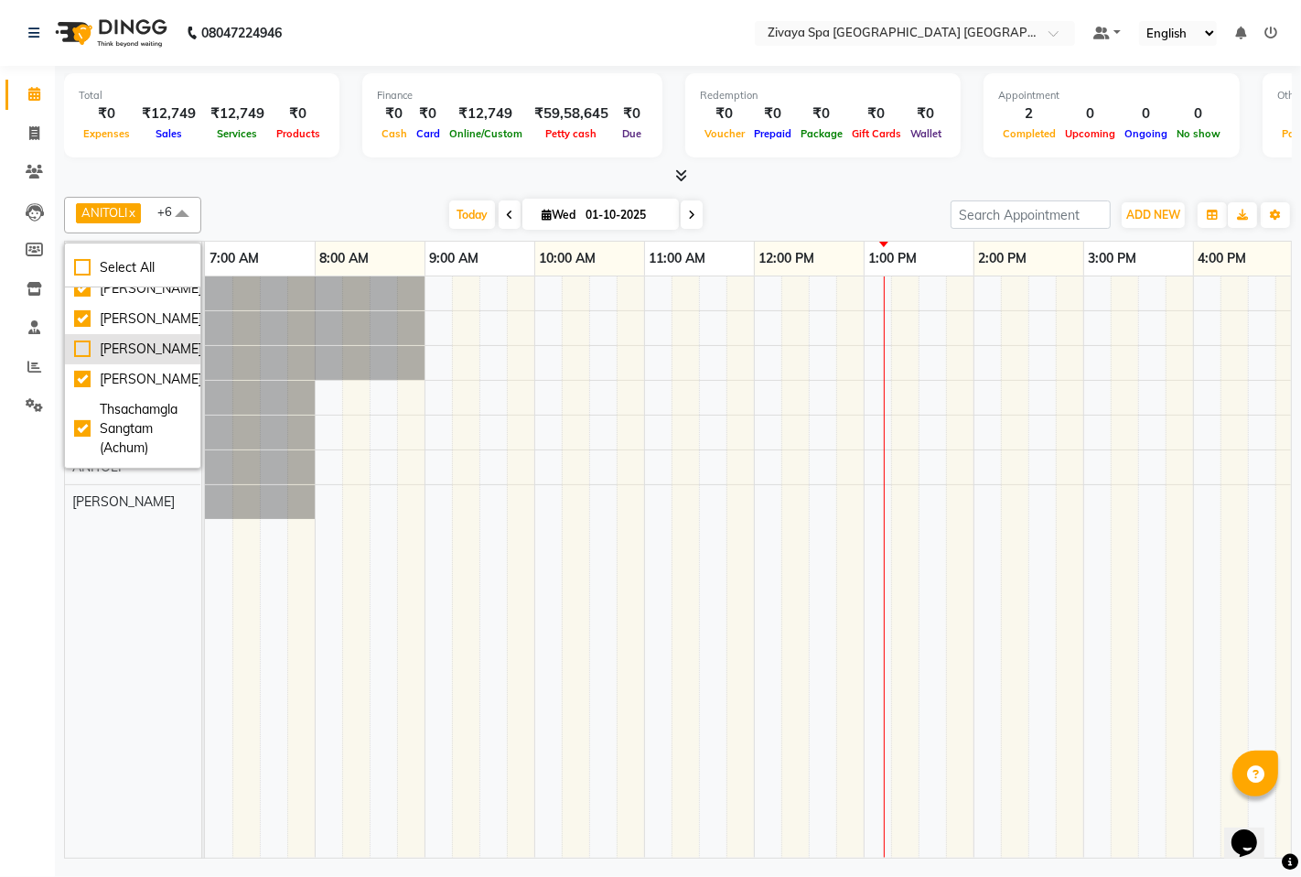
click at [86, 359] on div "[PERSON_NAME]" at bounding box center [132, 349] width 117 height 19
checkbox input "true"
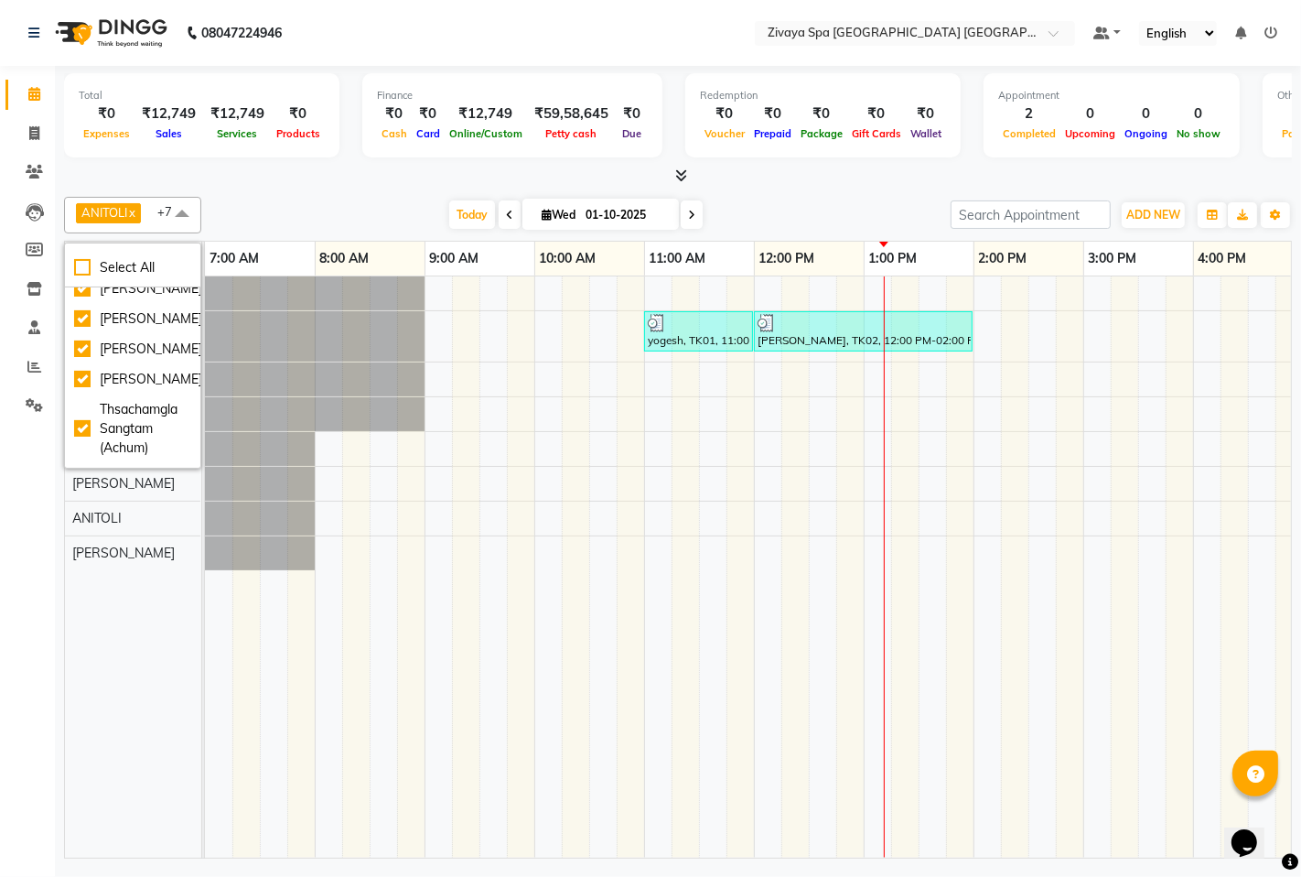
click at [33, 605] on div "Calendar Invoice Clients Leads Members Inventory Staff Reports Settings Complet…" at bounding box center [123, 450] width 247 height 797
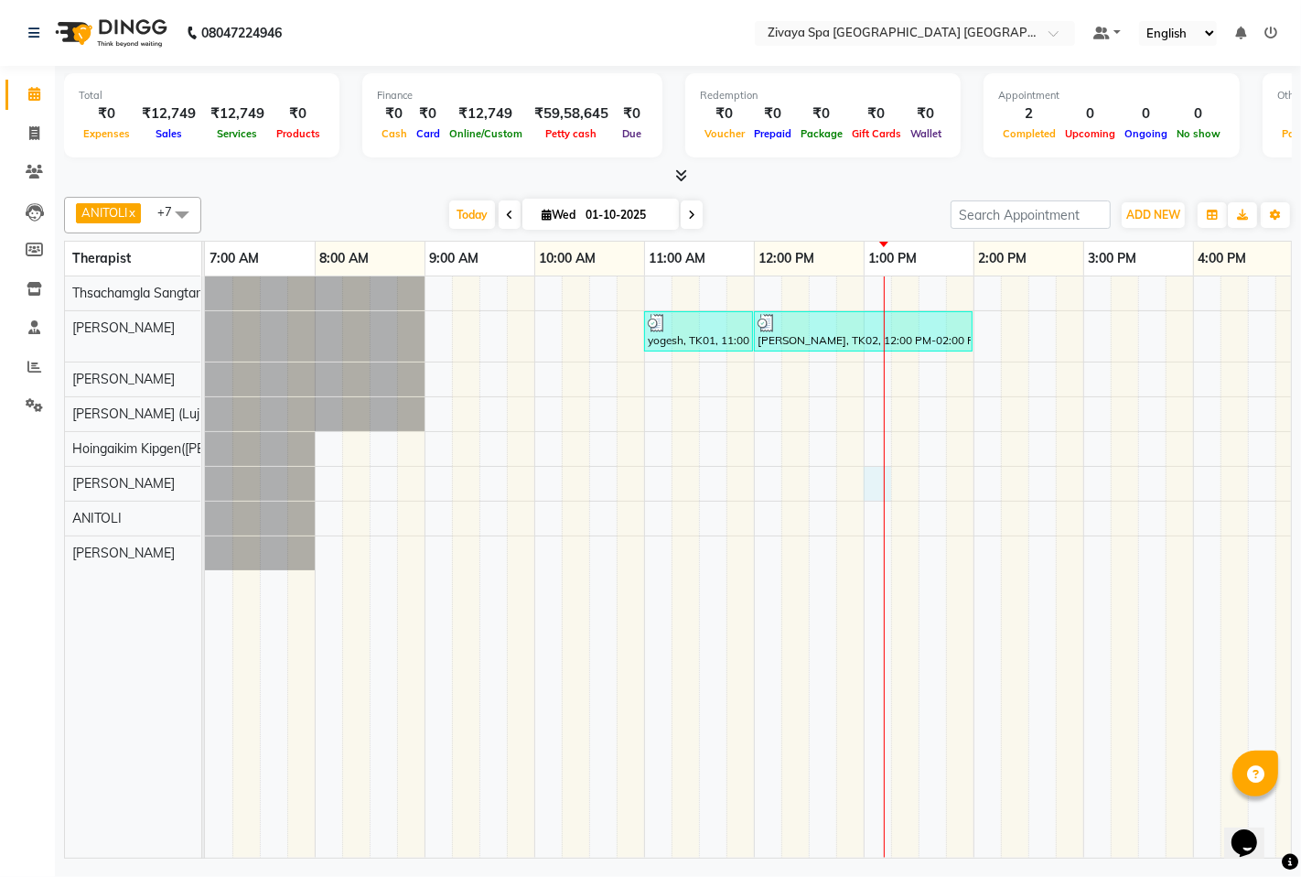
click at [884, 477] on div at bounding box center [884, 566] width 1 height 581
select select "58747"
select select "tentative"
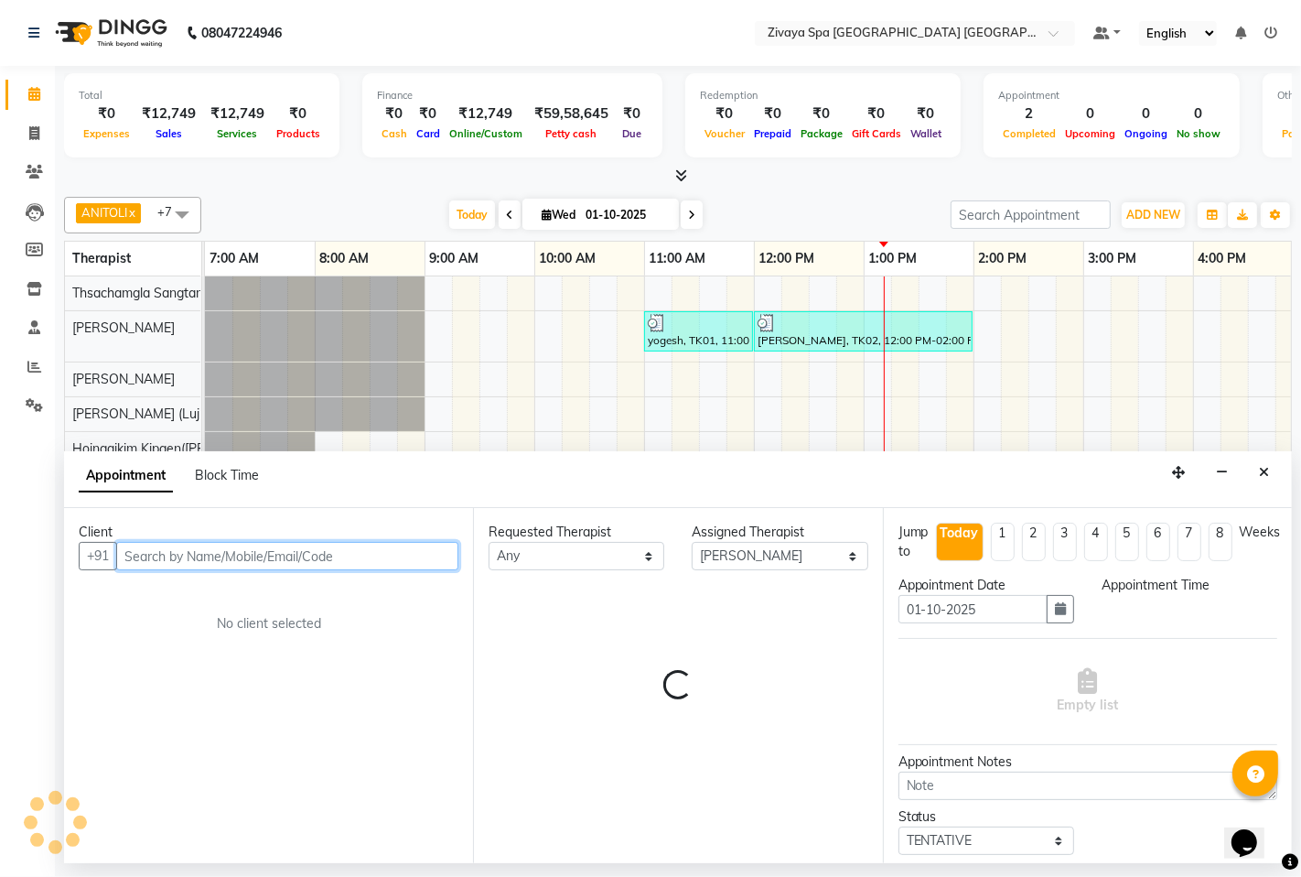
select select "780"
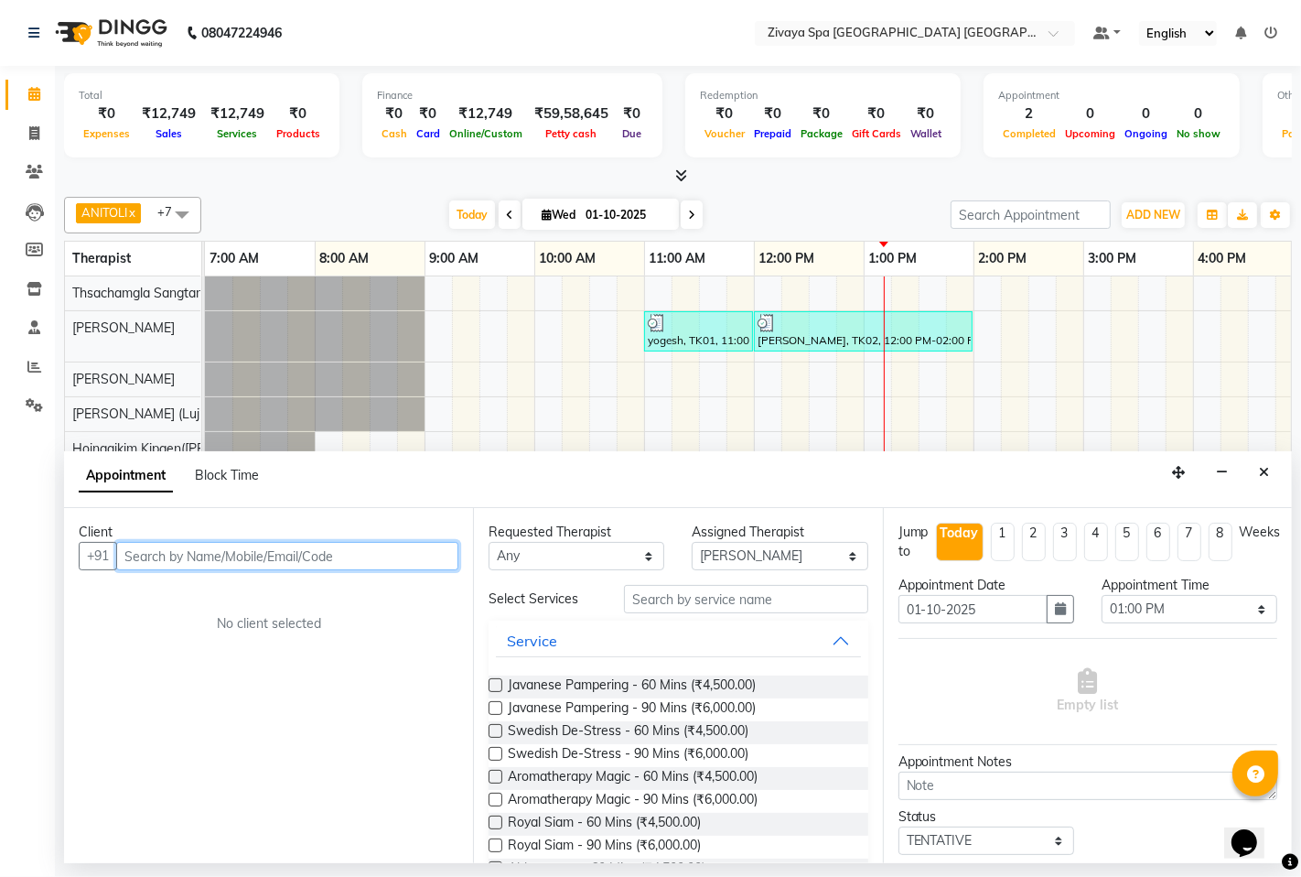
click at [401, 565] on input "text" at bounding box center [287, 556] width 342 height 28
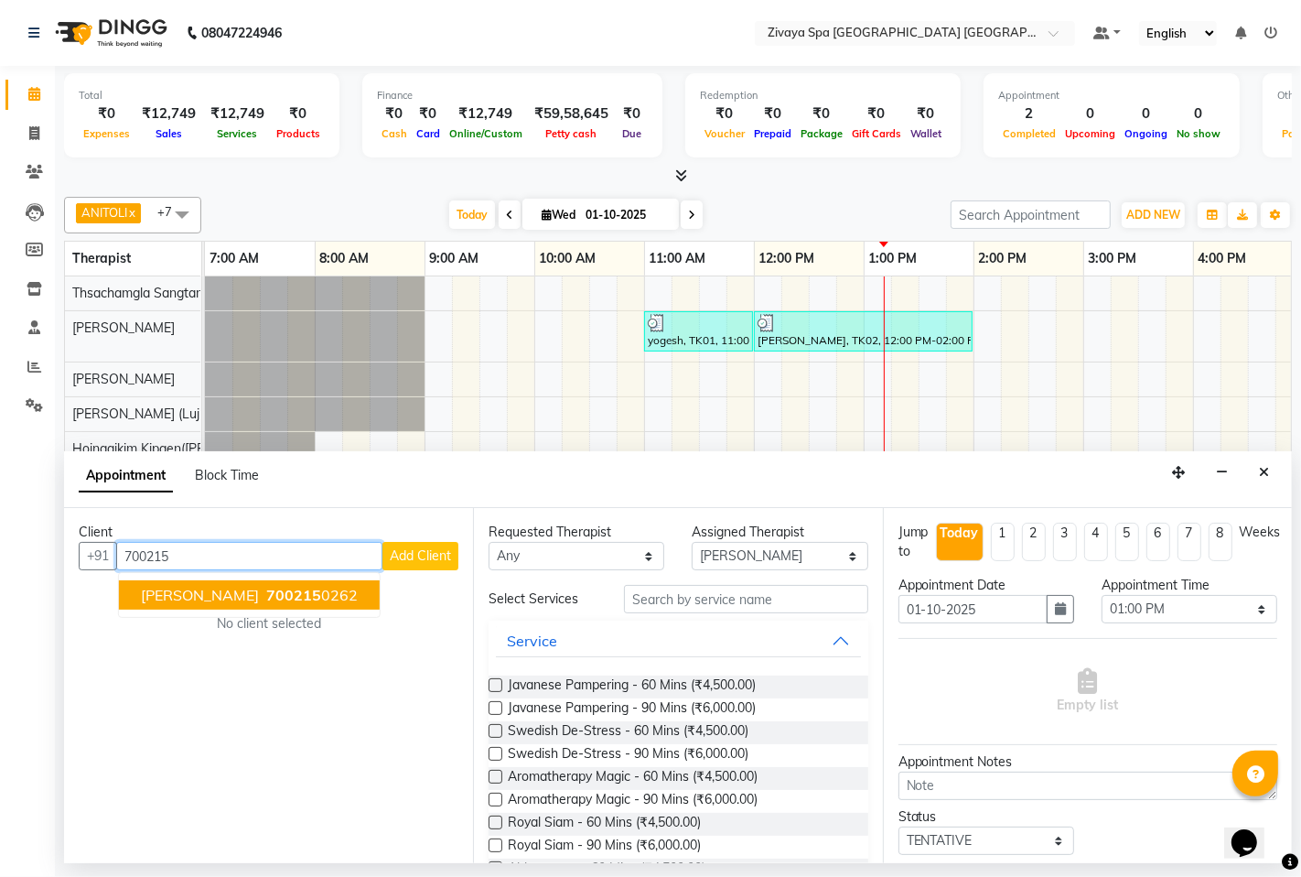
click at [266, 587] on span "700215" at bounding box center [293, 595] width 55 height 18
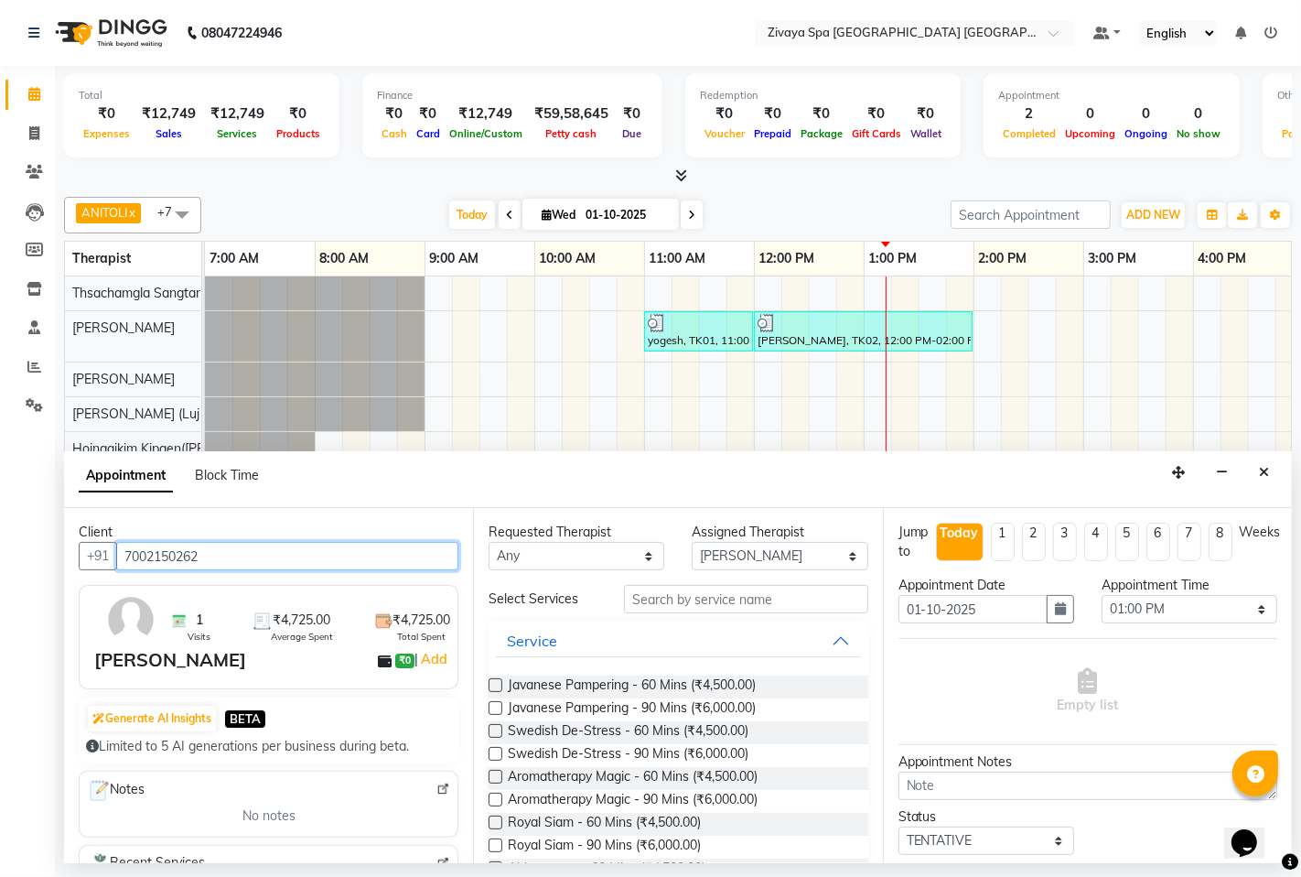
type input "7002150262"
click at [495, 729] on label at bounding box center [496, 731] width 14 height 14
click at [495, 729] on input "checkbox" at bounding box center [495, 733] width 12 height 12
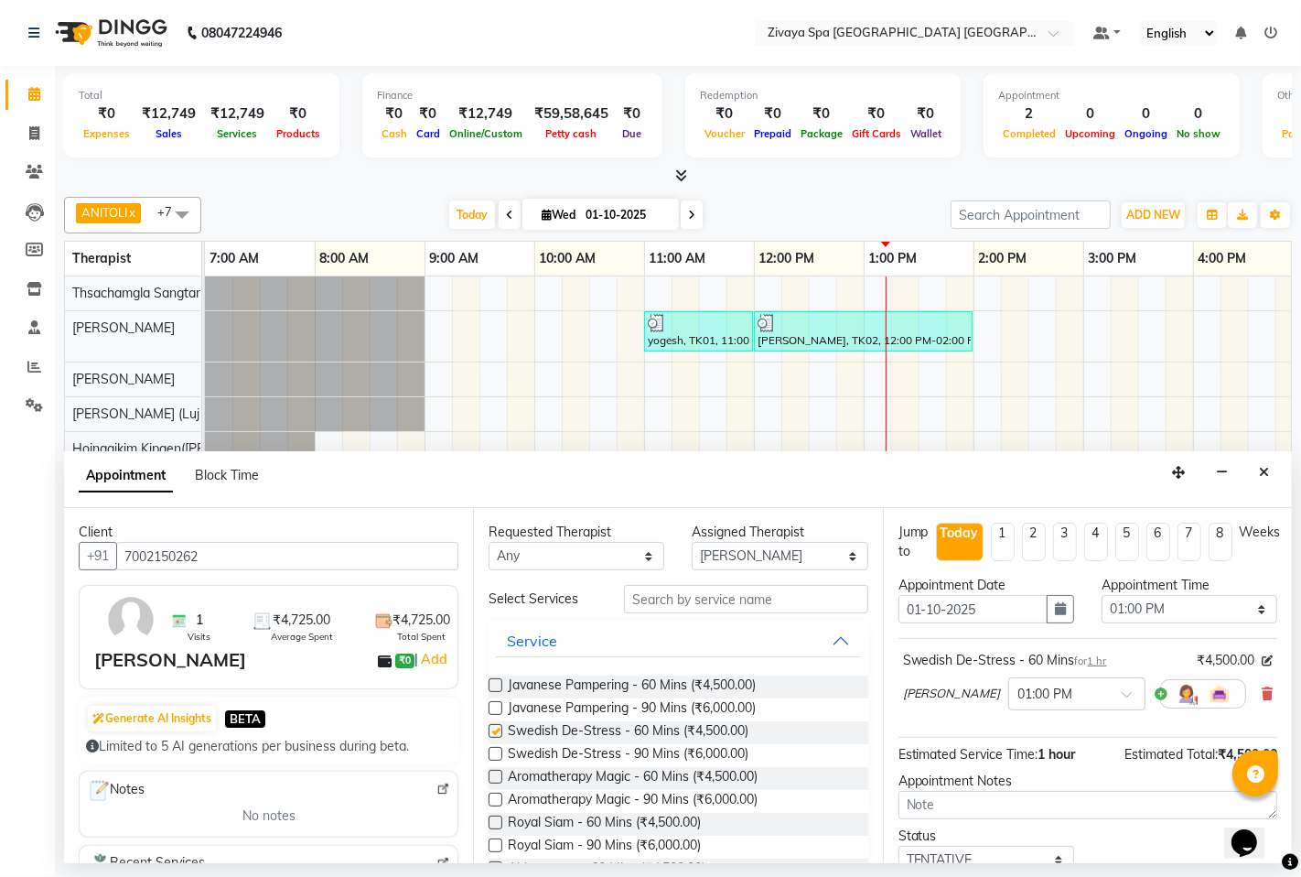
checkbox input "false"
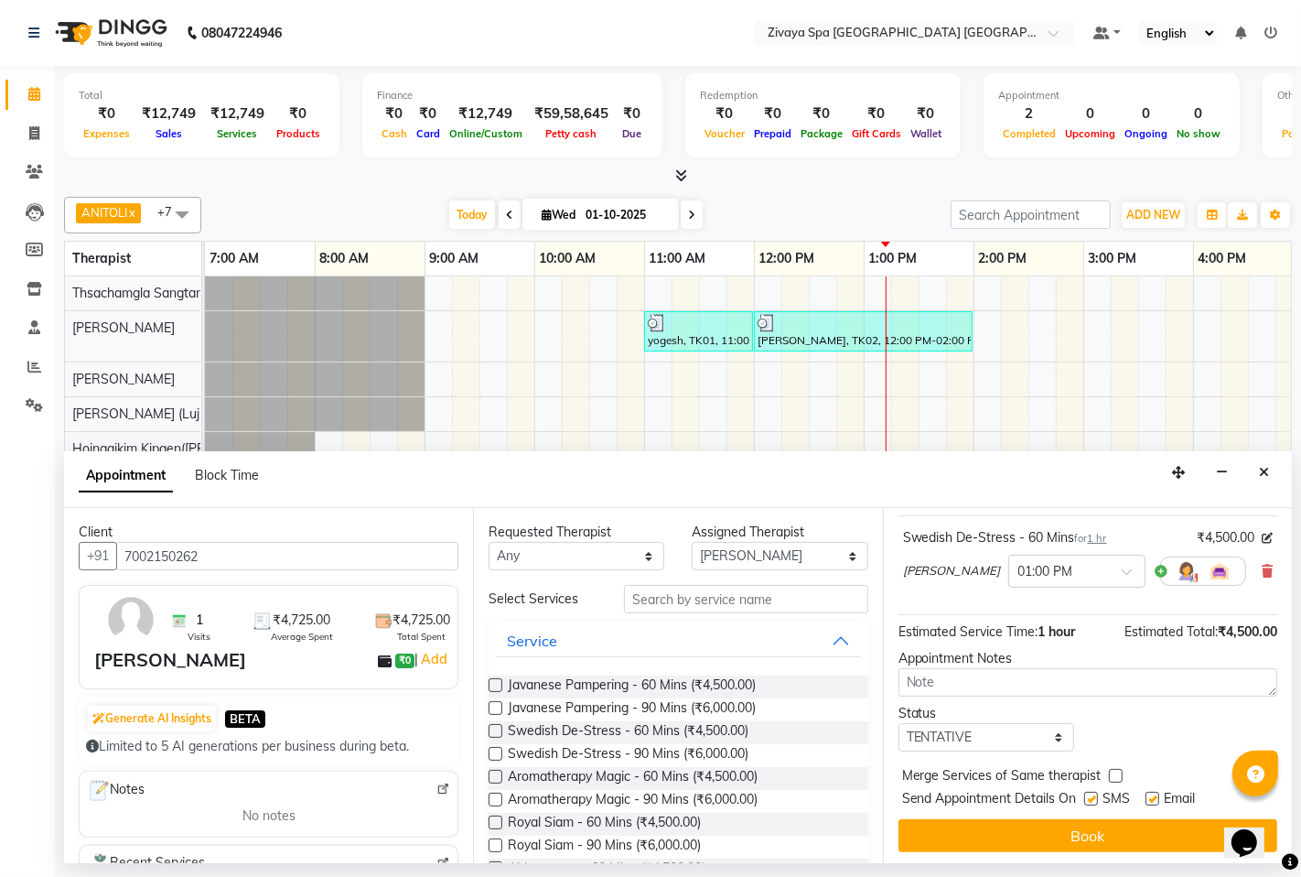
scroll to position [125, 0]
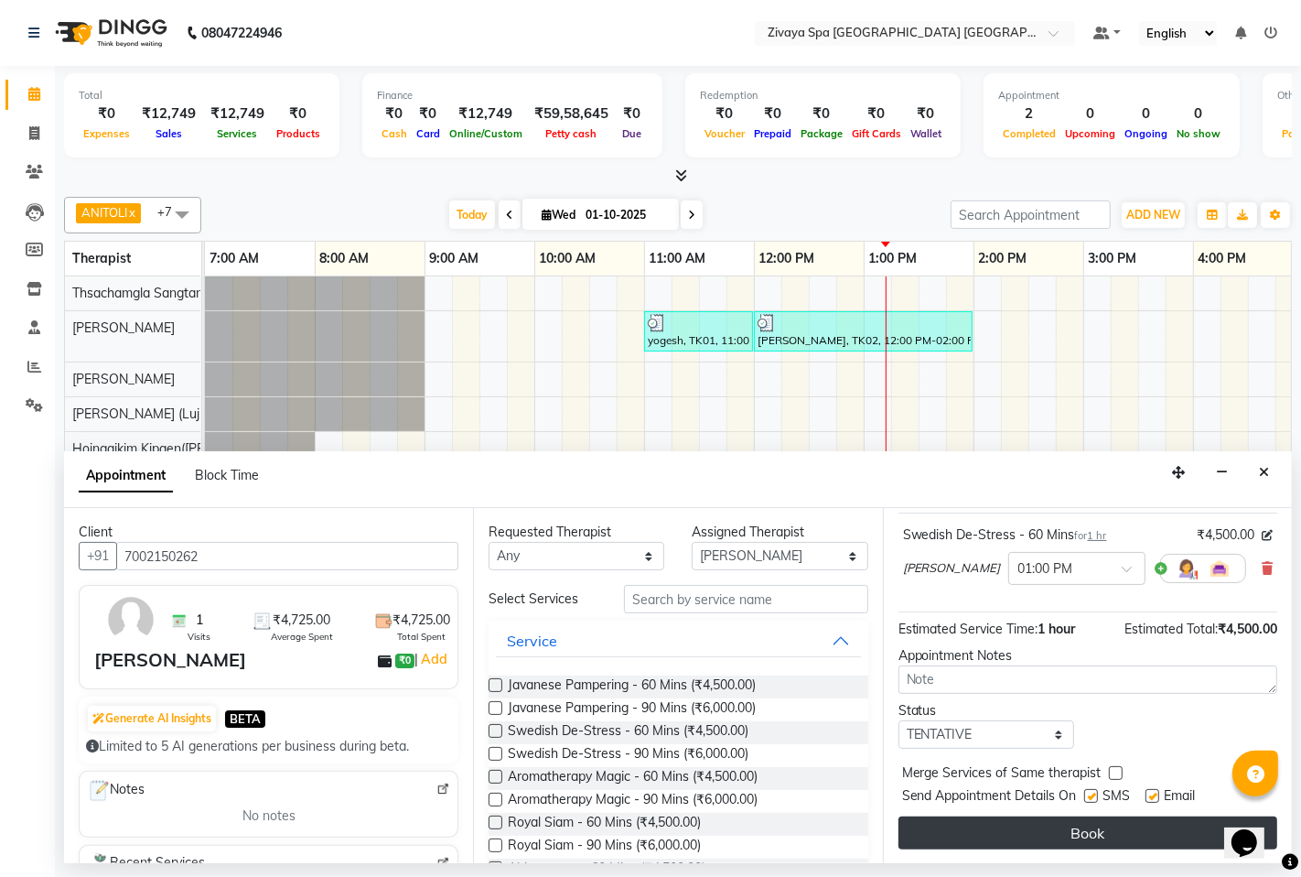
click at [1045, 818] on button "Book" at bounding box center [1088, 832] width 379 height 33
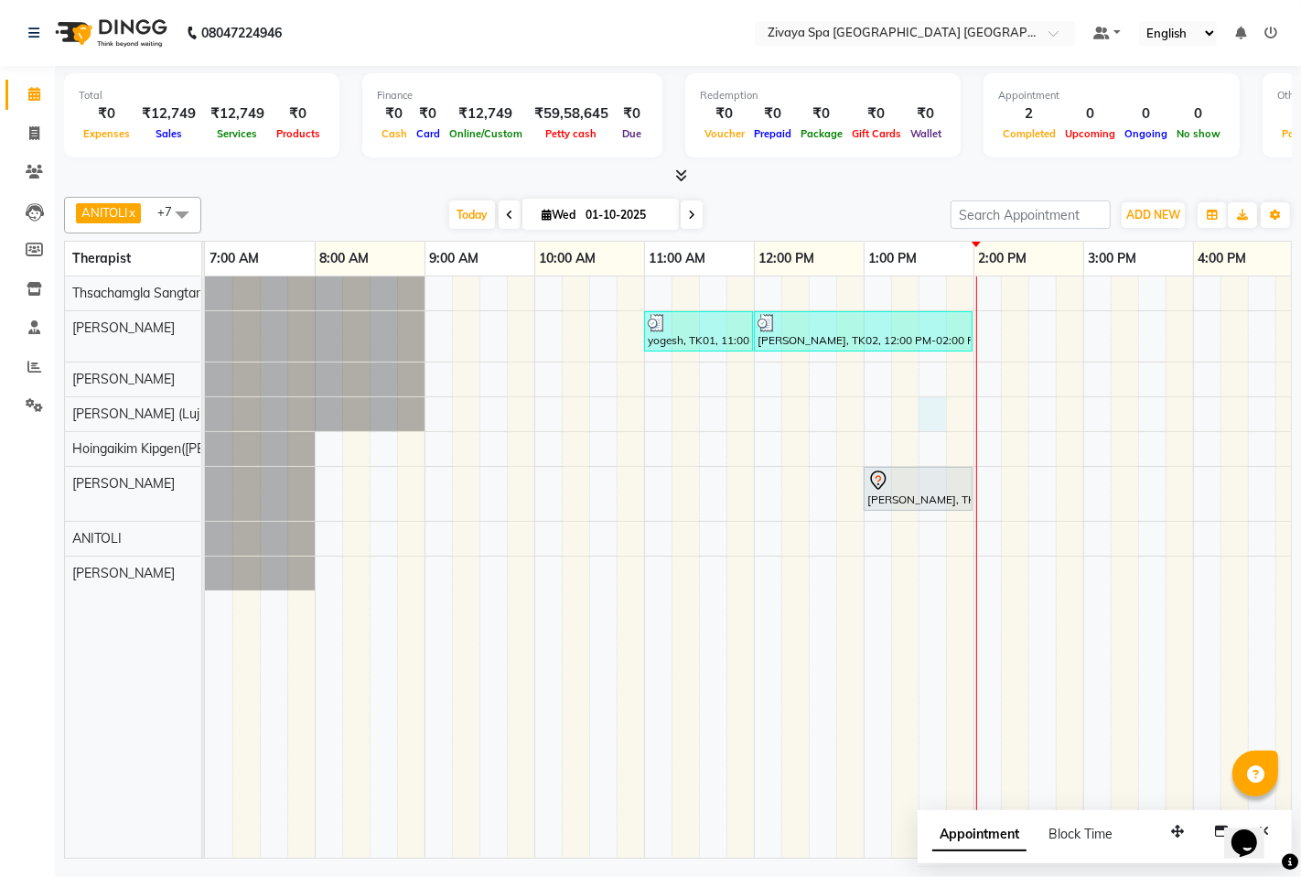
click at [922, 422] on div "yogesh, TK01, 11:00 AM-12:00 PM, Fusion Therapy - 60 Mins [PERSON_NAME], TK02, …" at bounding box center [1083, 566] width 1757 height 581
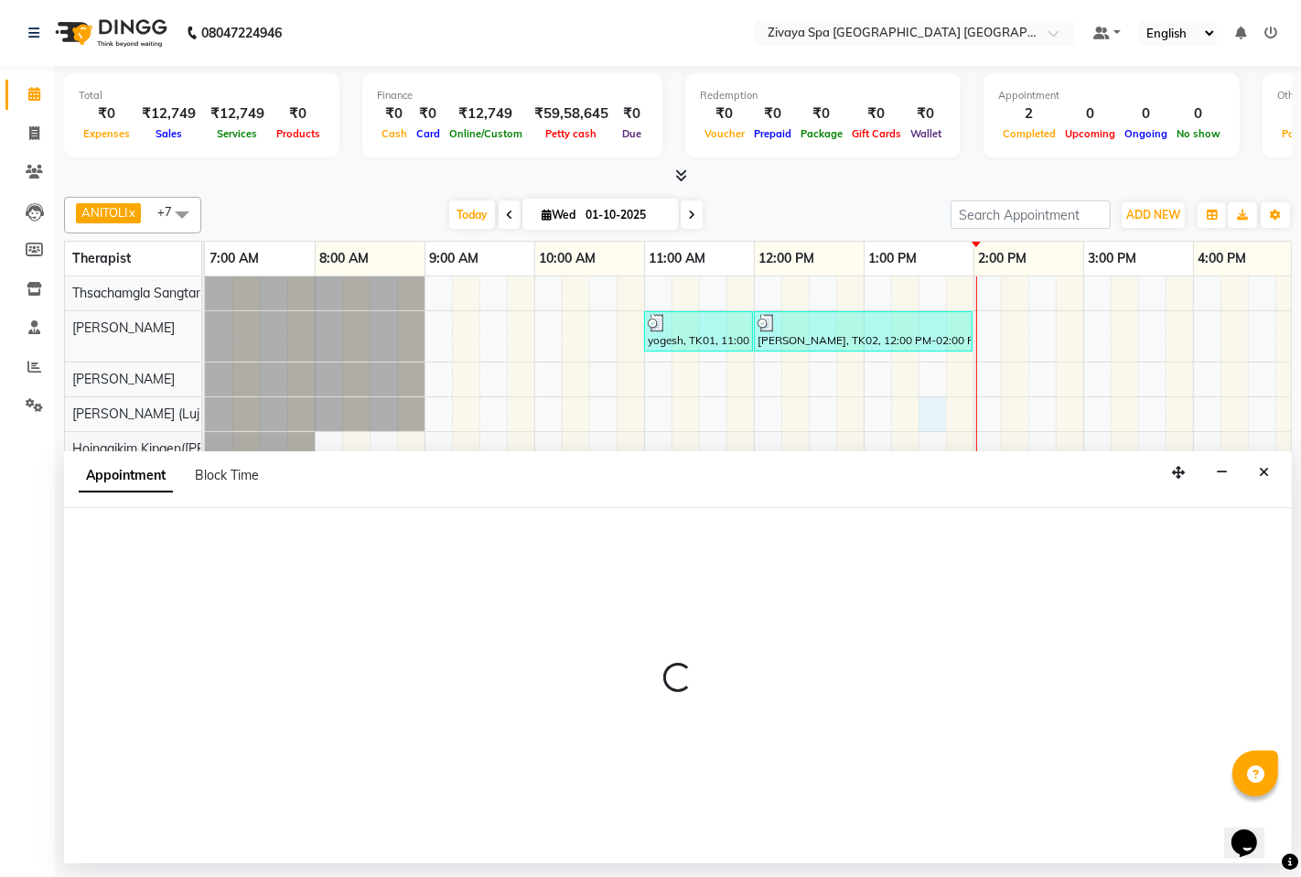
select select "49493"
select select "810"
select select "tentative"
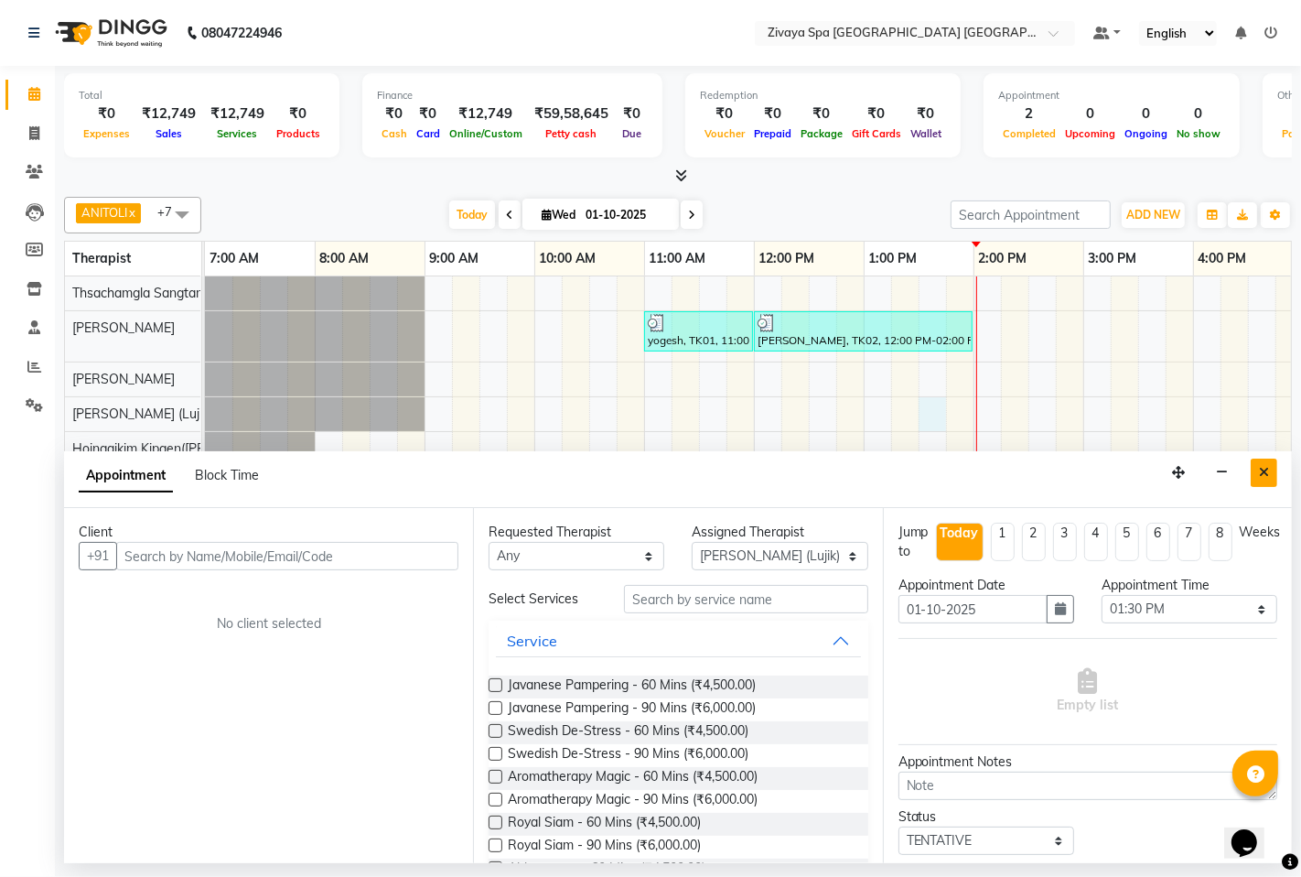
click at [1260, 469] on icon "Close" at bounding box center [1264, 472] width 10 height 13
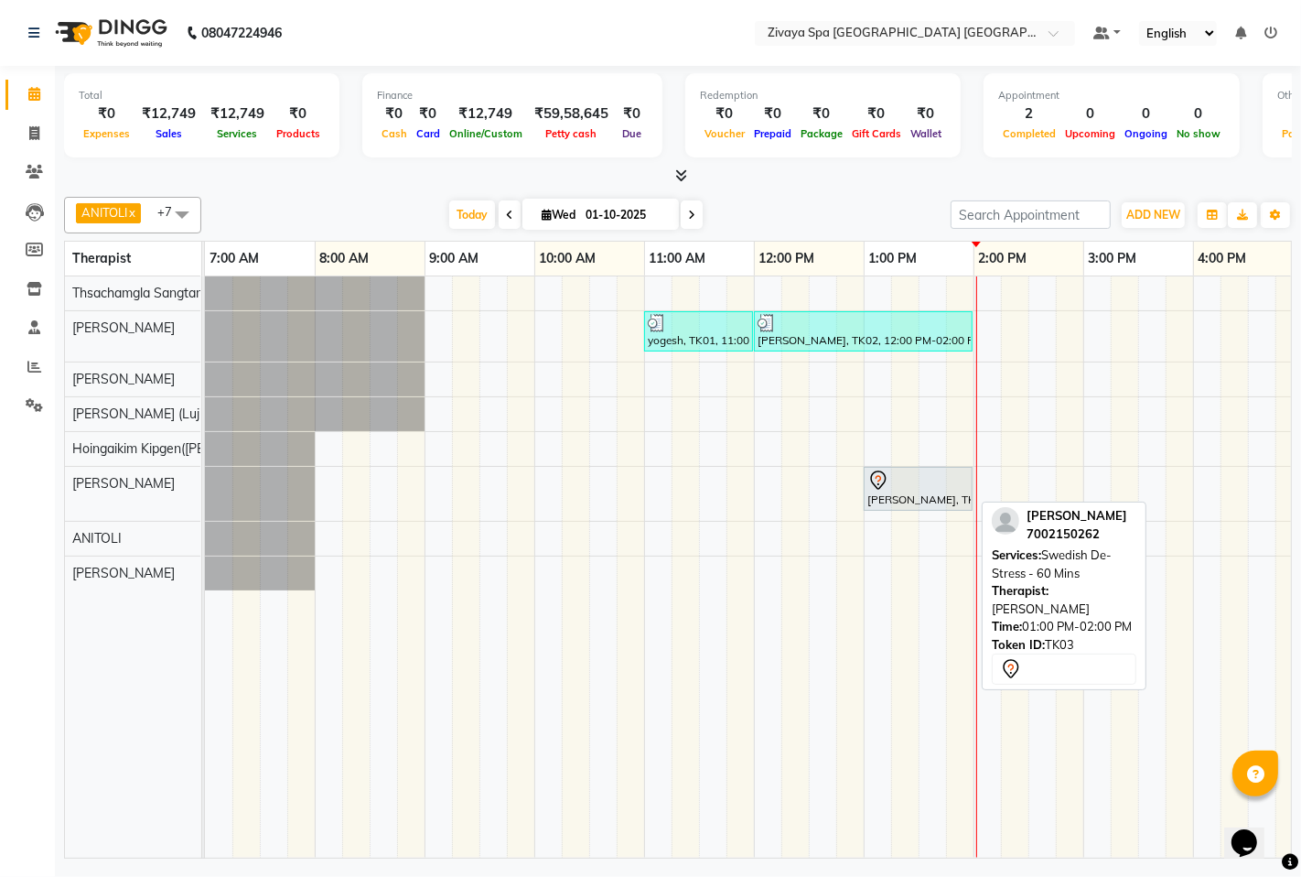
click at [932, 495] on div "[PERSON_NAME], TK03, 01:00 PM-02:00 PM, Swedish De-Stress - 60 Mins" at bounding box center [918, 488] width 105 height 38
select select "7"
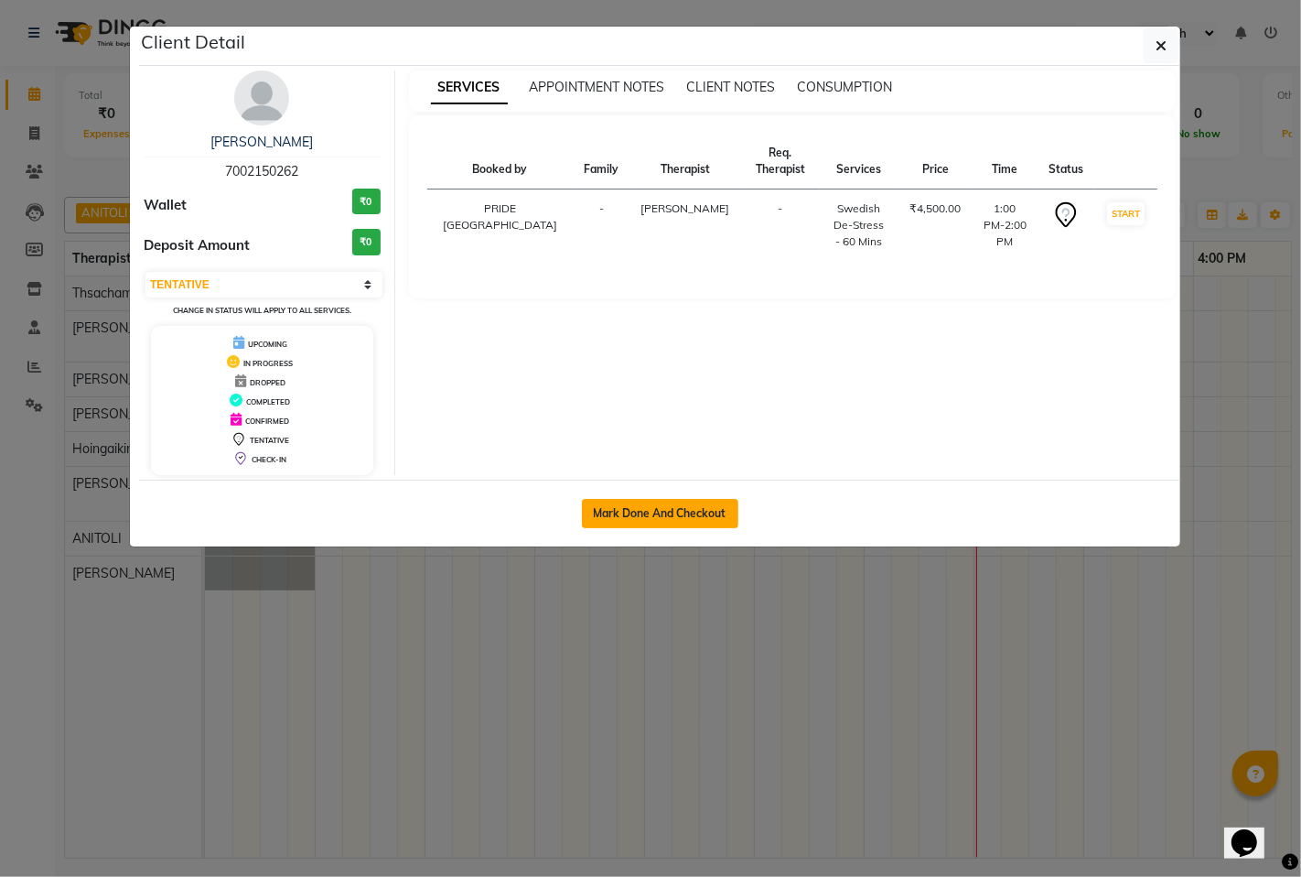
click at [666, 501] on button "Mark Done And Checkout" at bounding box center [660, 513] width 156 height 29
select select "6501"
select select "service"
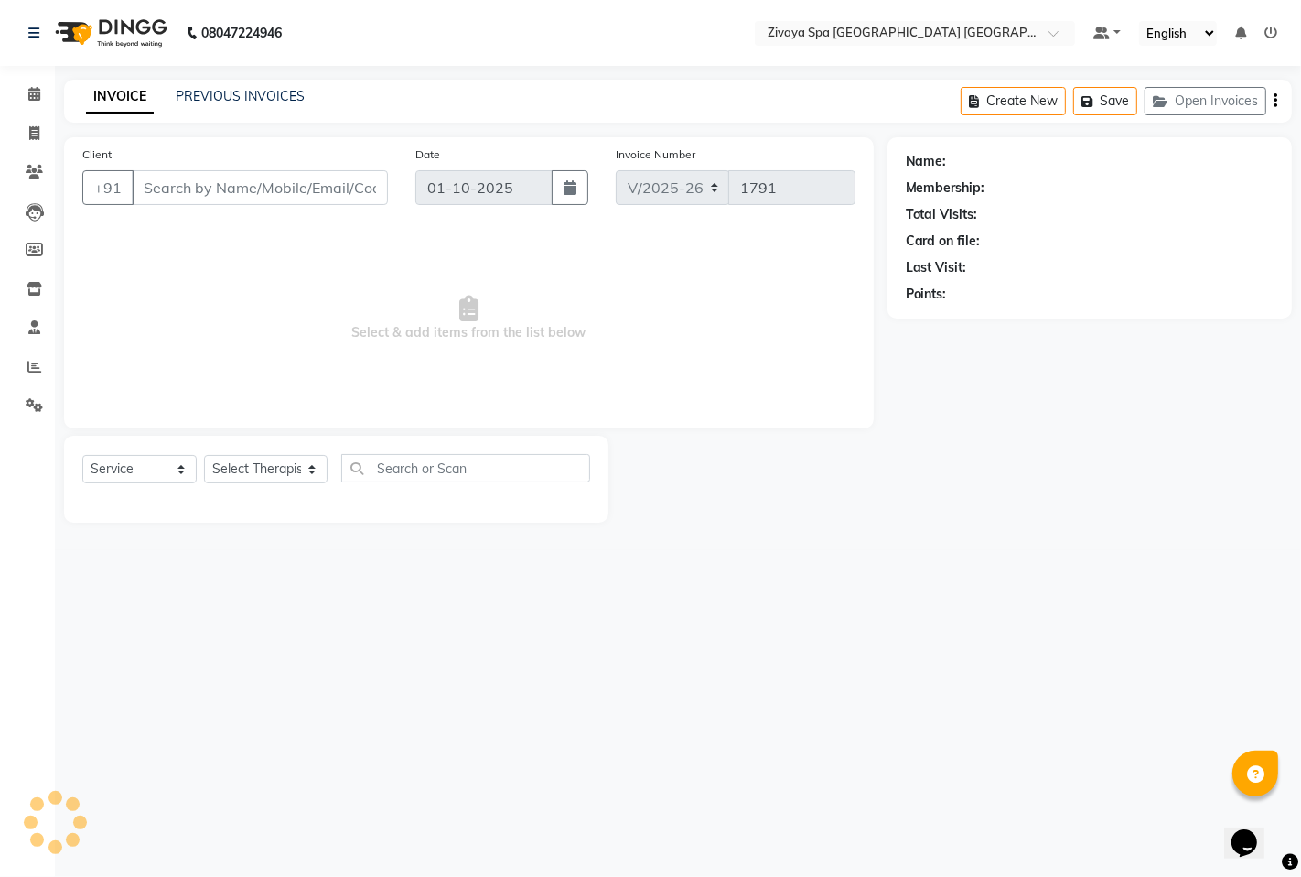
type input "7002150262"
select select "58747"
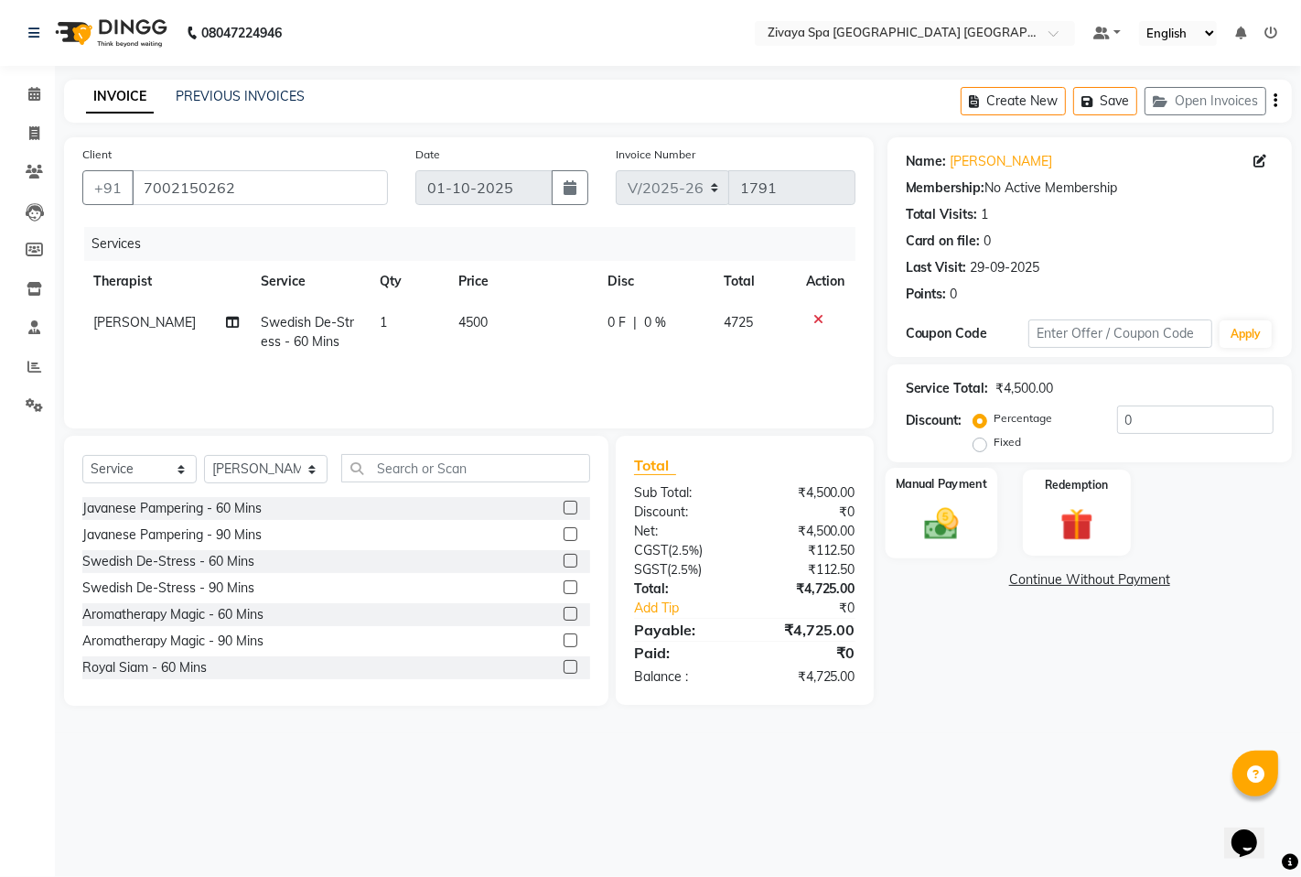
click at [946, 501] on div "Manual Payment" at bounding box center [941, 513] width 113 height 91
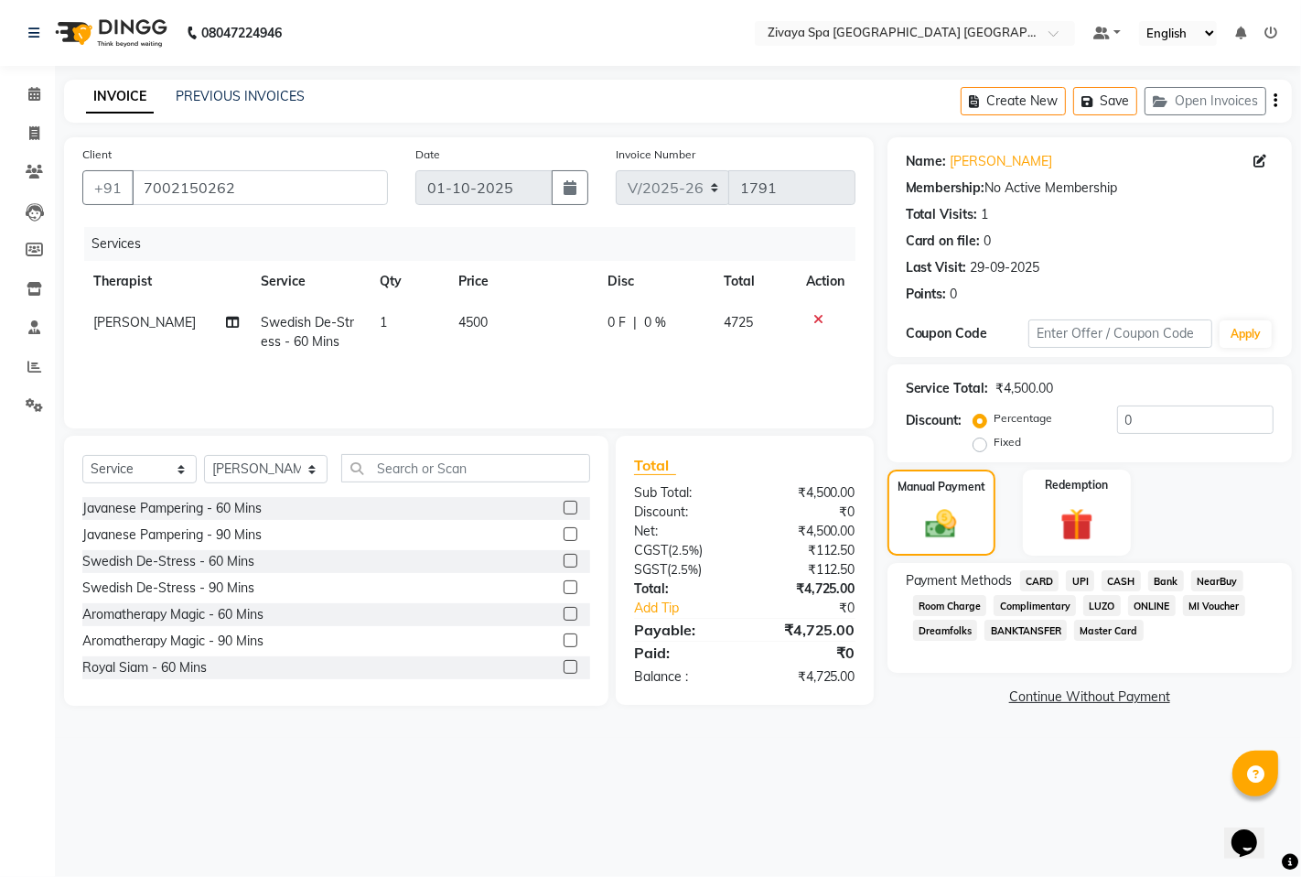
click at [1045, 582] on span "CARD" at bounding box center [1039, 580] width 39 height 21
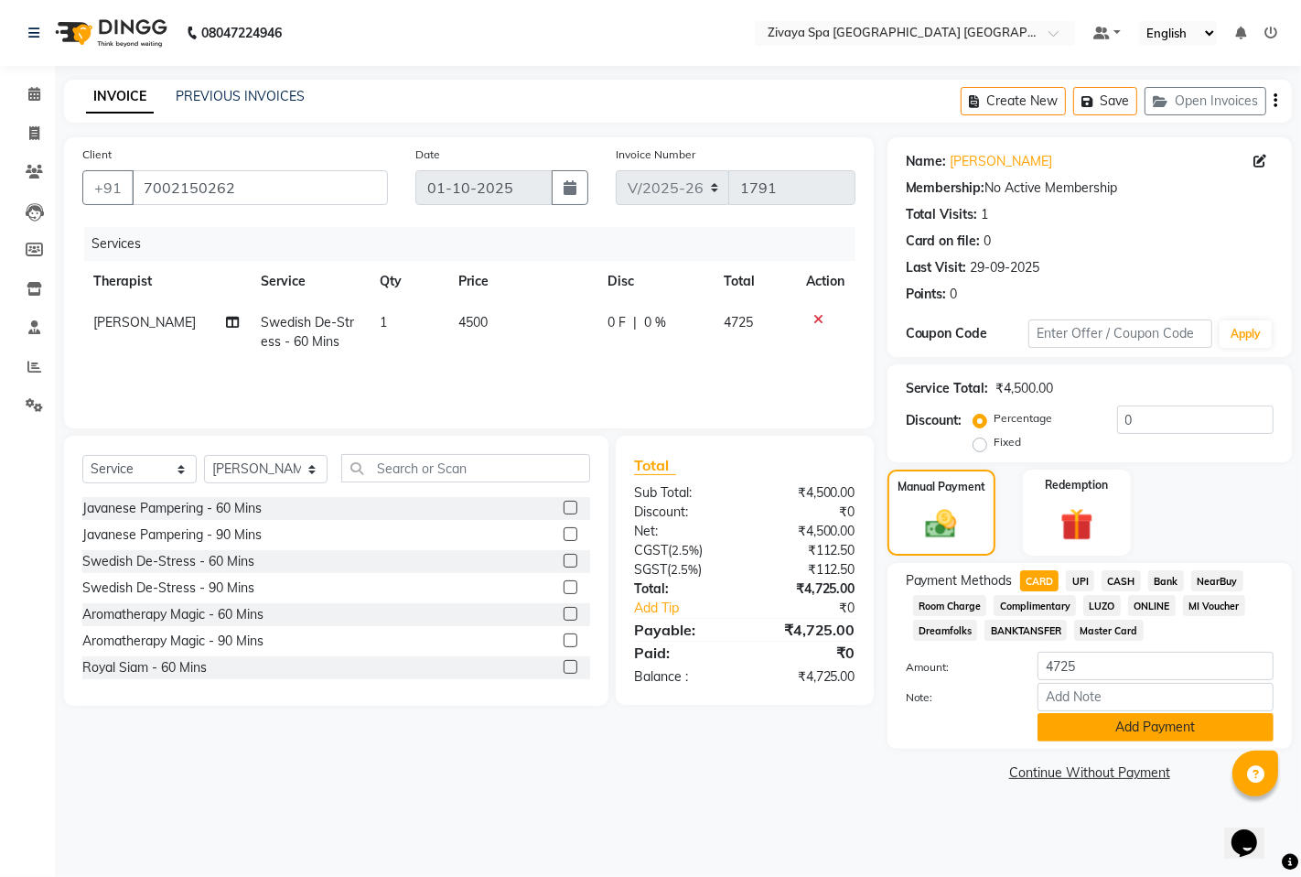
click at [1166, 730] on button "Add Payment" at bounding box center [1156, 727] width 236 height 28
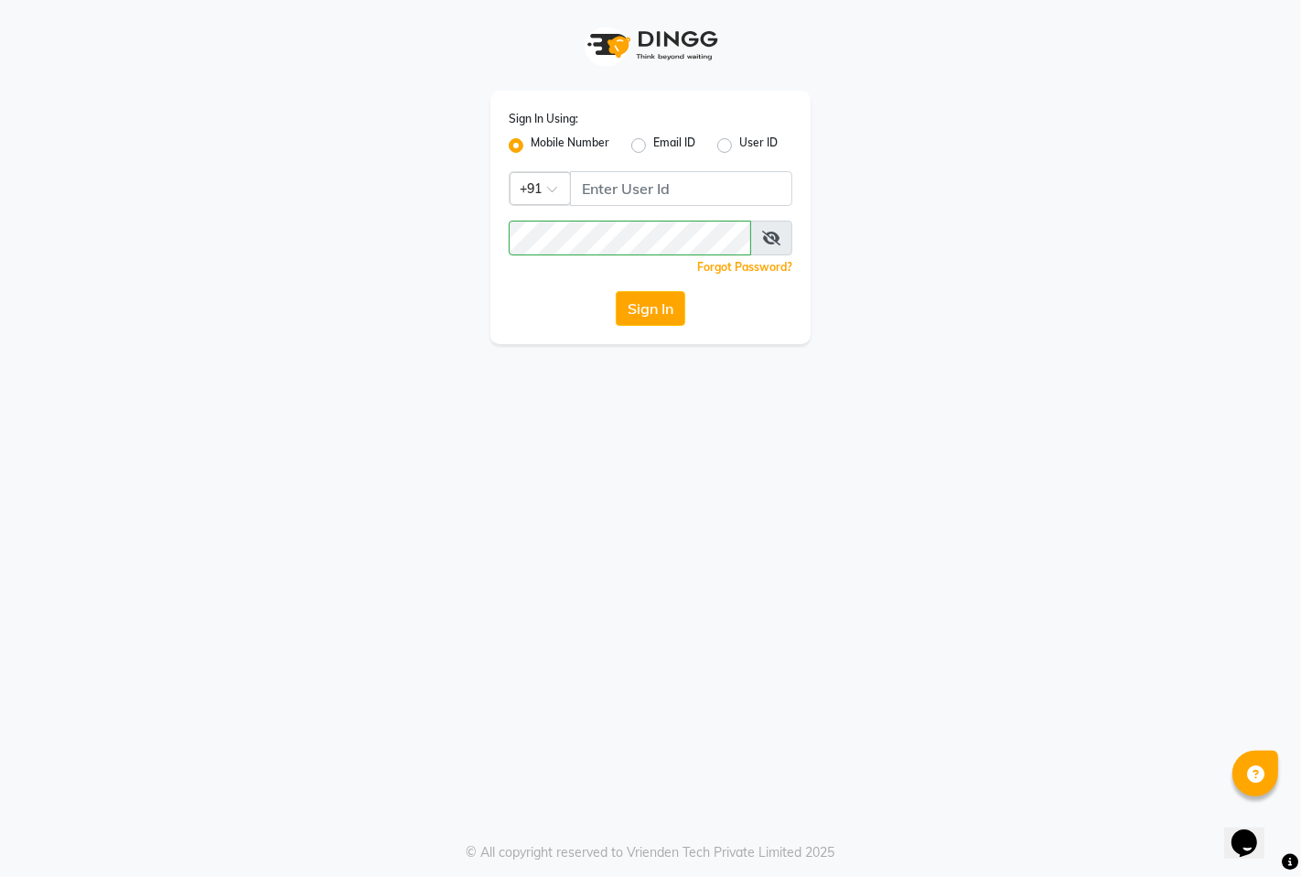
click at [567, 142] on label "Mobile Number" at bounding box center [570, 146] width 79 height 22
click at [543, 142] on input "Mobile Number" at bounding box center [537, 141] width 12 height 12
click at [567, 142] on label "Mobile Number" at bounding box center [570, 146] width 79 height 22
click at [543, 142] on input "Mobile Number" at bounding box center [537, 141] width 12 height 12
click at [619, 186] on input "Username" at bounding box center [681, 188] width 222 height 35
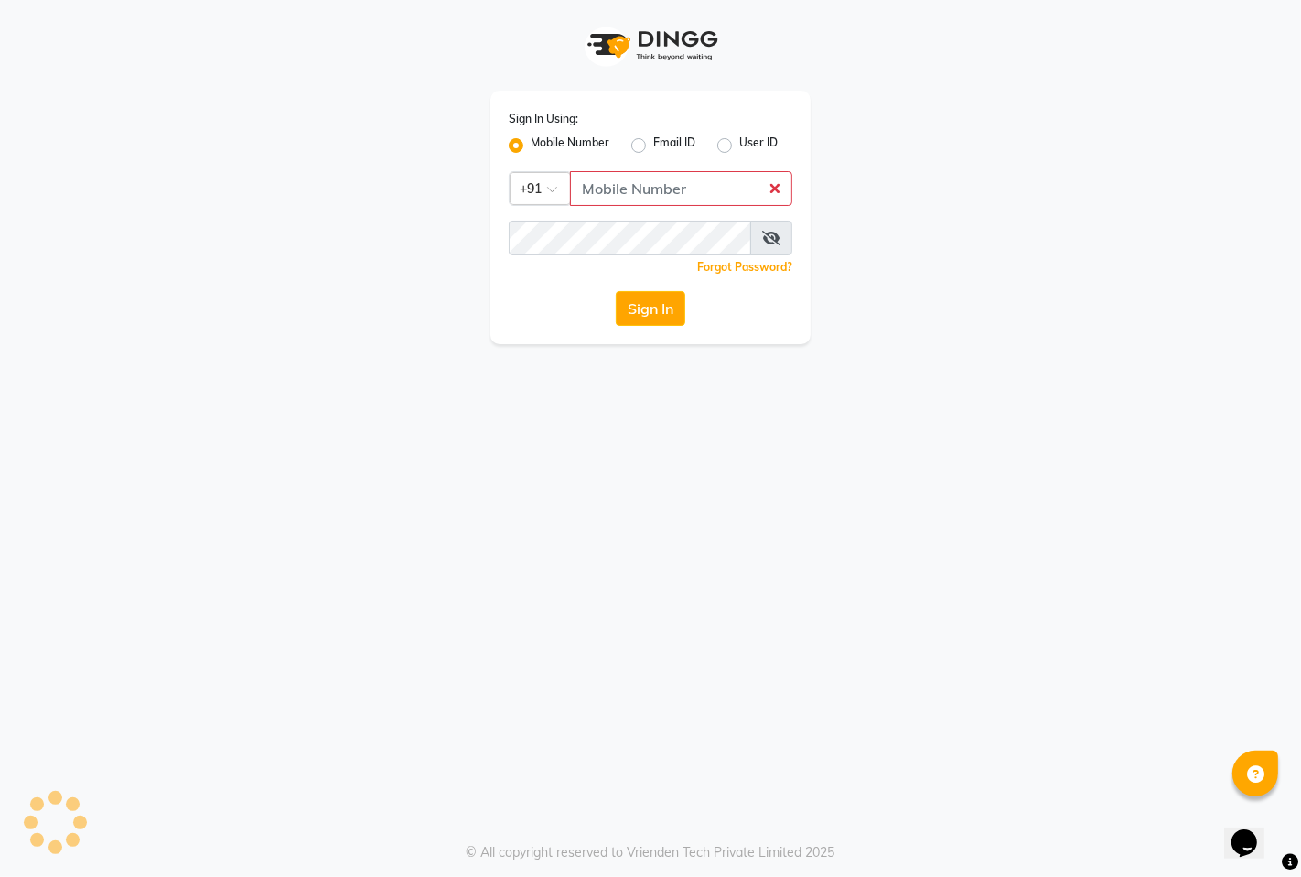
click at [918, 122] on div "Sign In Using: Mobile Number Email ID User ID Country Code × +91 Remember me Fo…" at bounding box center [650, 172] width 1043 height 344
click at [653, 139] on label "Email ID" at bounding box center [674, 146] width 42 height 22
click at [653, 139] on input "Email ID" at bounding box center [659, 141] width 12 height 12
radio input "true"
radio input "false"
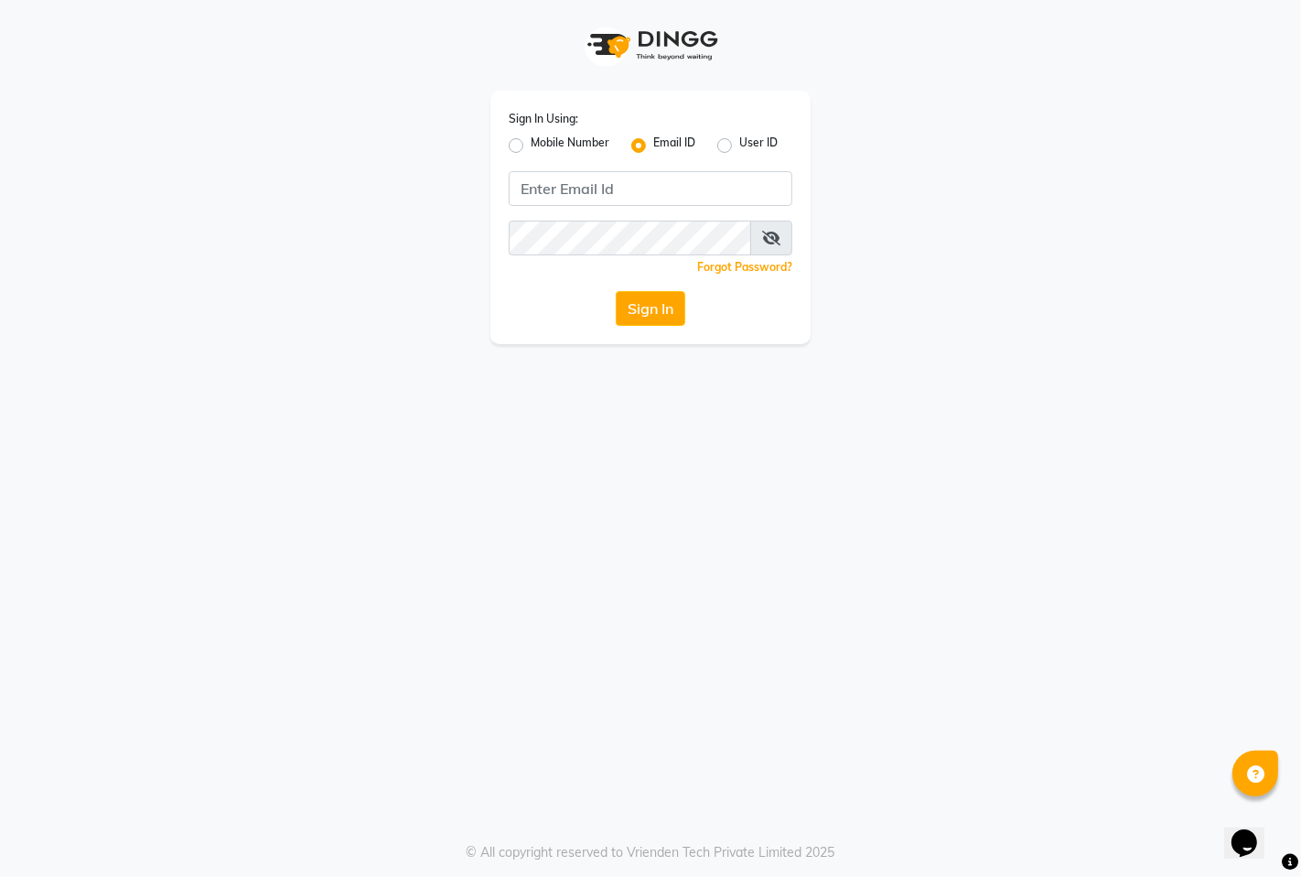
click at [742, 141] on label "User ID" at bounding box center [758, 146] width 38 height 22
click at [742, 141] on input "User ID" at bounding box center [745, 141] width 12 height 12
radio input "true"
radio input "false"
click at [563, 148] on label "Mobile Number" at bounding box center [570, 146] width 79 height 22
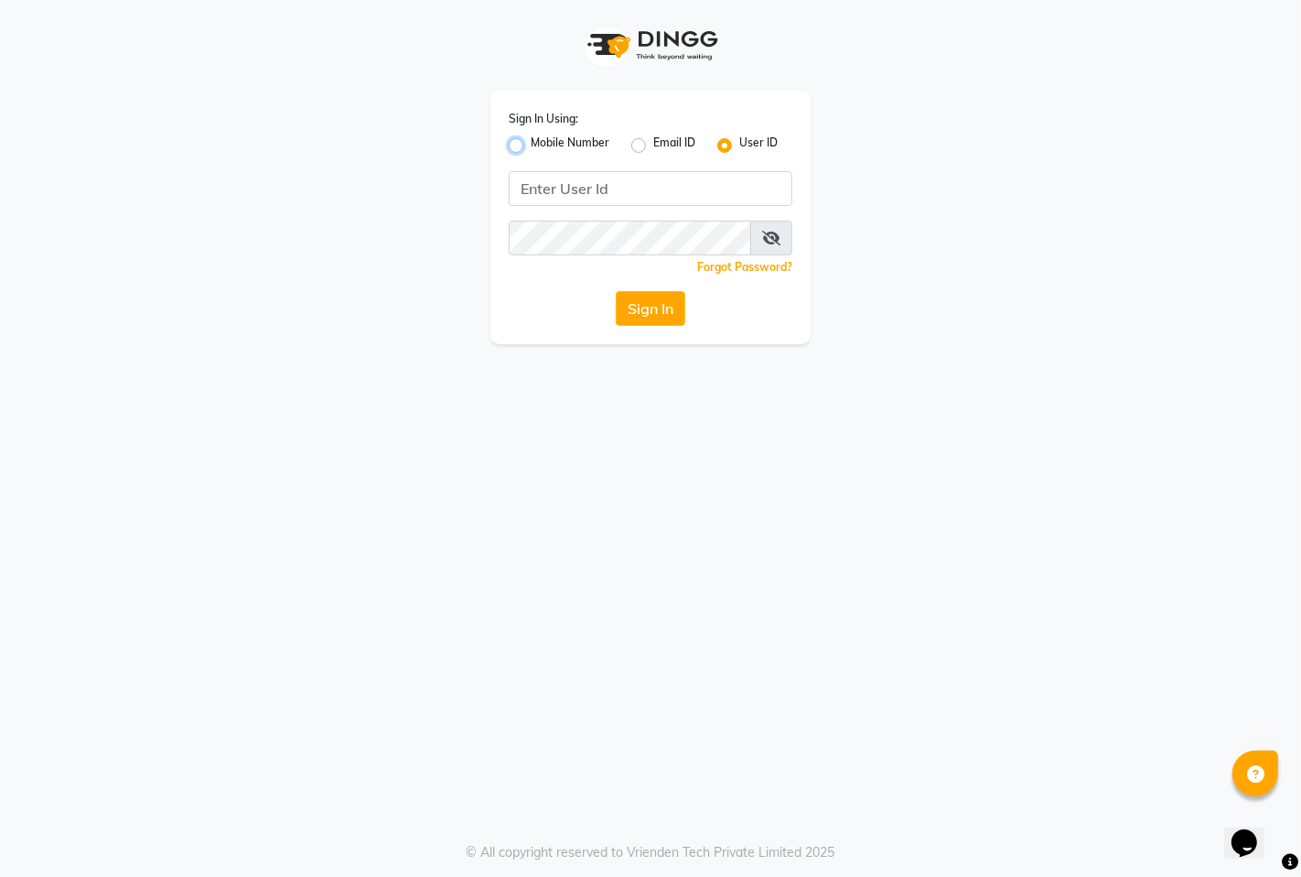
click at [543, 146] on input "Mobile Number" at bounding box center [537, 141] width 12 height 12
radio input "true"
click at [619, 189] on input "Username" at bounding box center [681, 188] width 222 height 35
click at [753, 137] on label "User ID" at bounding box center [758, 146] width 38 height 22
click at [751, 137] on input "User ID" at bounding box center [745, 141] width 12 height 12
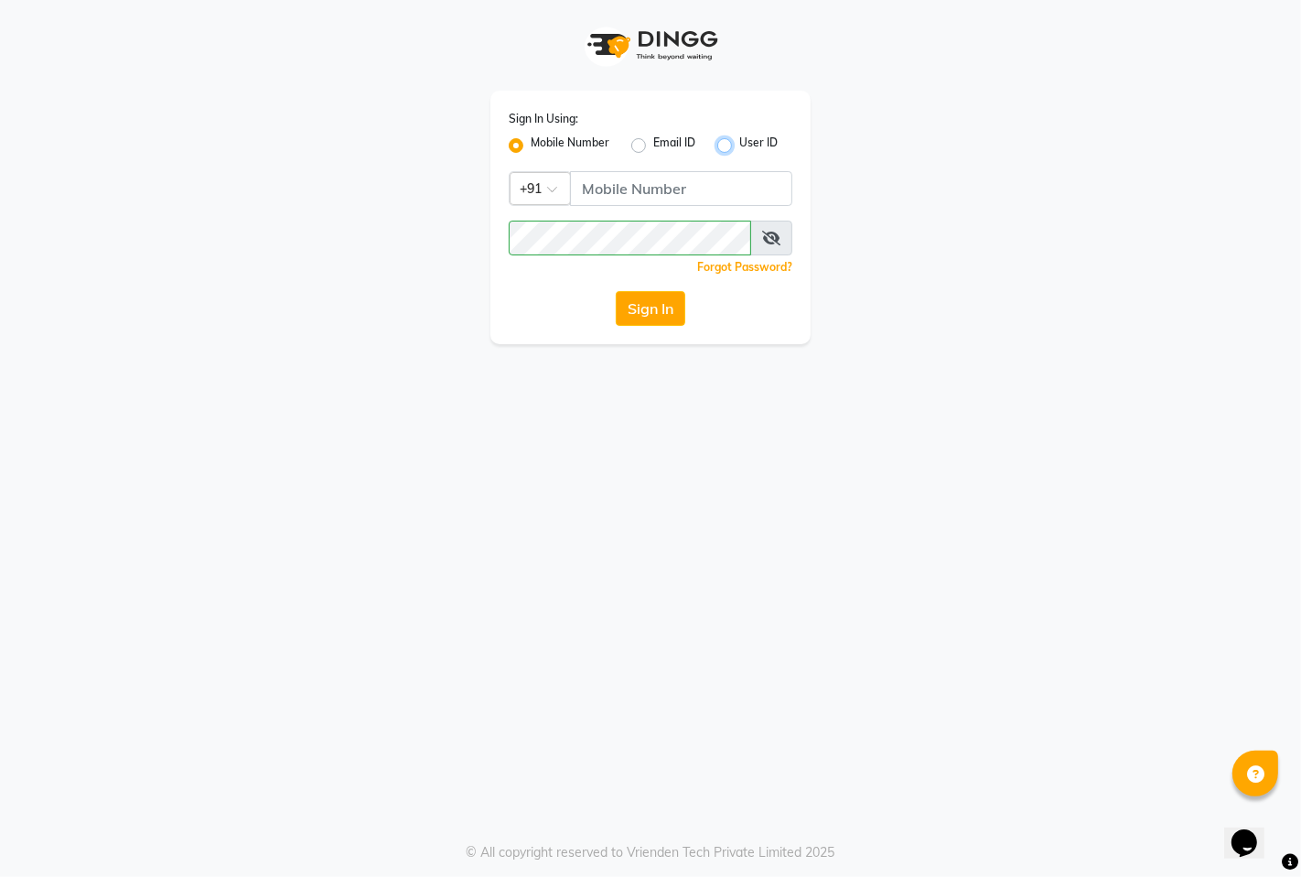
radio input "true"
radio input "false"
click at [677, 143] on label "Email ID" at bounding box center [674, 146] width 42 height 22
click at [665, 143] on input "Email ID" at bounding box center [659, 141] width 12 height 12
radio input "true"
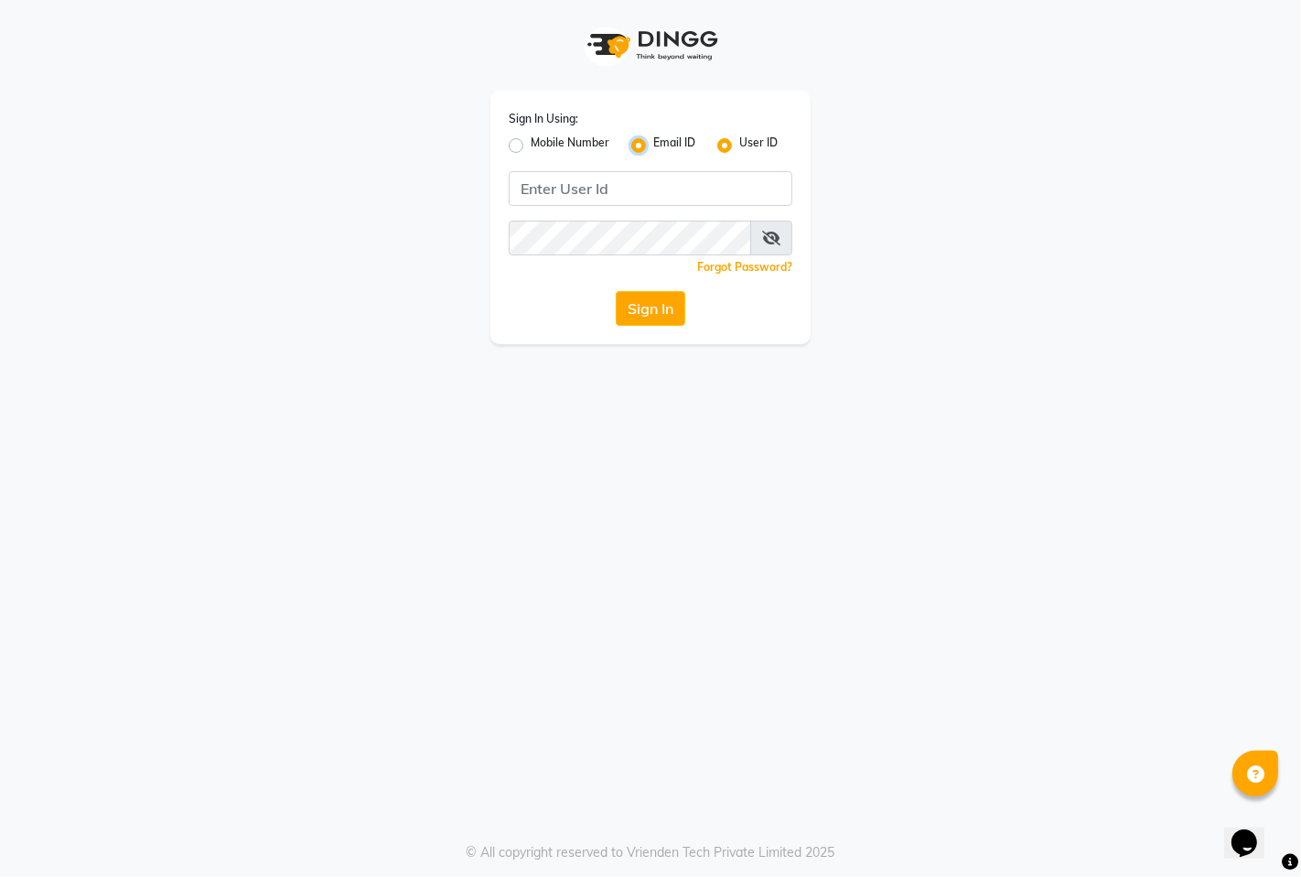
radio input "false"
click at [663, 194] on input "Username" at bounding box center [651, 188] width 284 height 35
type input "[EMAIL_ADDRESS][DOMAIN_NAME]"
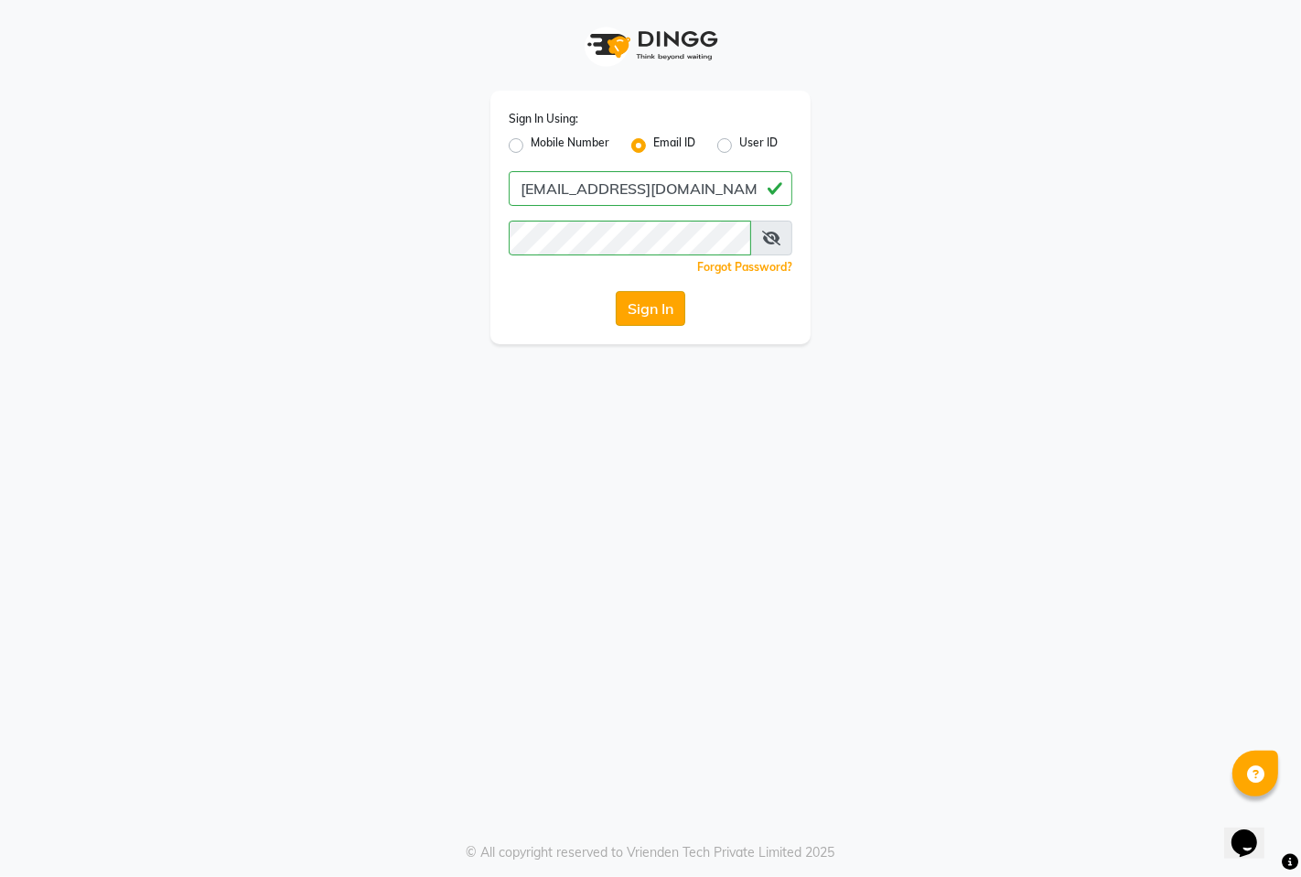
click at [659, 314] on button "Sign In" at bounding box center [651, 308] width 70 height 35
